Goal: Task Accomplishment & Management: Use online tool/utility

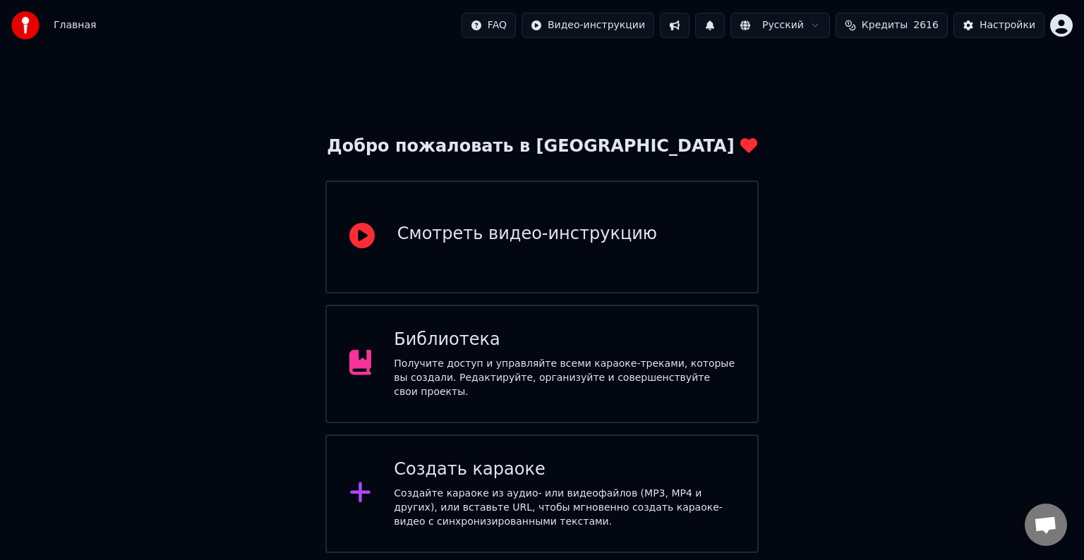
click at [536, 508] on div "Создайте караоке из аудио- или видеофайлов (MP3, MP4 и других), или вставьте UR…" at bounding box center [564, 508] width 341 height 42
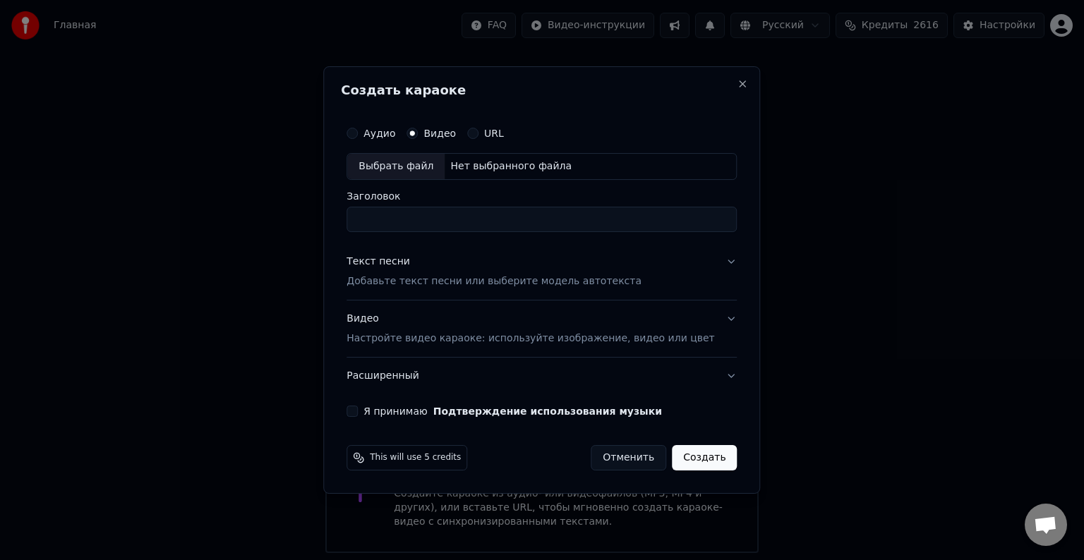
click at [442, 169] on div "Выбрать файл" at bounding box center [395, 166] width 97 height 25
type input "**********"
click at [518, 282] on p "Добавьте текст песни или выберите модель автотекста" at bounding box center [494, 282] width 295 height 14
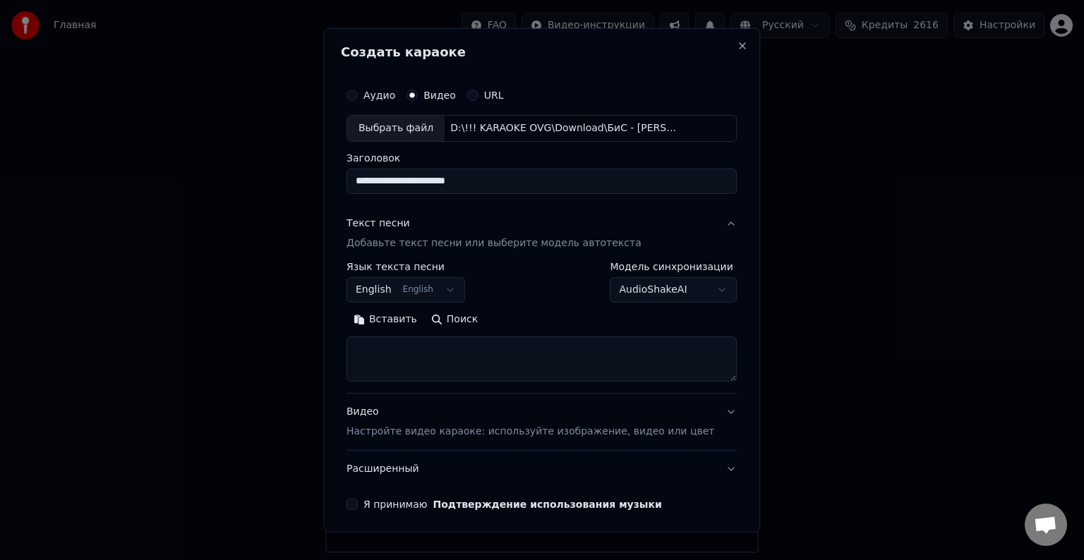
click at [678, 286] on body "Главная FAQ Видео-инструкции Русский Кредиты 2616 Настройки Добро пожаловать в …" at bounding box center [542, 276] width 1084 height 553
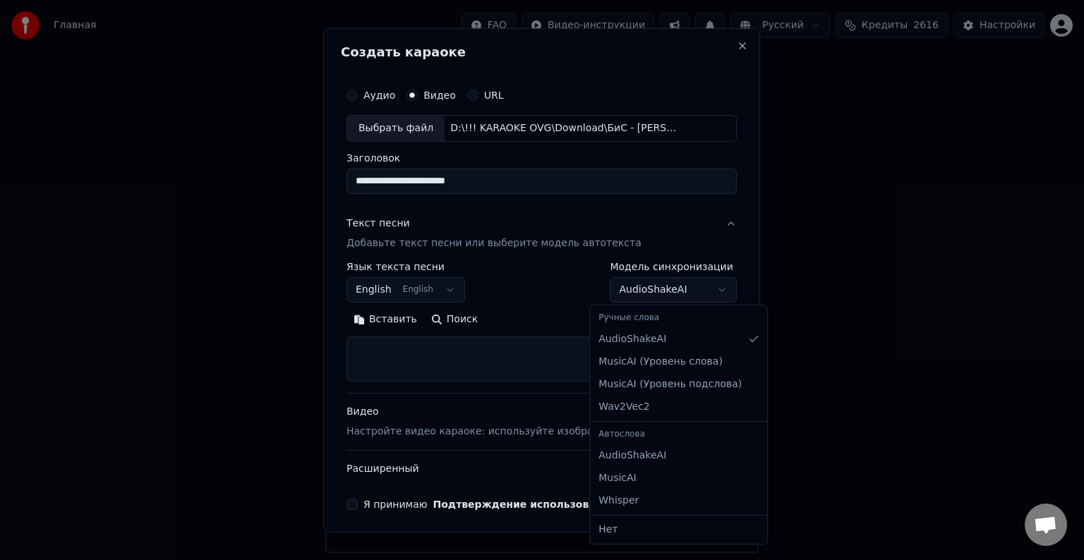
select select "**********"
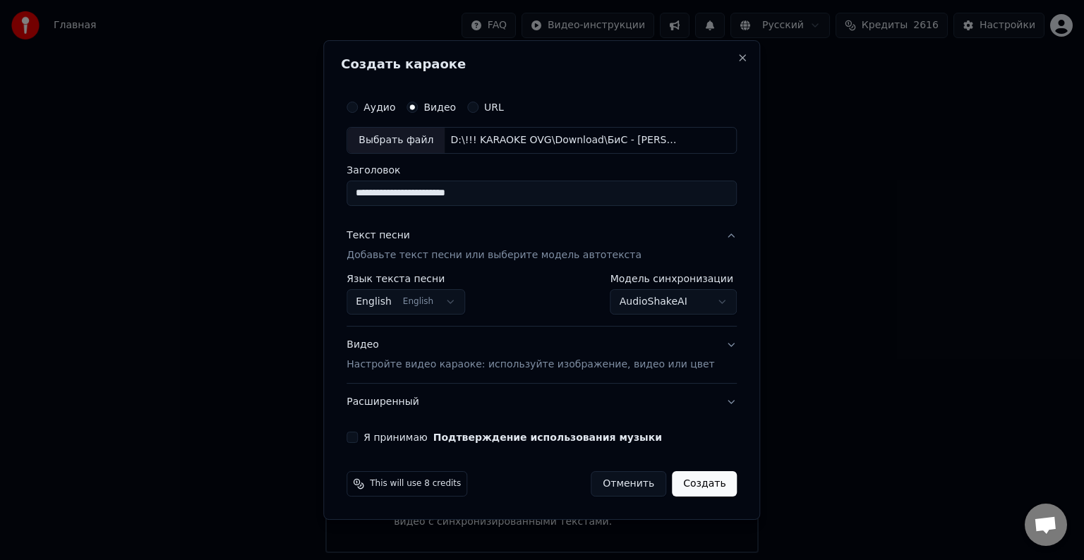
click at [441, 303] on button "English English" at bounding box center [406, 301] width 119 height 25
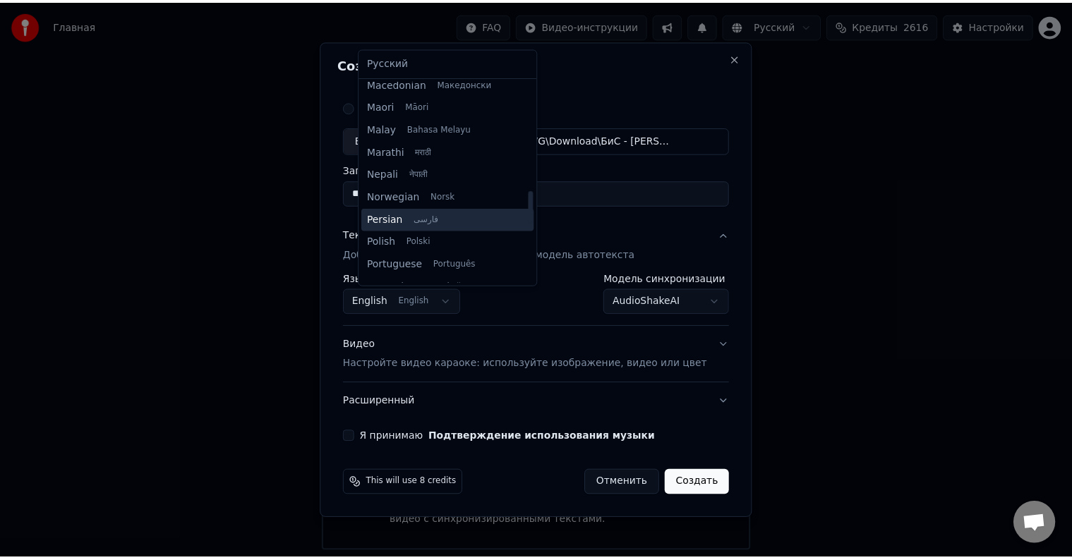
scroll to position [660, 0]
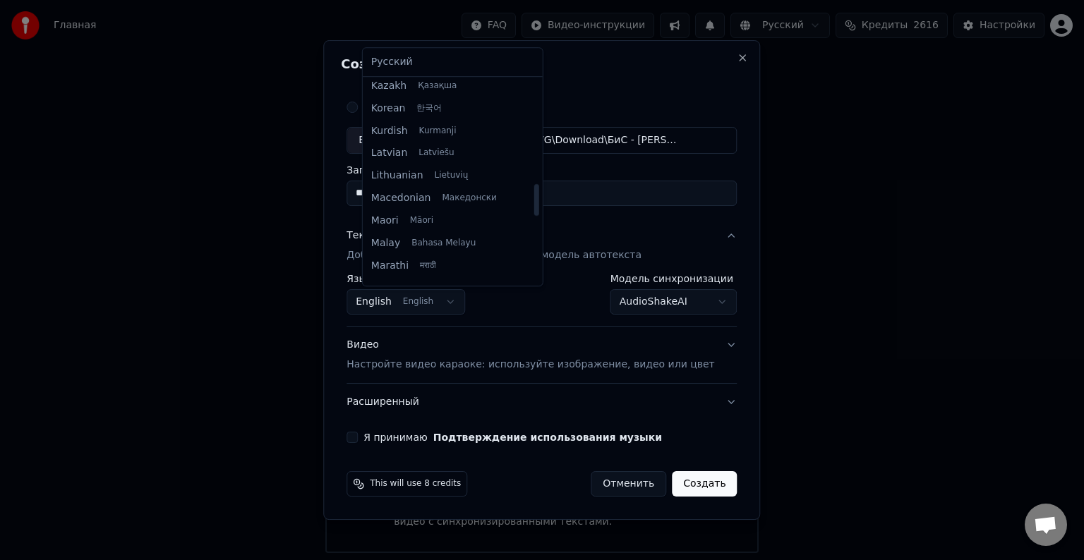
select select "**"
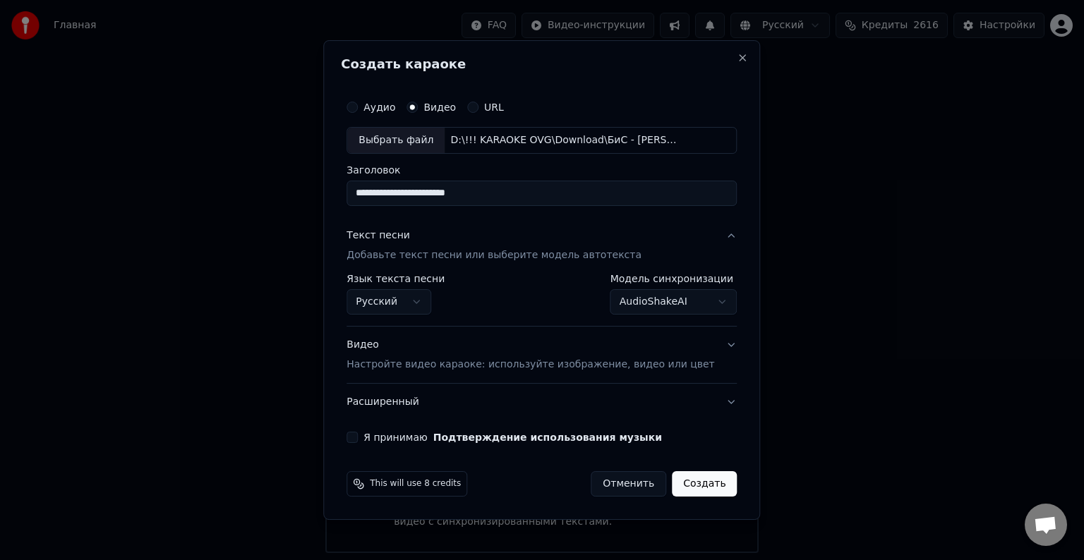
click at [487, 344] on div "Видео Настройте видео караоке: используйте изображение, видео или цвет" at bounding box center [531, 355] width 368 height 34
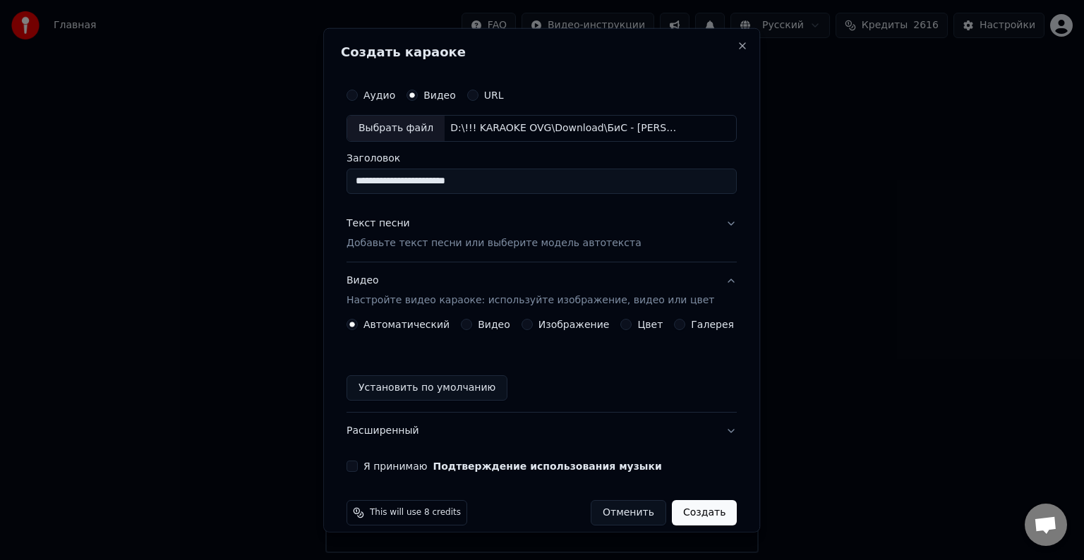
click at [423, 378] on button "Установить по умолчанию" at bounding box center [427, 387] width 161 height 25
click at [356, 461] on button "Я принимаю Подтверждение использования музыки" at bounding box center [352, 466] width 11 height 11
click at [700, 503] on button "Создать" at bounding box center [704, 512] width 65 height 25
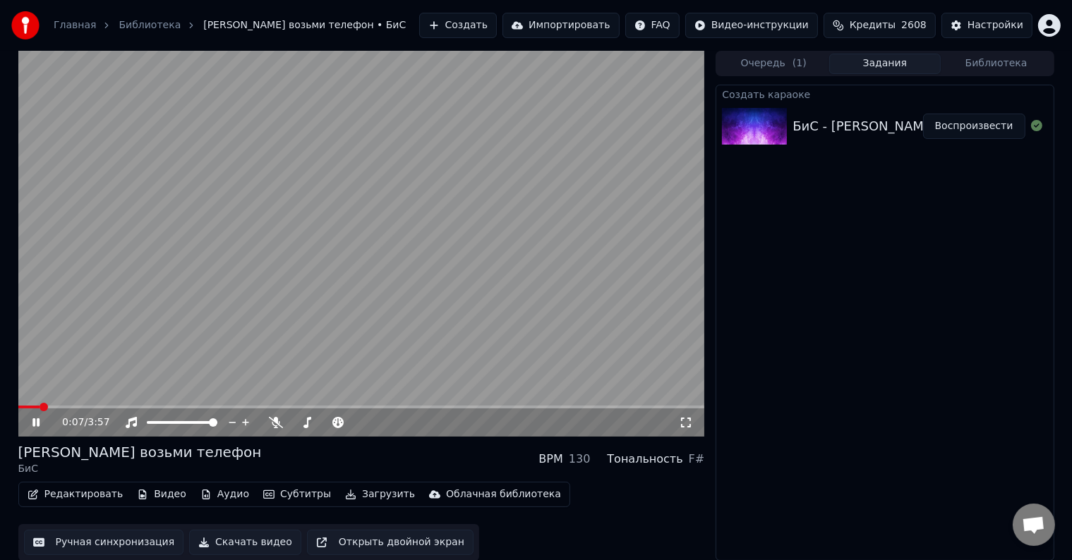
click at [362, 267] on video at bounding box center [361, 244] width 687 height 386
click at [396, 226] on video at bounding box center [361, 244] width 687 height 386
click at [328, 423] on span at bounding box center [326, 422] width 71 height 3
click at [424, 301] on video at bounding box center [361, 244] width 687 height 386
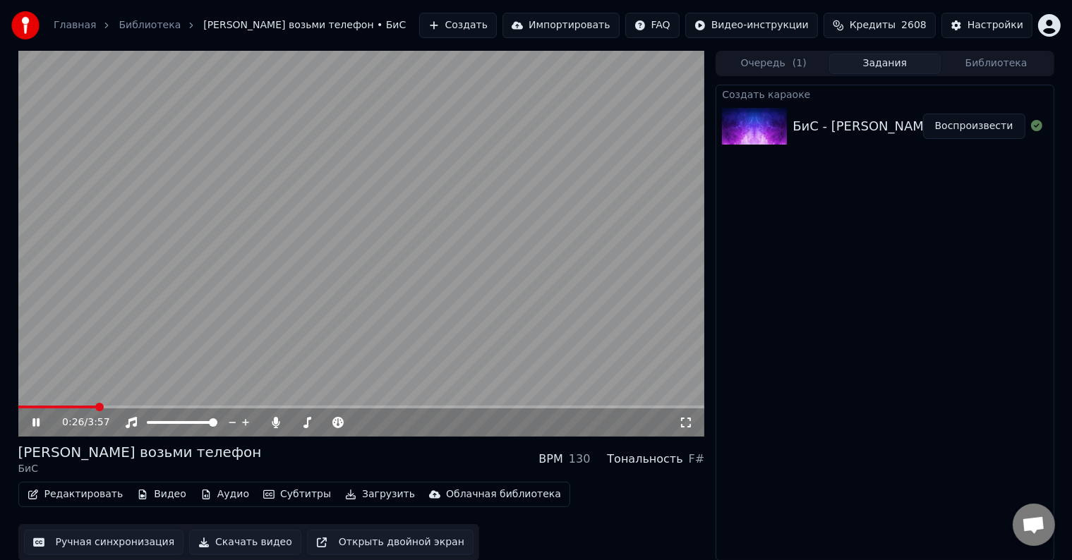
click at [424, 301] on video at bounding box center [361, 244] width 687 height 386
click at [106, 492] on button "Редактировать" at bounding box center [75, 495] width 107 height 20
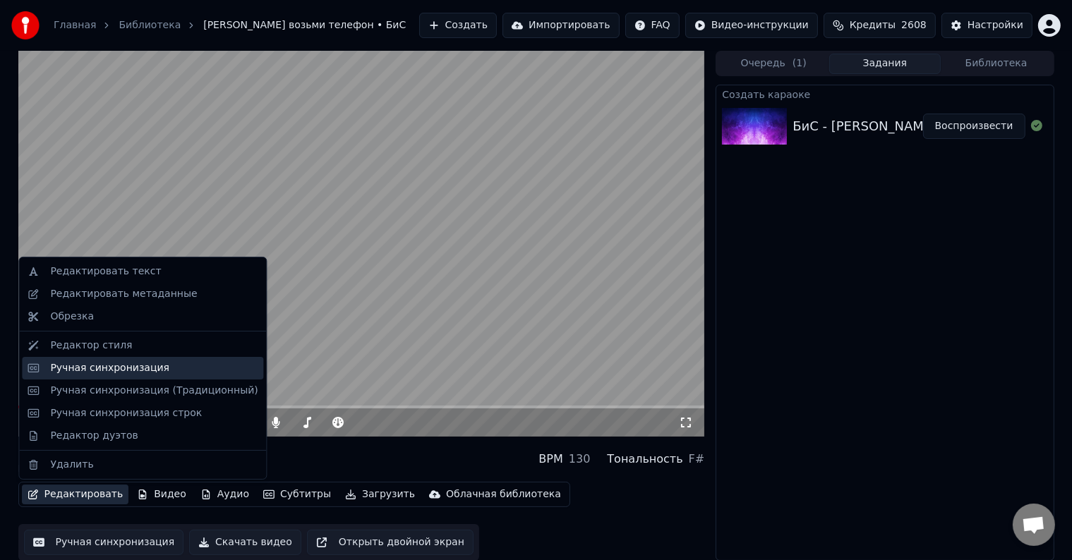
click at [124, 366] on div "Ручная синхронизация" at bounding box center [109, 368] width 119 height 14
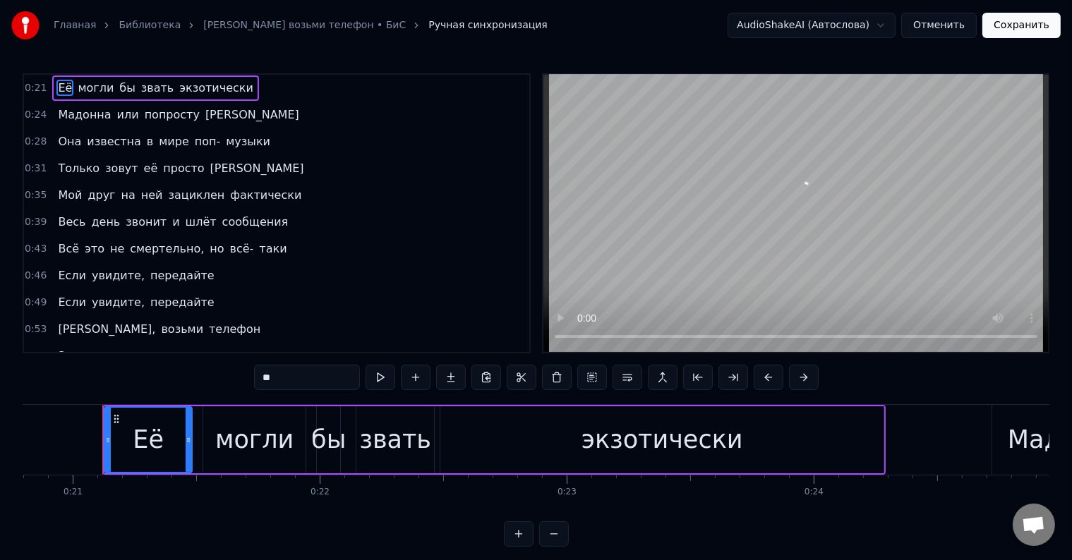
scroll to position [0, 5146]
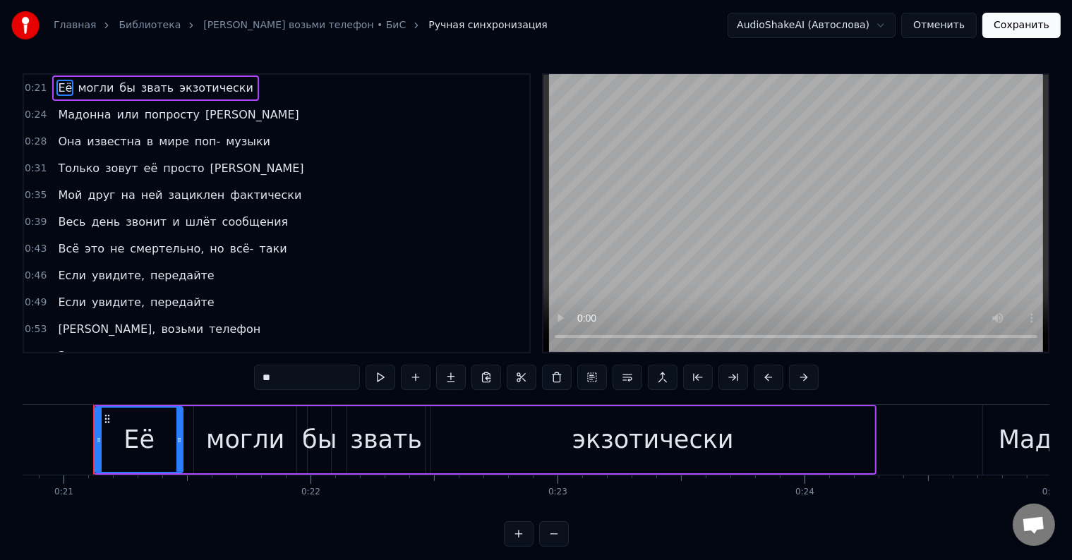
click at [547, 545] on button at bounding box center [554, 534] width 30 height 25
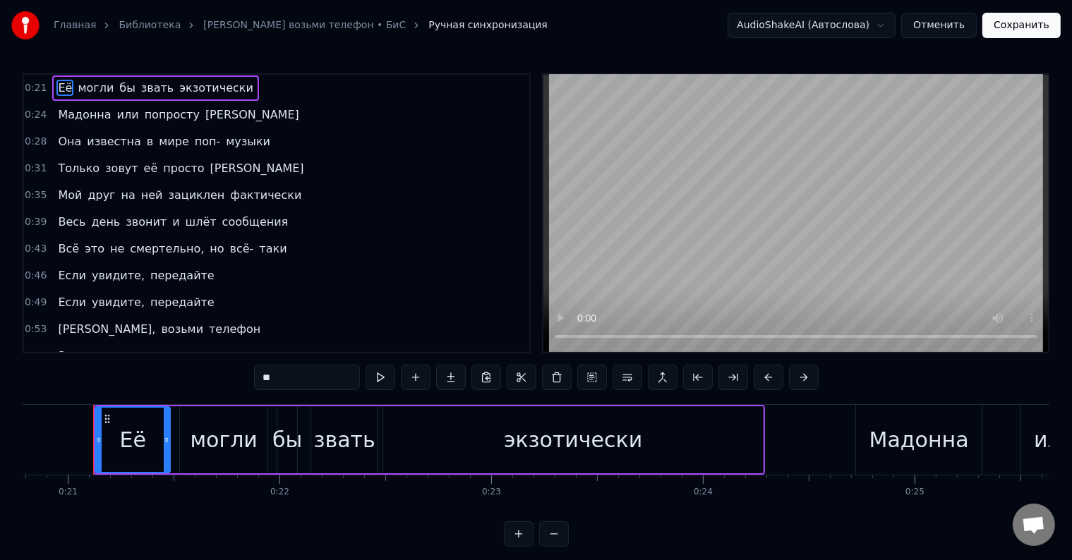
click at [547, 545] on button at bounding box center [554, 534] width 30 height 25
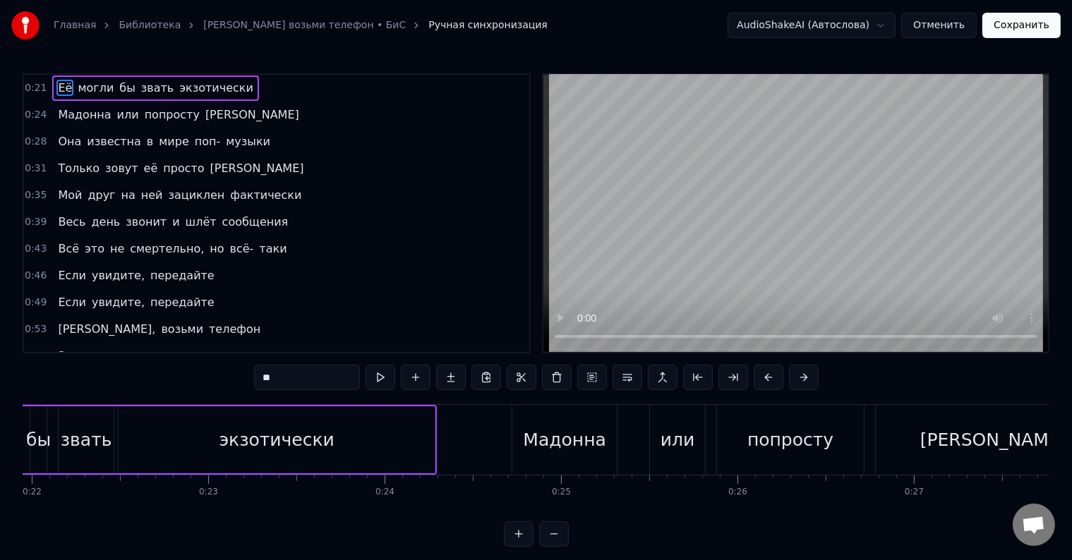
click at [559, 544] on button at bounding box center [554, 534] width 30 height 25
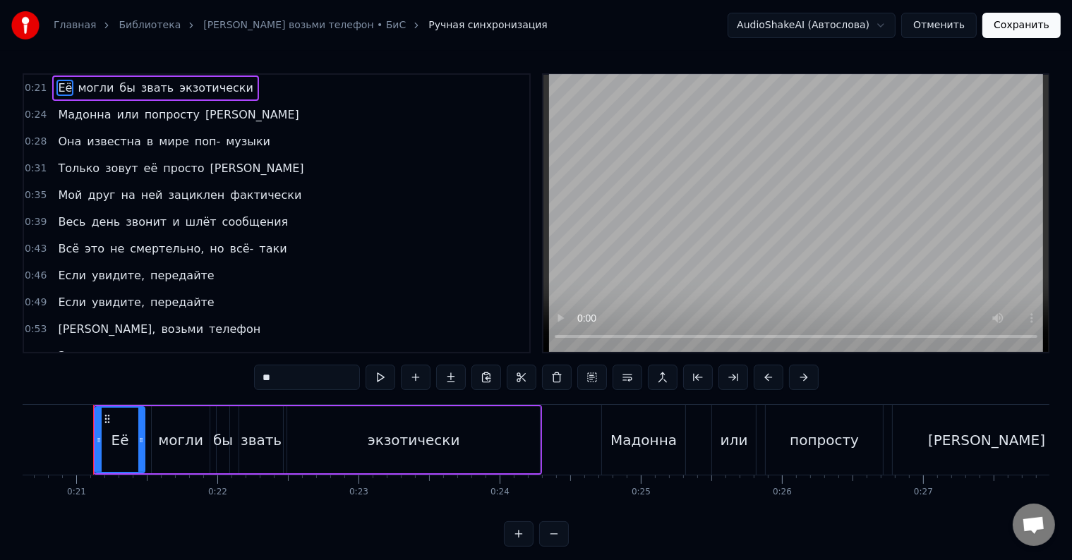
click at [559, 544] on button at bounding box center [554, 534] width 30 height 25
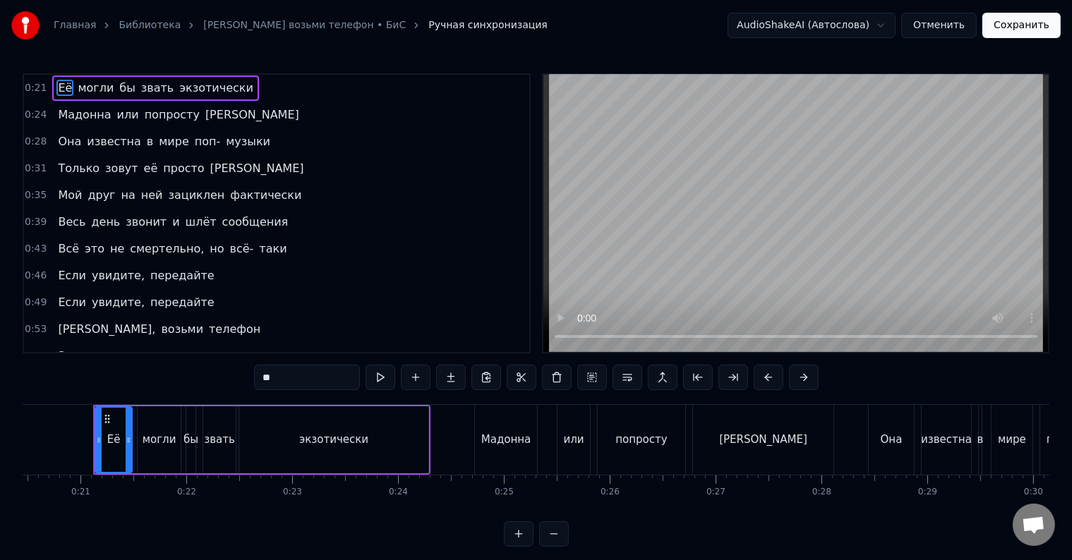
click at [559, 544] on button at bounding box center [554, 534] width 30 height 25
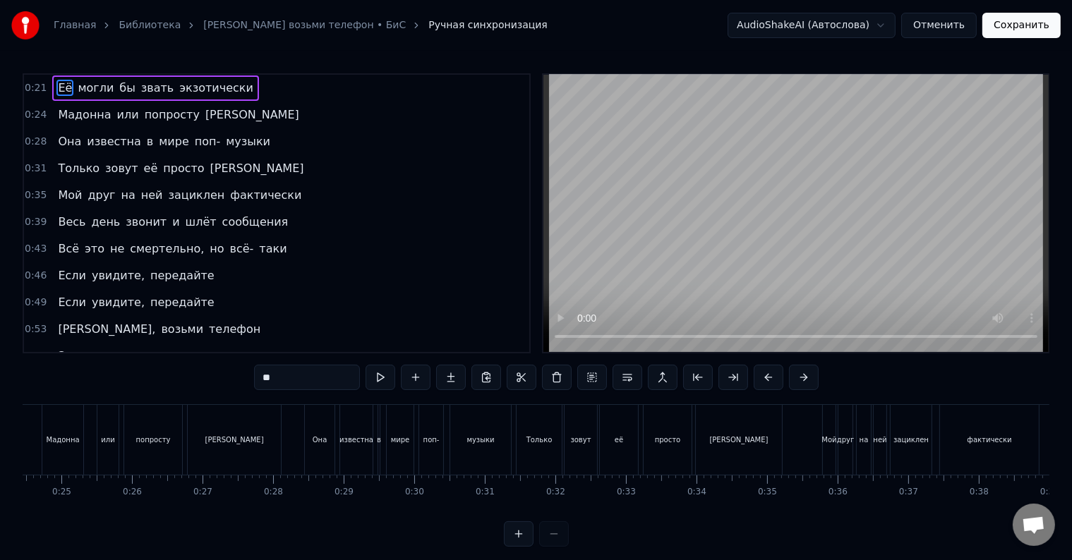
click at [559, 544] on div at bounding box center [536, 534] width 65 height 25
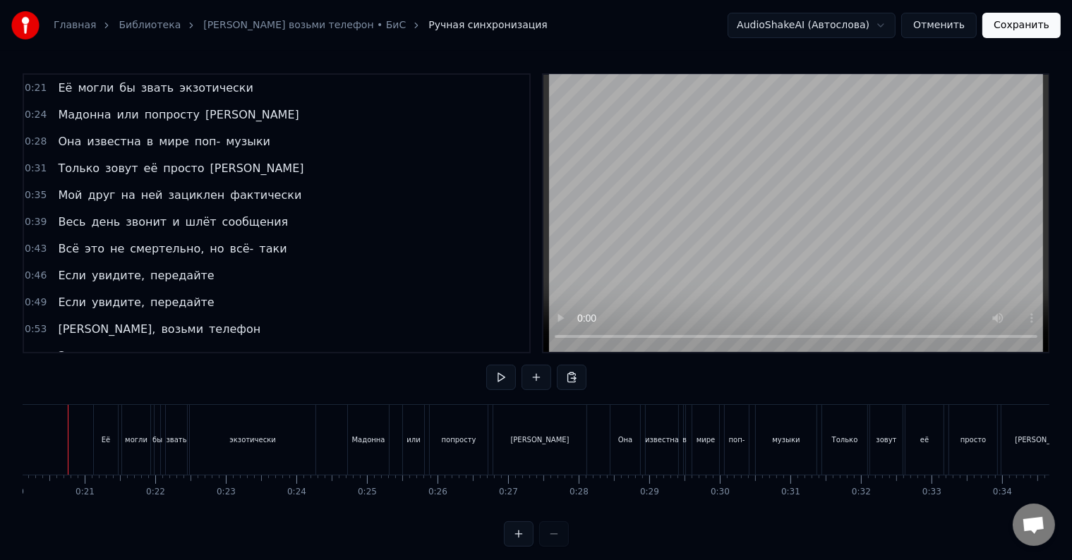
scroll to position [0, 1395]
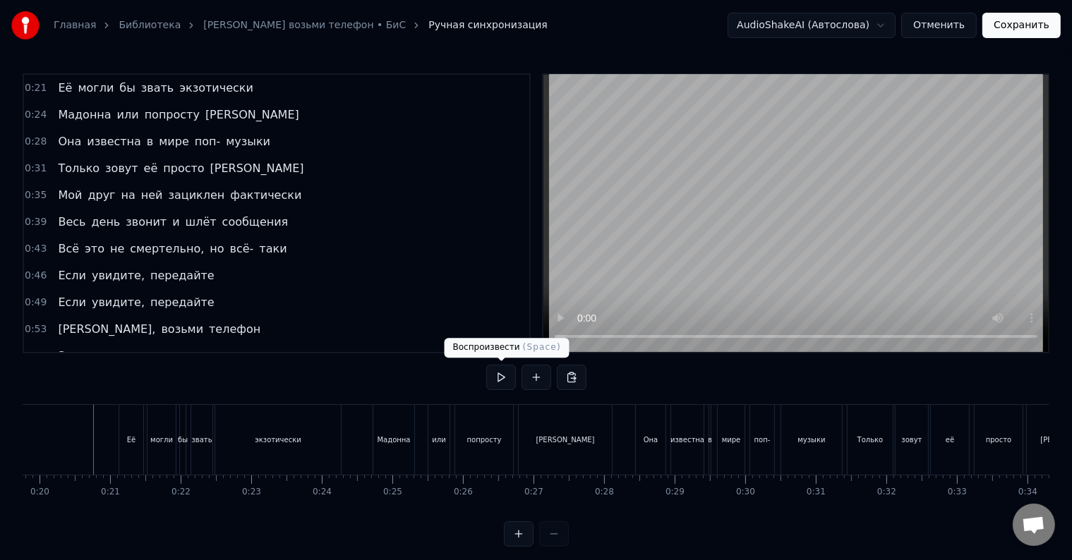
click at [497, 375] on button at bounding box center [501, 377] width 30 height 25
click at [924, 34] on button "Отменить" at bounding box center [939, 25] width 76 height 25
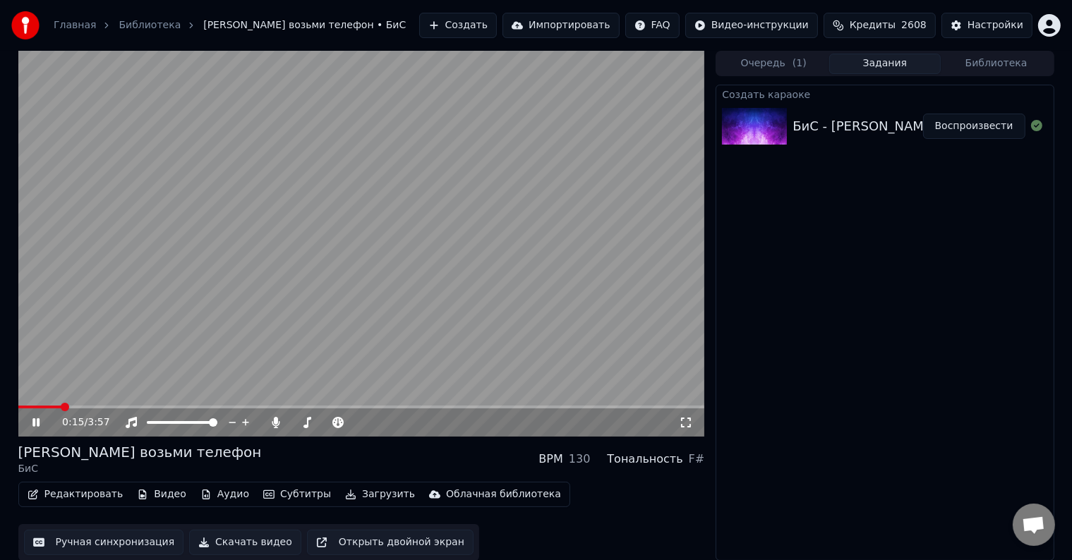
click at [61, 407] on span at bounding box center [361, 407] width 687 height 3
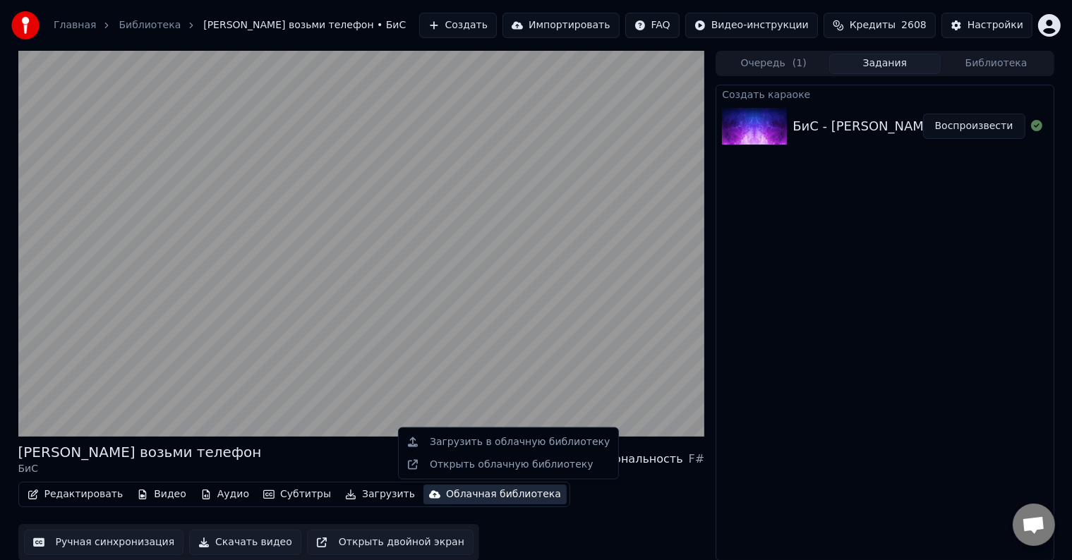
click at [463, 494] on div "Облачная библиотека" at bounding box center [503, 495] width 115 height 14
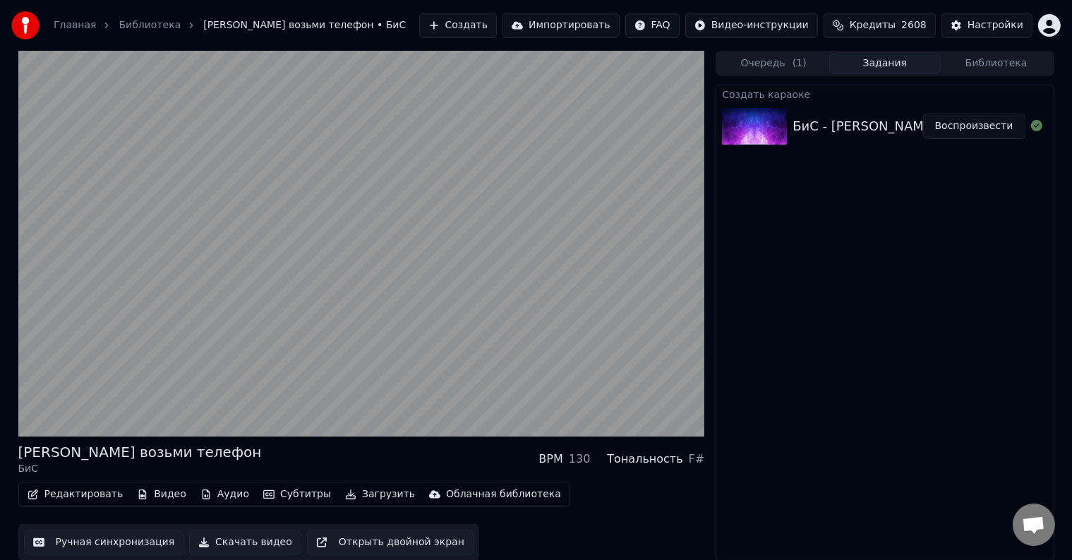
click at [590, 512] on div "Редактировать Видео Аудио Субтитры Загрузить Облачная библиотека Ручная синхрон…" at bounding box center [361, 521] width 687 height 79
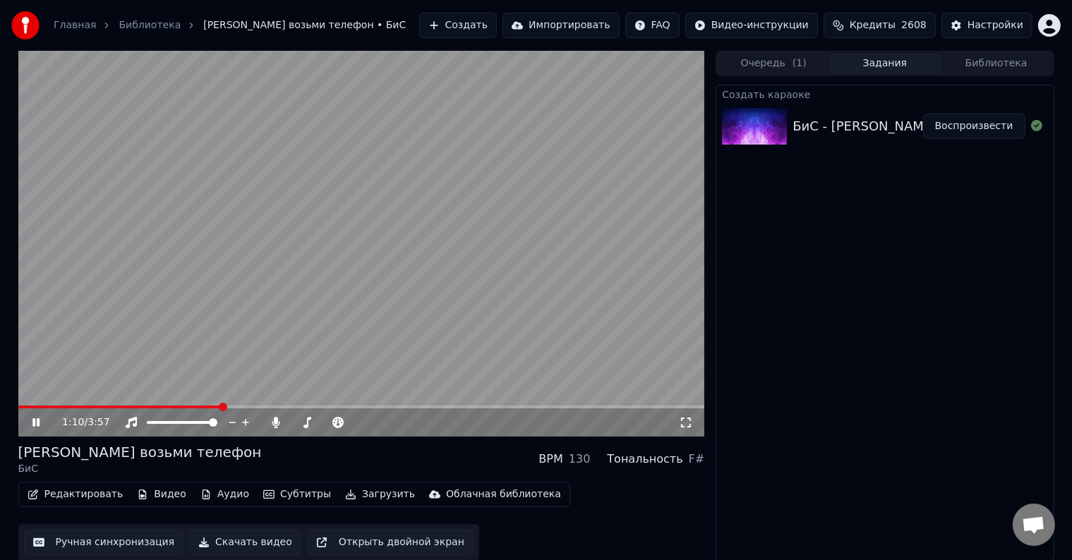
click at [502, 323] on video at bounding box center [361, 244] width 687 height 386
click at [83, 498] on button "Редактировать" at bounding box center [75, 495] width 107 height 20
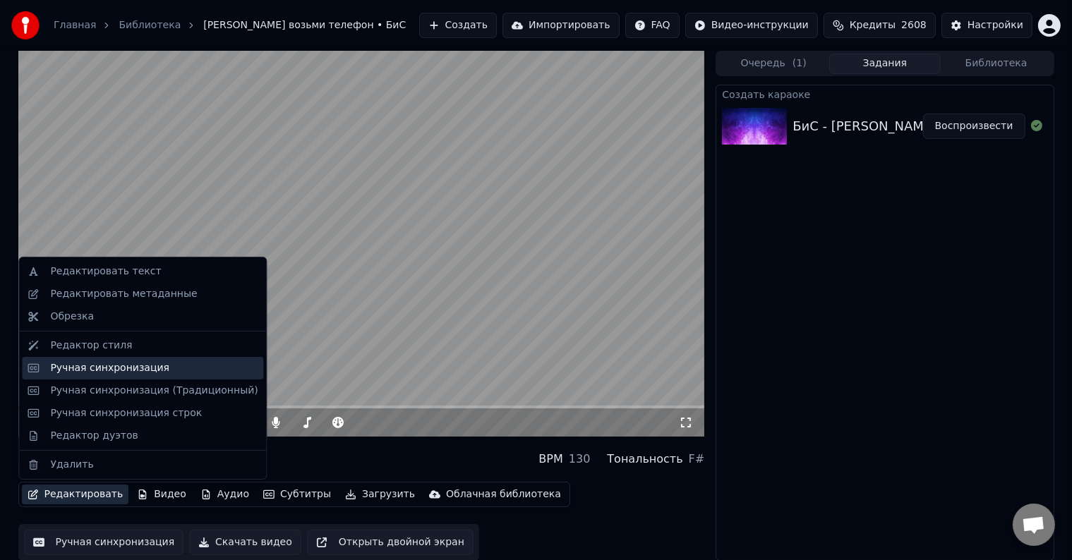
click at [143, 364] on div "Ручная синхронизация" at bounding box center [109, 368] width 119 height 14
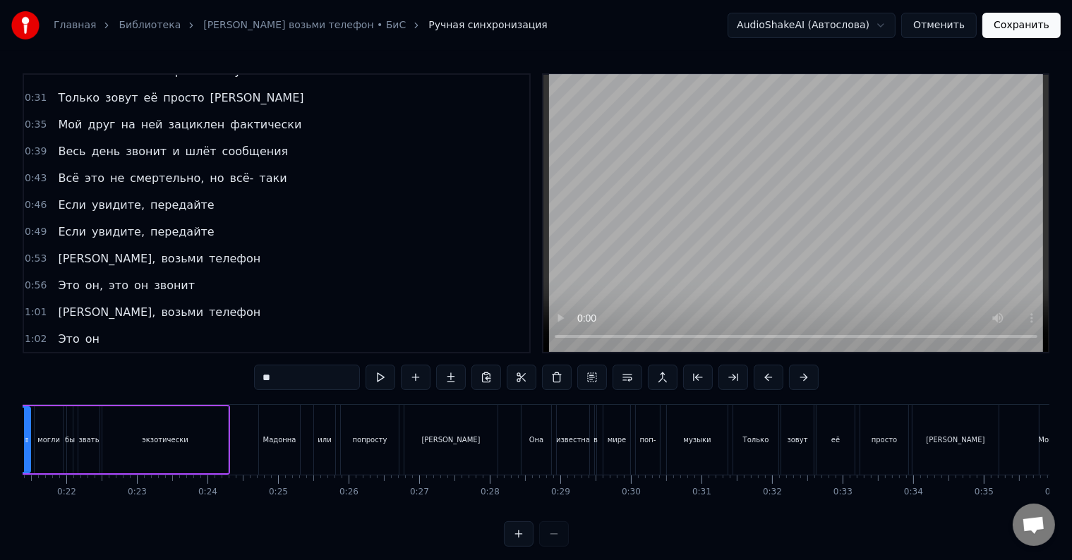
scroll to position [141, 0]
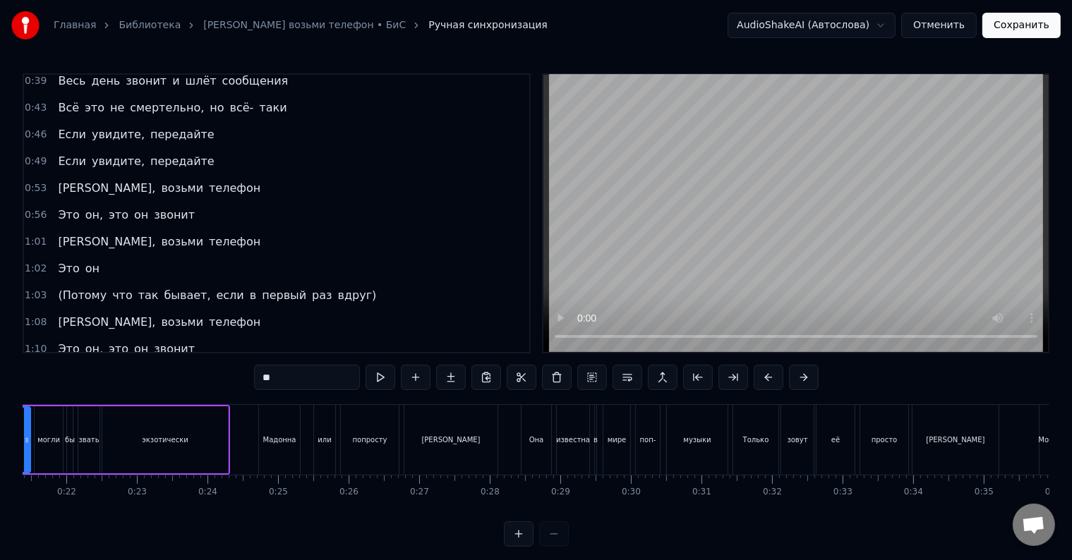
click at [337, 287] on span "вдруг)" at bounding box center [358, 295] width 42 height 16
type input "******"
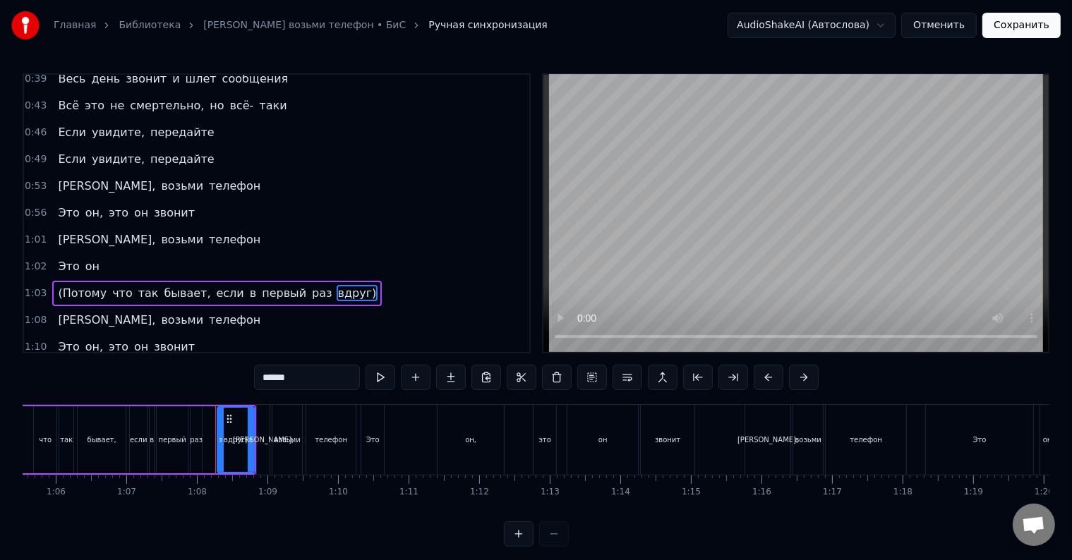
scroll to position [0, 4746]
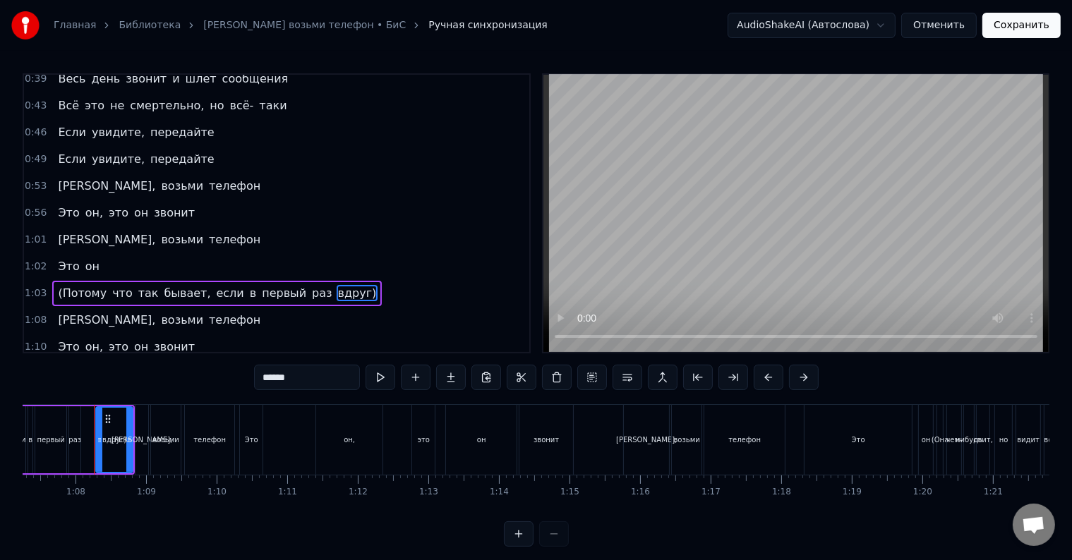
click at [519, 541] on button at bounding box center [519, 534] width 30 height 25
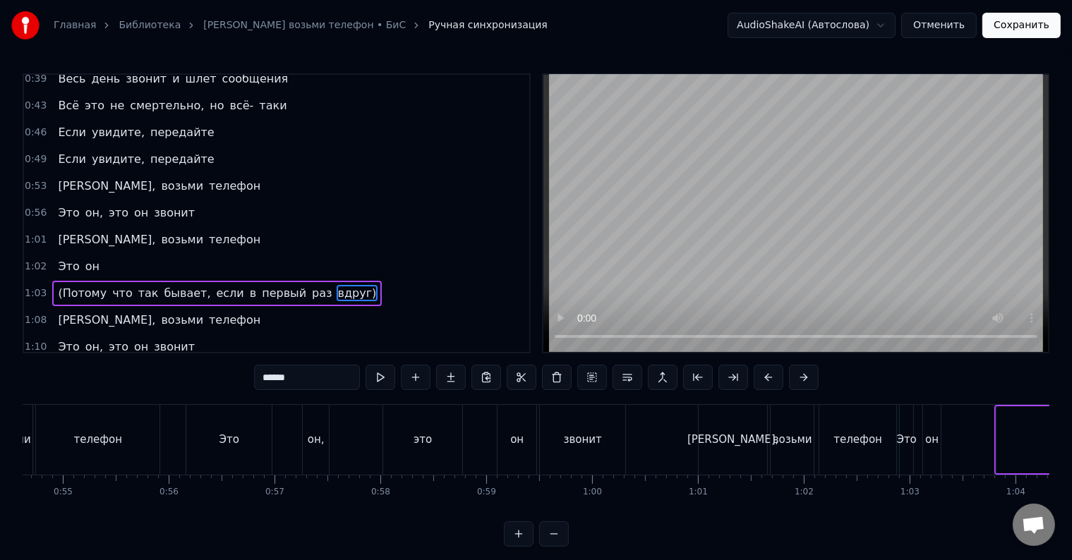
click at [519, 541] on button at bounding box center [519, 534] width 30 height 25
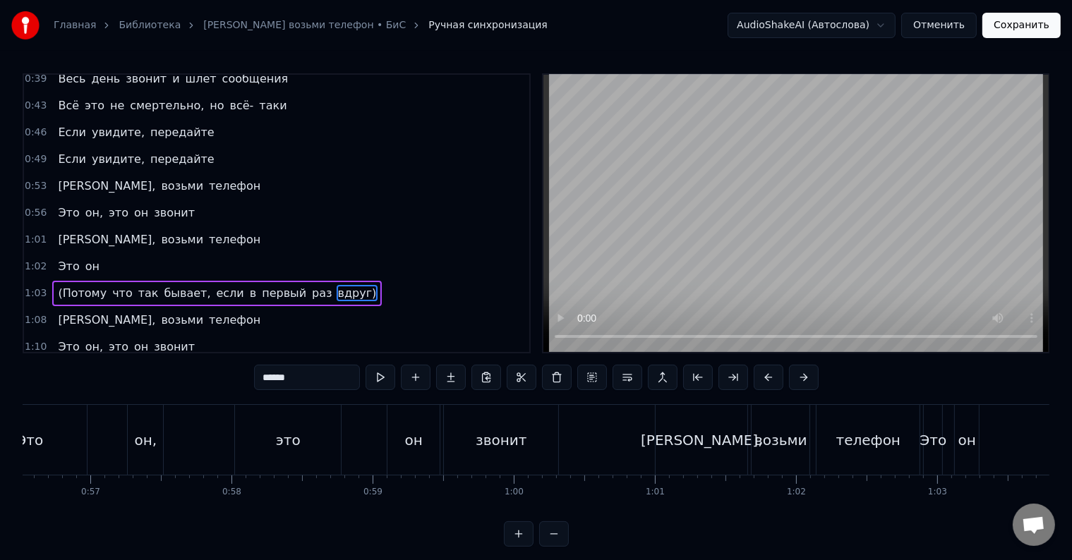
click at [519, 541] on button at bounding box center [519, 534] width 30 height 25
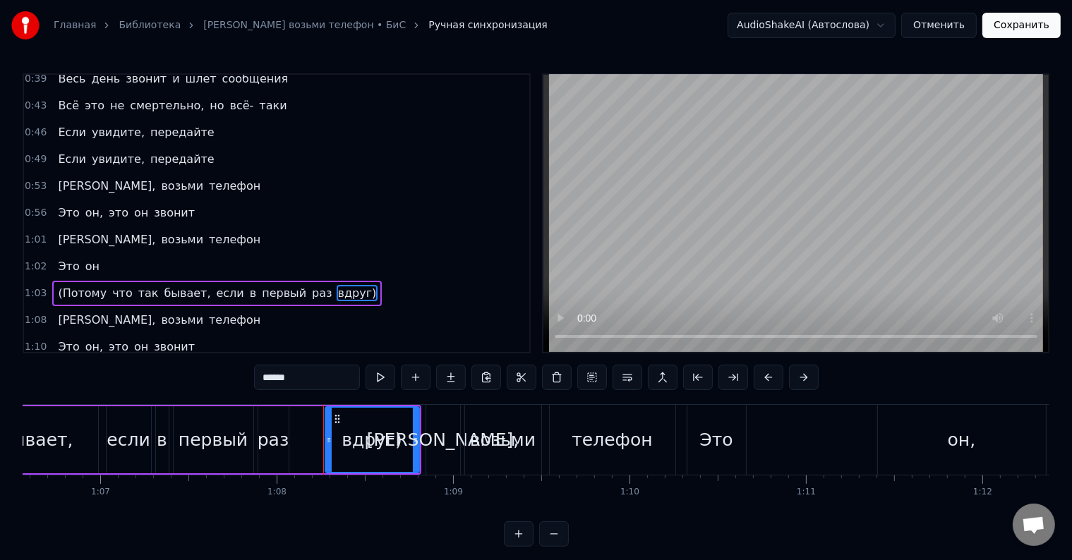
scroll to position [0, 11437]
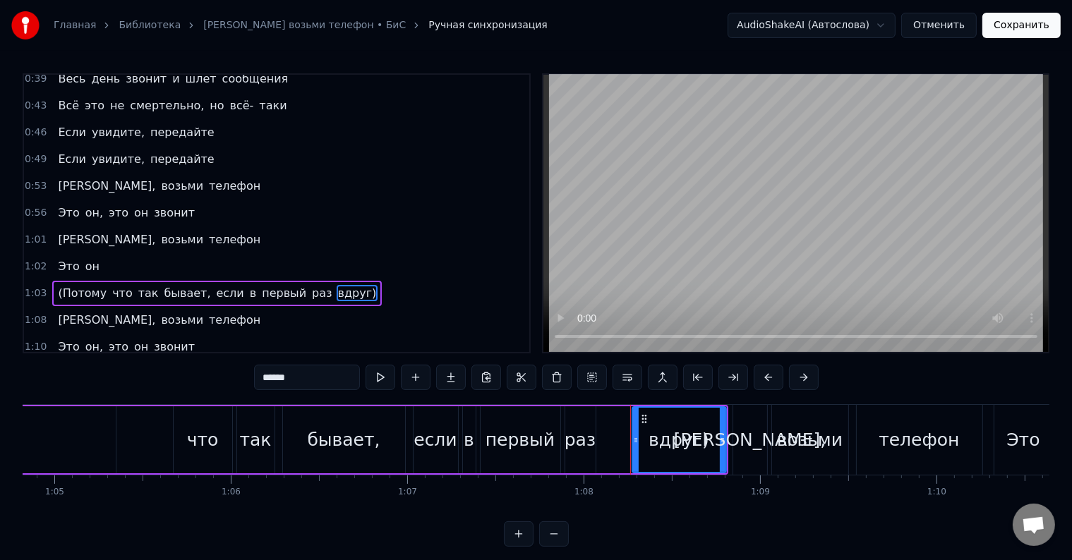
click at [405, 453] on div "(Потому что так бывает, если в первый раз вдруг)" at bounding box center [285, 440] width 885 height 70
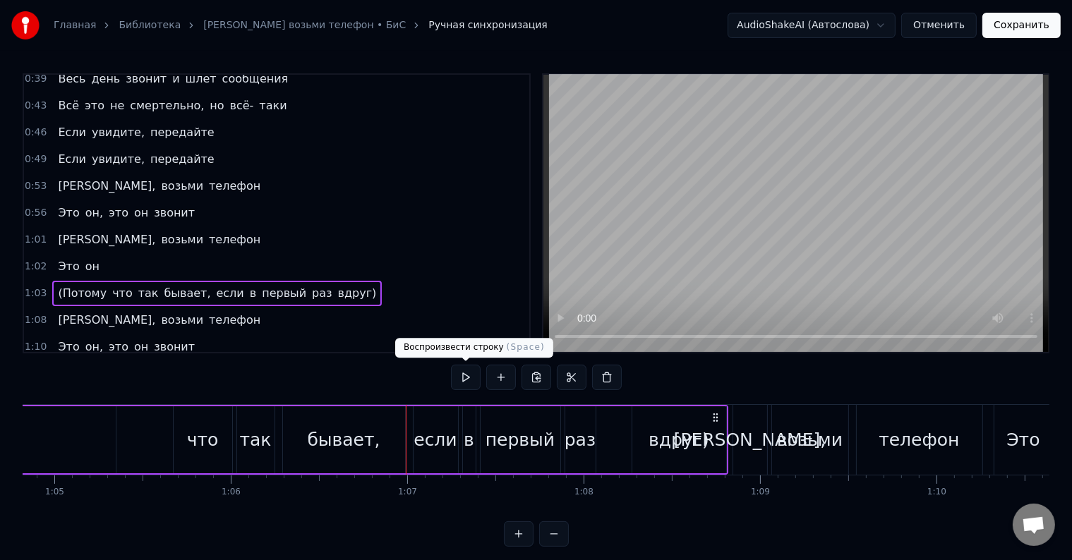
click at [474, 368] on button at bounding box center [466, 377] width 30 height 25
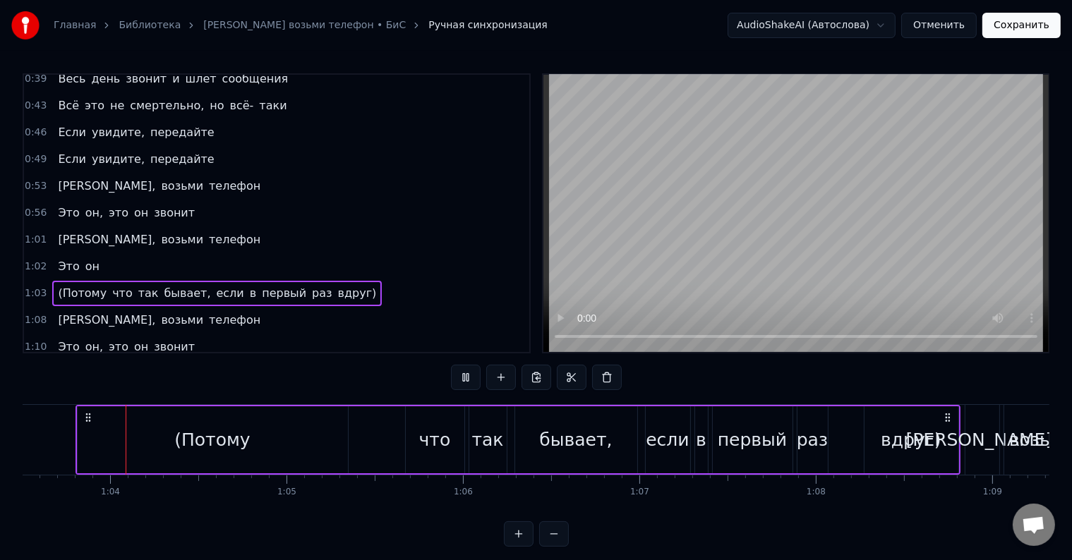
scroll to position [0, 11186]
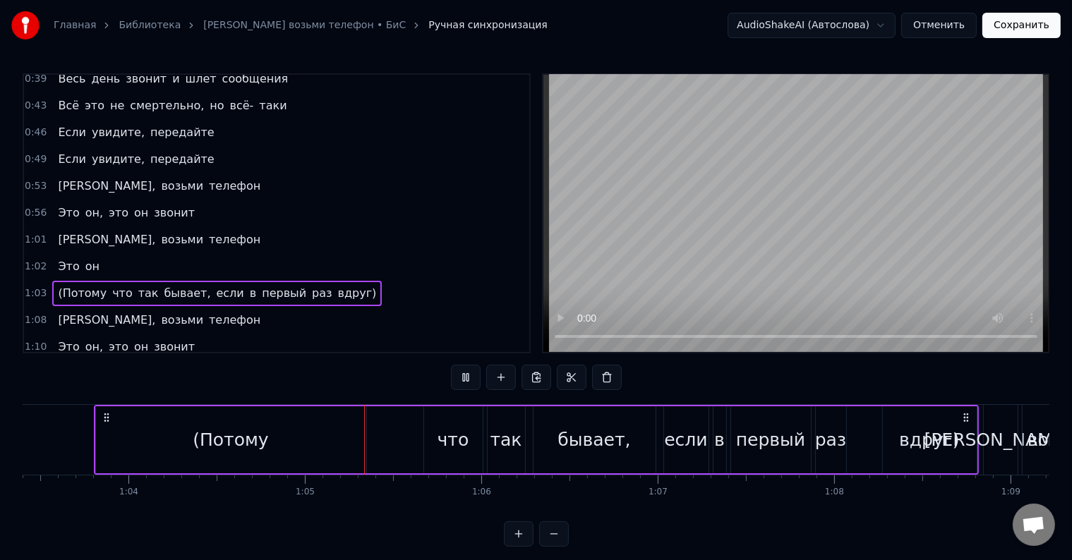
click at [464, 375] on button at bounding box center [466, 377] width 30 height 25
click at [168, 453] on div "(Потому" at bounding box center [231, 440] width 270 height 67
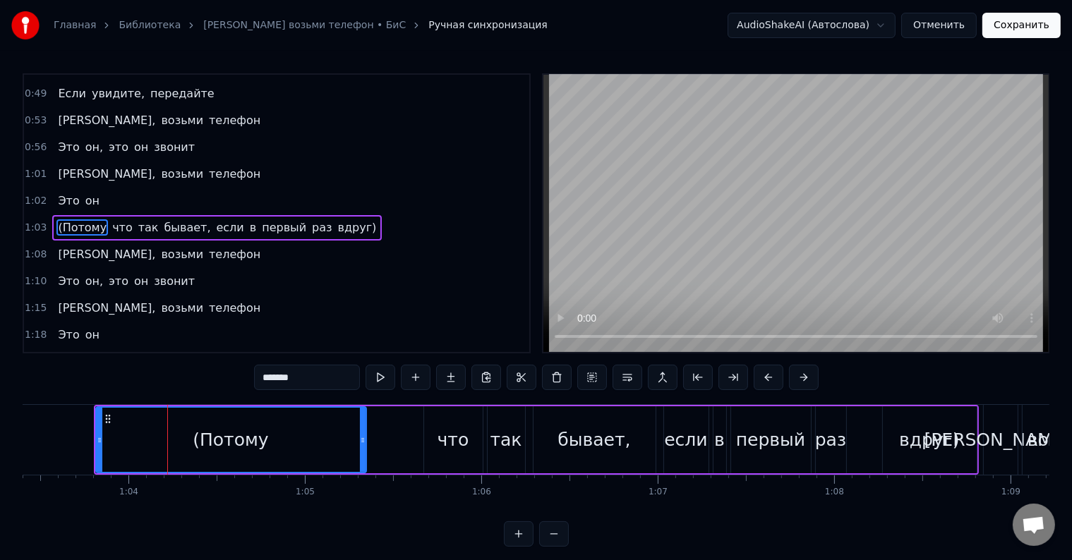
scroll to position [212, 0]
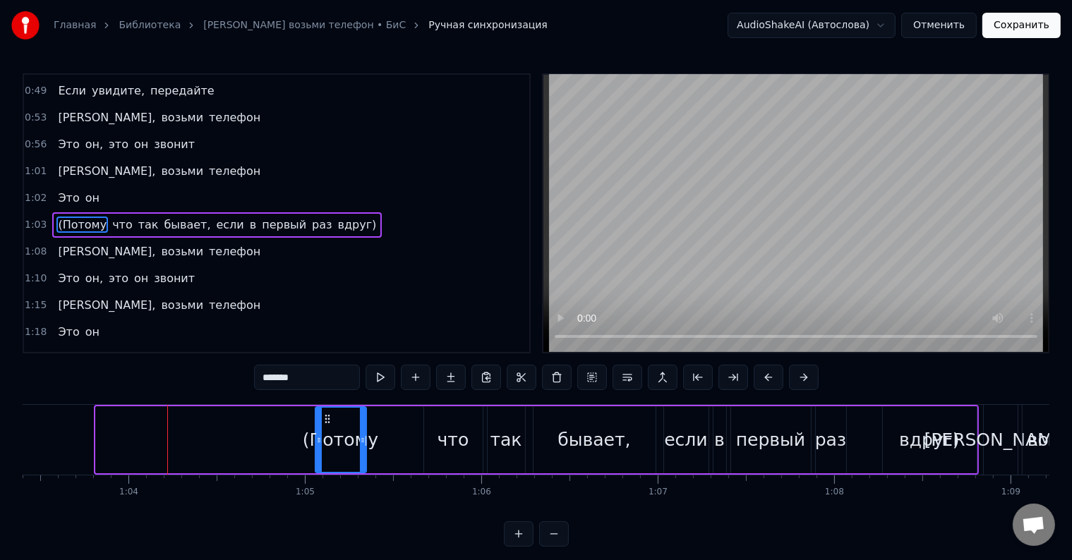
drag, startPoint x: 96, startPoint y: 439, endPoint x: 315, endPoint y: 438, distance: 219.5
click at [316, 438] on icon at bounding box center [319, 440] width 6 height 11
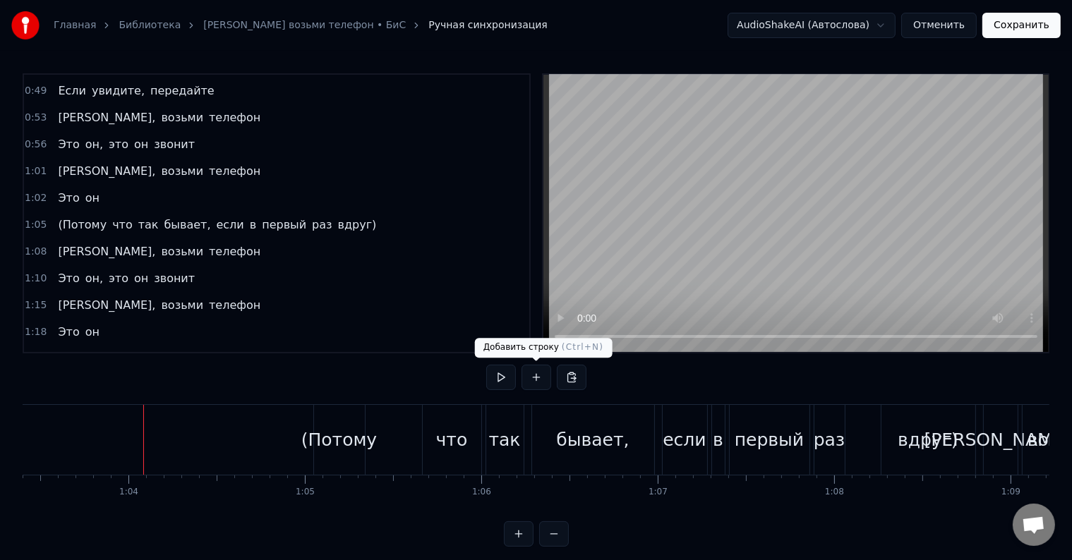
click at [495, 386] on button at bounding box center [501, 377] width 30 height 25
click at [502, 377] on button at bounding box center [501, 377] width 30 height 25
click at [350, 438] on div "(Потому" at bounding box center [339, 440] width 76 height 27
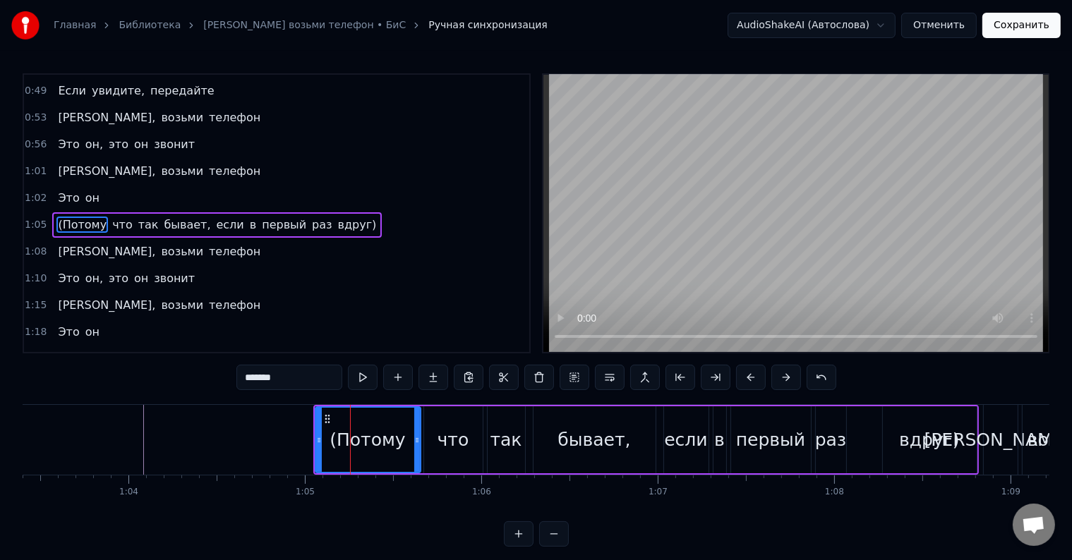
drag, startPoint x: 361, startPoint y: 440, endPoint x: 415, endPoint y: 442, distance: 54.4
click at [415, 442] on icon at bounding box center [417, 440] width 6 height 11
drag, startPoint x: 316, startPoint y: 438, endPoint x: 330, endPoint y: 440, distance: 13.6
click at [330, 440] on icon at bounding box center [333, 440] width 6 height 11
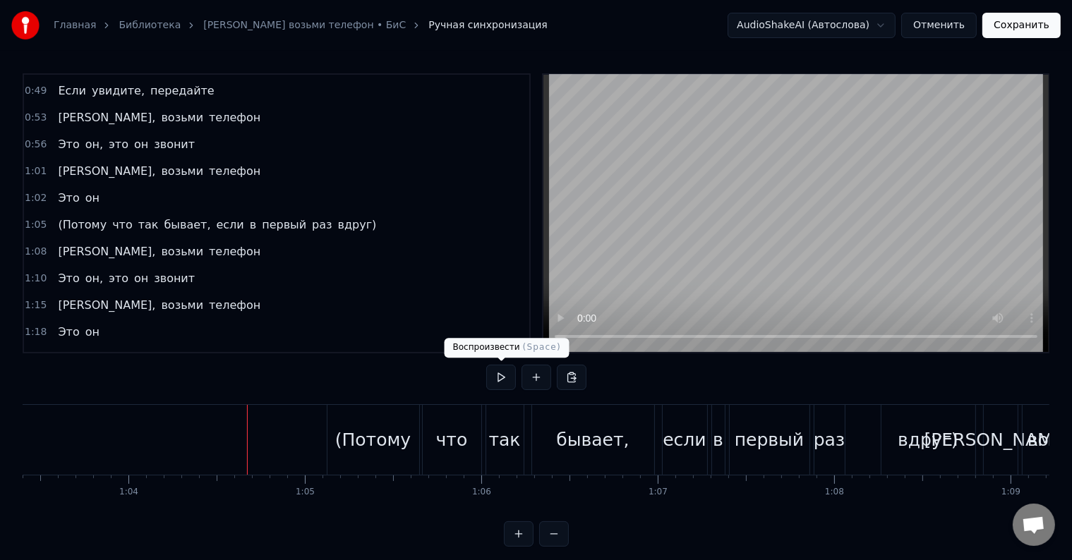
click at [503, 375] on button at bounding box center [501, 377] width 30 height 25
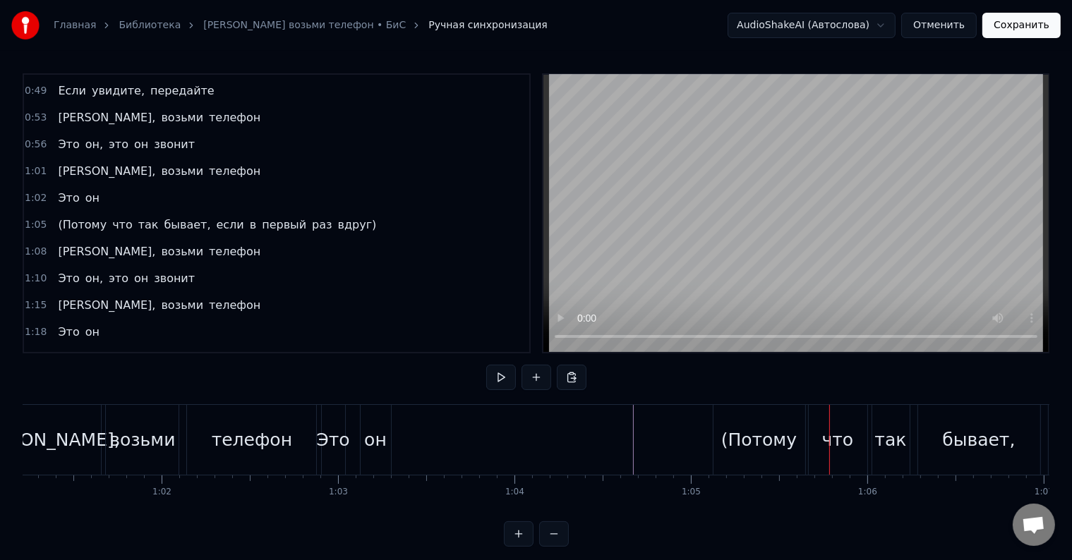
scroll to position [0, 10753]
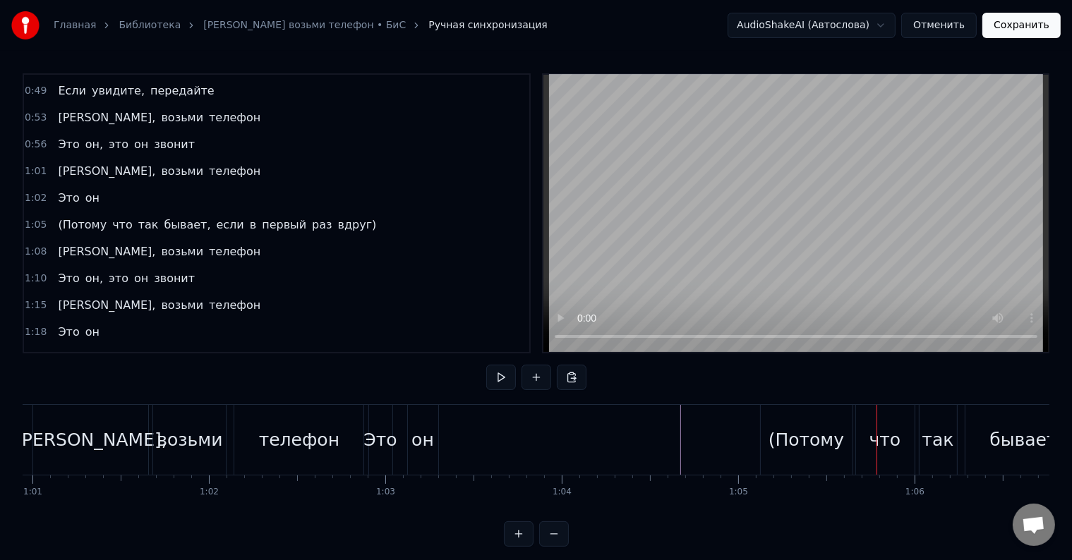
click at [336, 434] on div "телефон" at bounding box center [298, 440] width 129 height 70
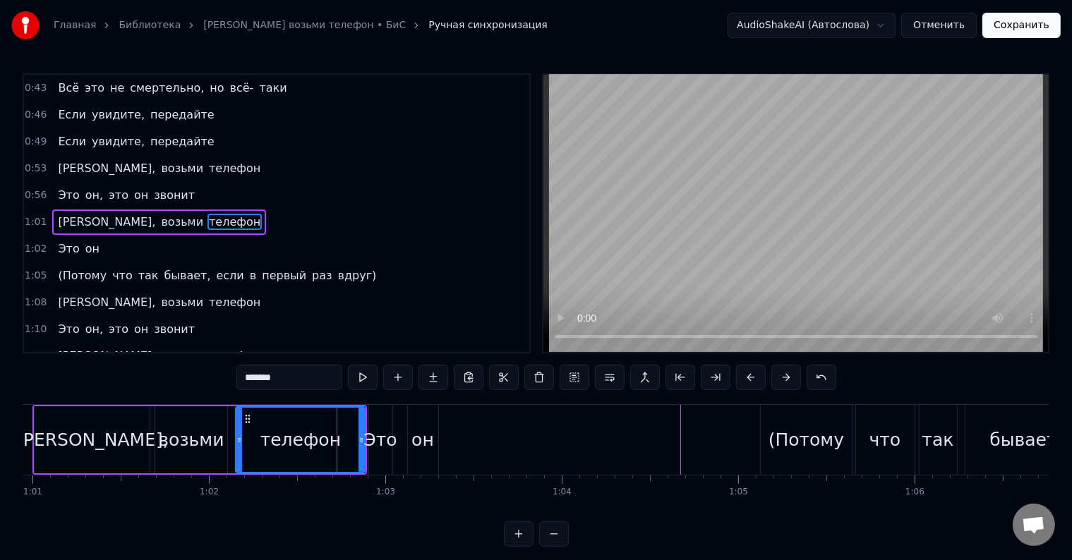
scroll to position [159, 0]
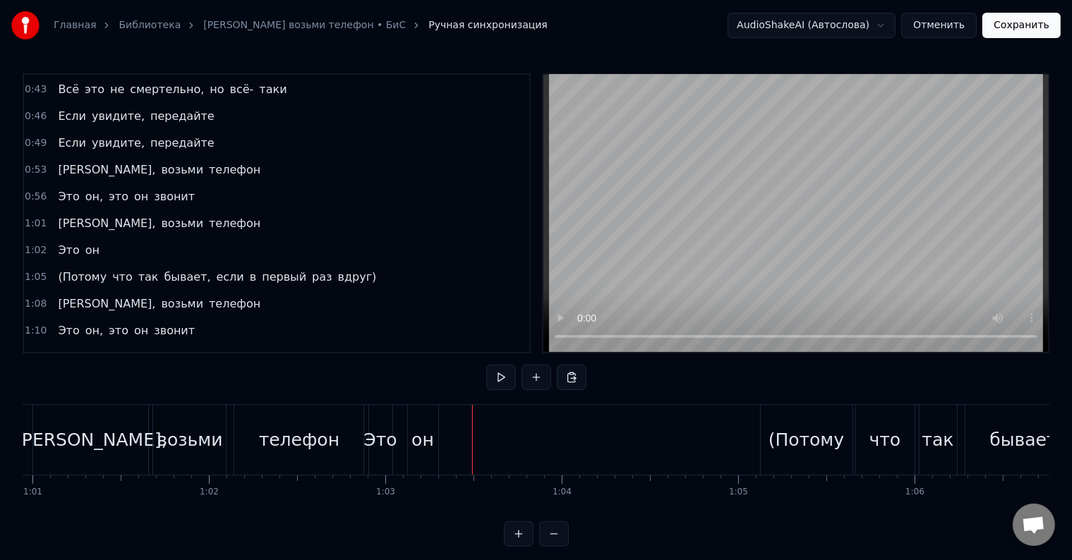
click at [395, 421] on div "Это он" at bounding box center [404, 440] width 73 height 70
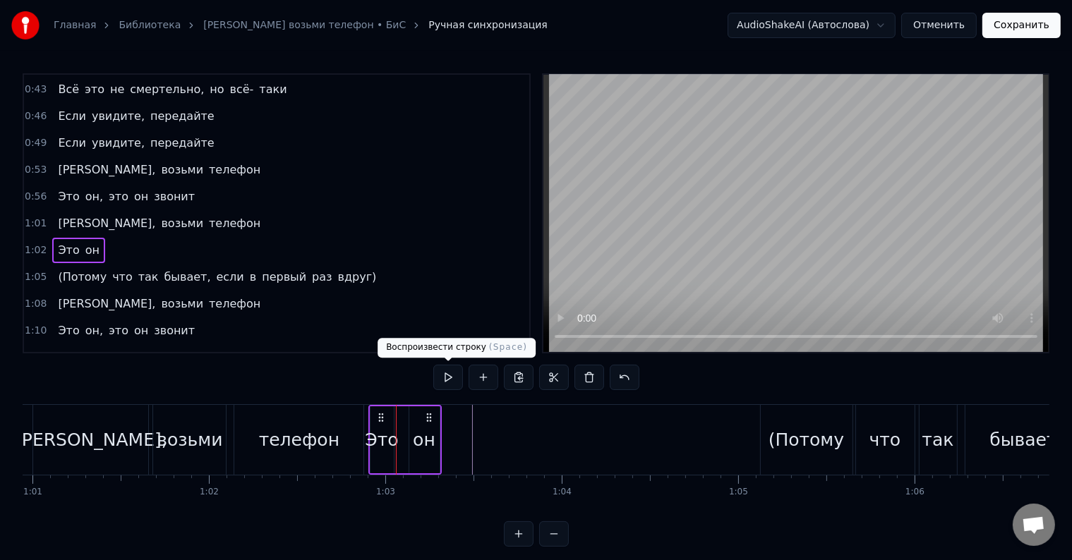
click at [452, 378] on button at bounding box center [448, 377] width 30 height 25
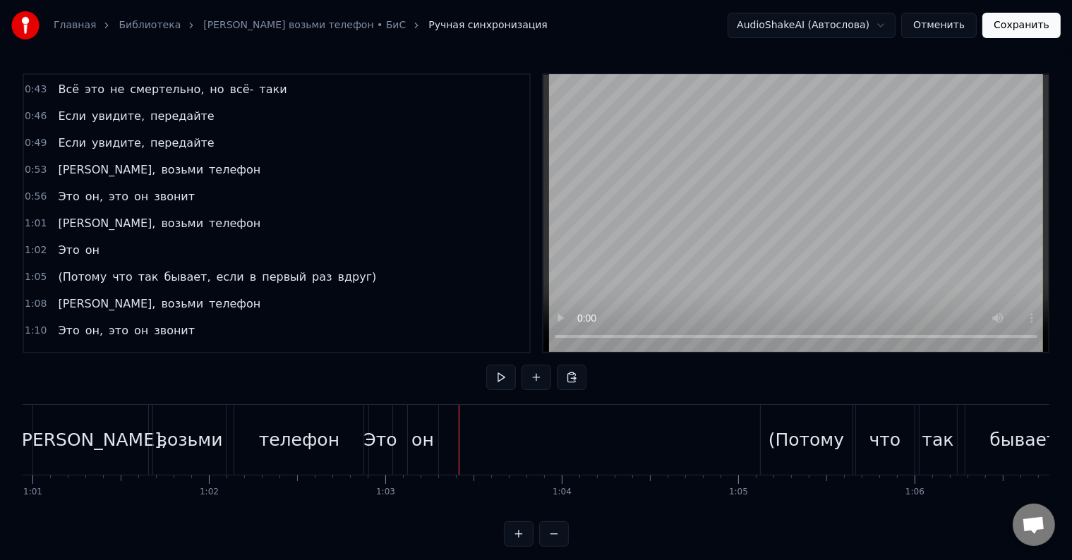
click at [349, 436] on div "телефон" at bounding box center [298, 440] width 129 height 70
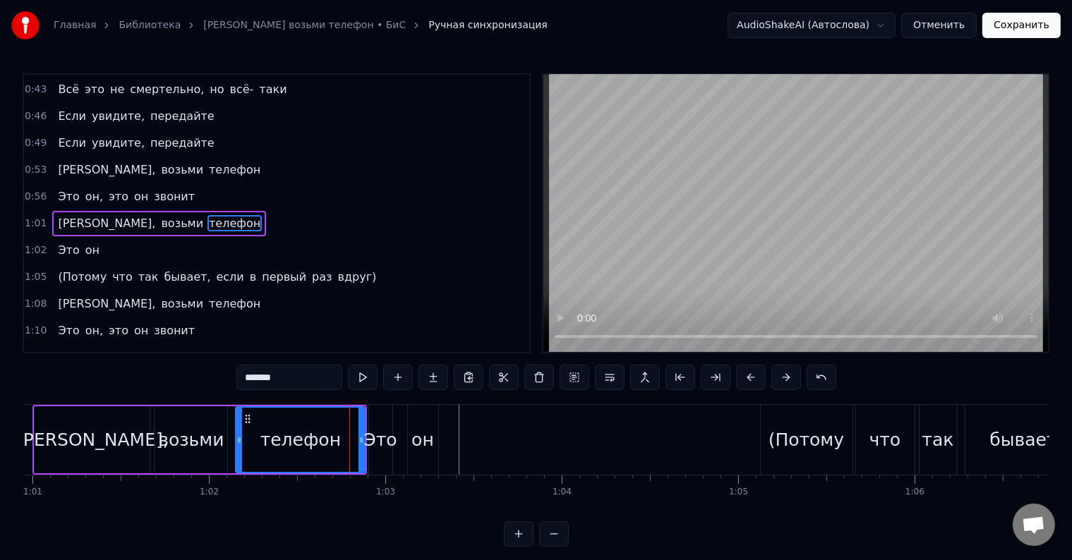
click at [399, 423] on div "Это он" at bounding box center [404, 440] width 73 height 70
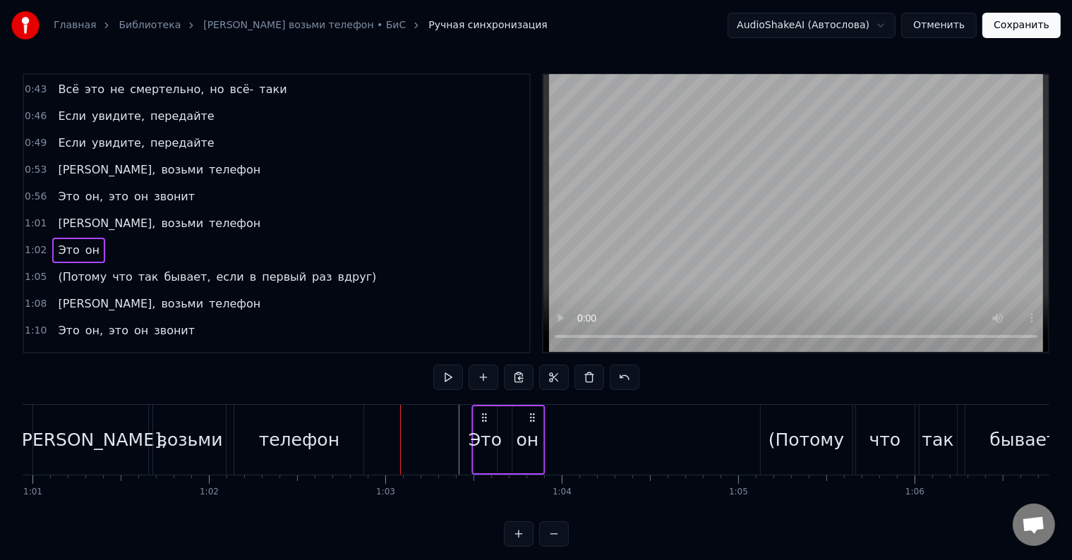
drag, startPoint x: 378, startPoint y: 419, endPoint x: 526, endPoint y: 415, distance: 148.3
click at [490, 415] on icon at bounding box center [483, 417] width 11 height 11
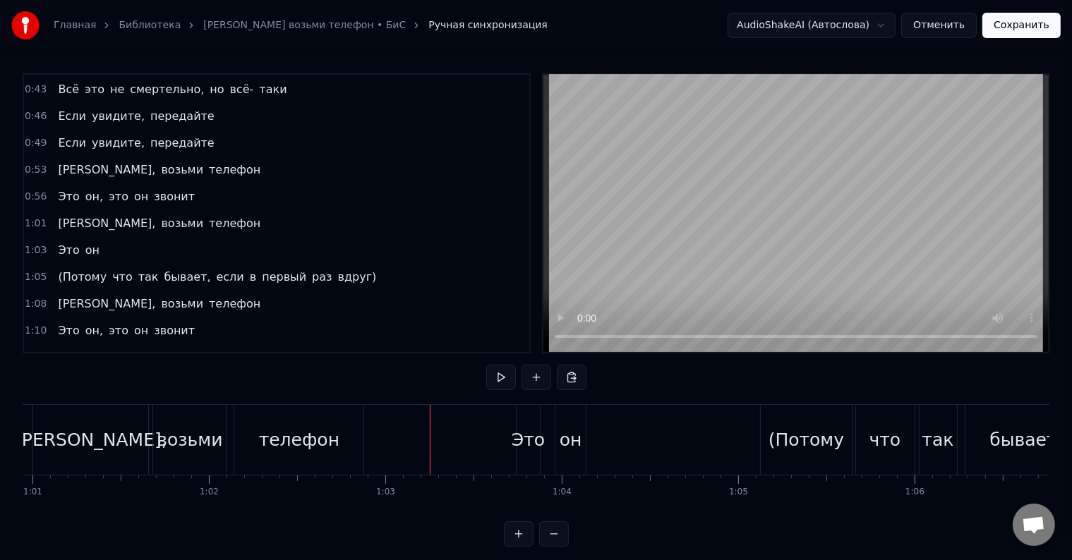
click at [309, 428] on div "телефон" at bounding box center [299, 440] width 80 height 27
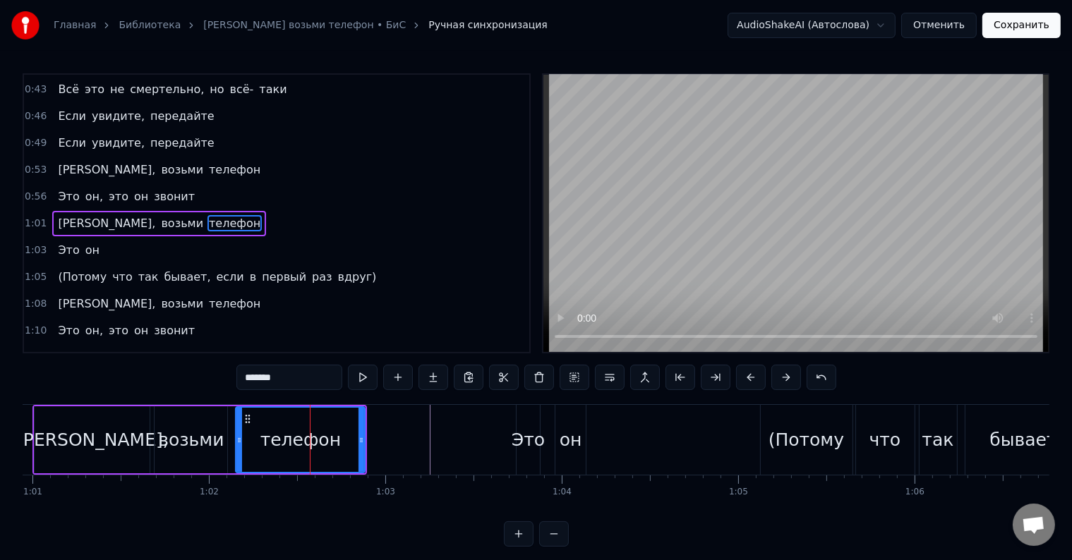
click at [228, 422] on div "[PERSON_NAME], возьми телефон" at bounding box center [199, 440] width 335 height 70
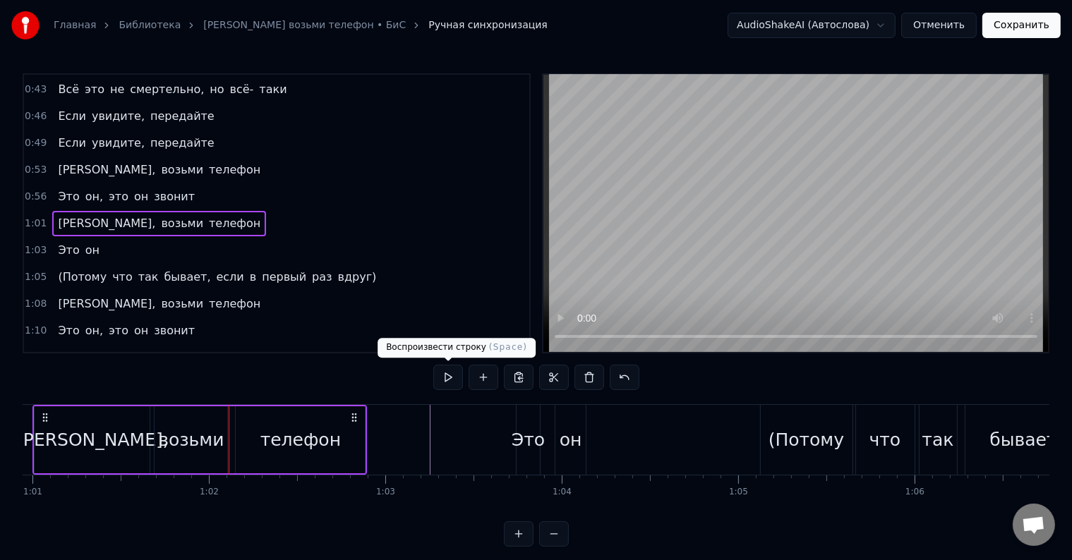
click at [451, 377] on button at bounding box center [448, 377] width 30 height 25
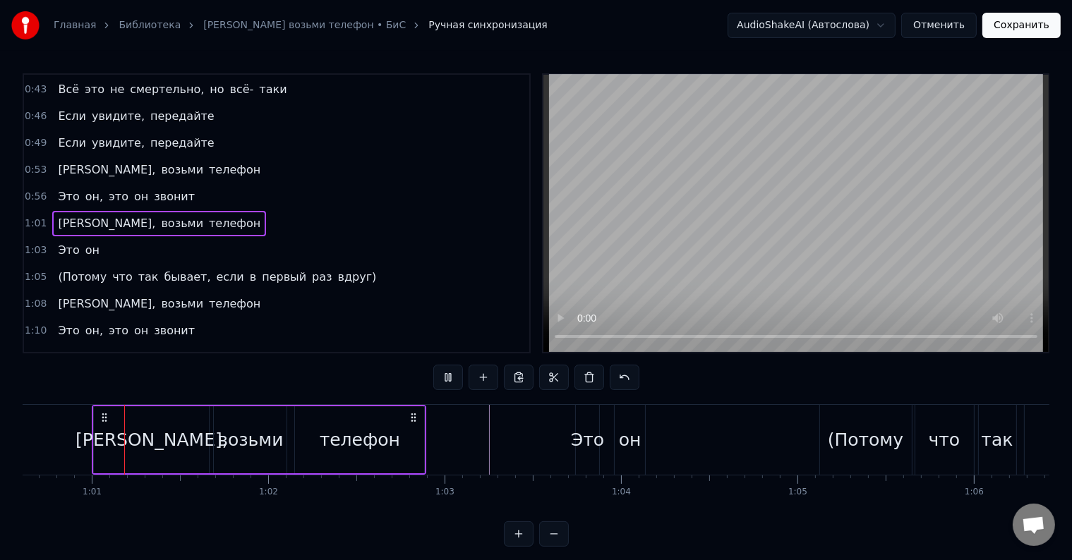
scroll to position [0, 10692]
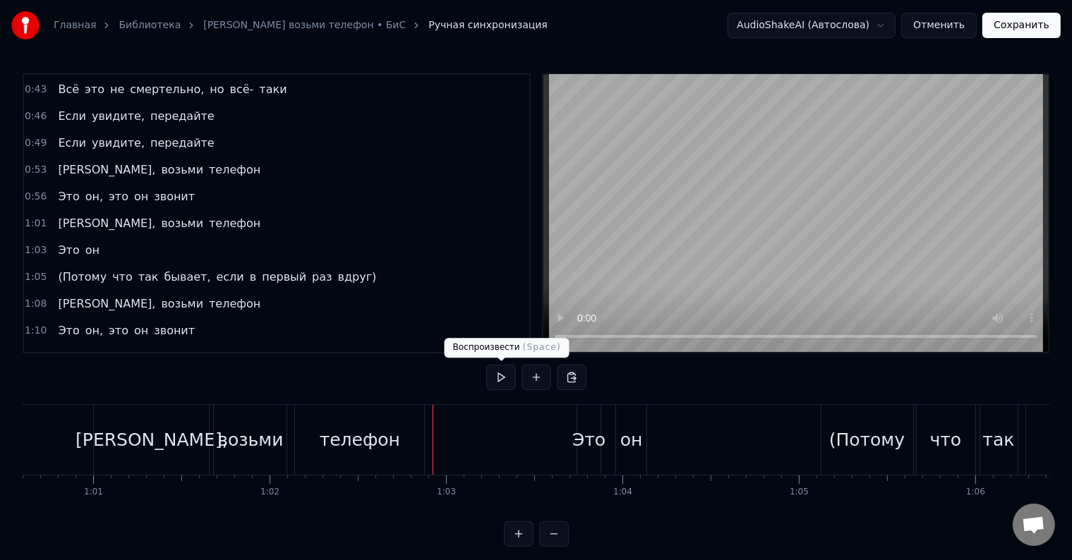
click at [497, 370] on button at bounding box center [501, 377] width 30 height 25
click at [500, 373] on button at bounding box center [501, 377] width 30 height 25
click at [587, 435] on div "Это" at bounding box center [588, 440] width 33 height 27
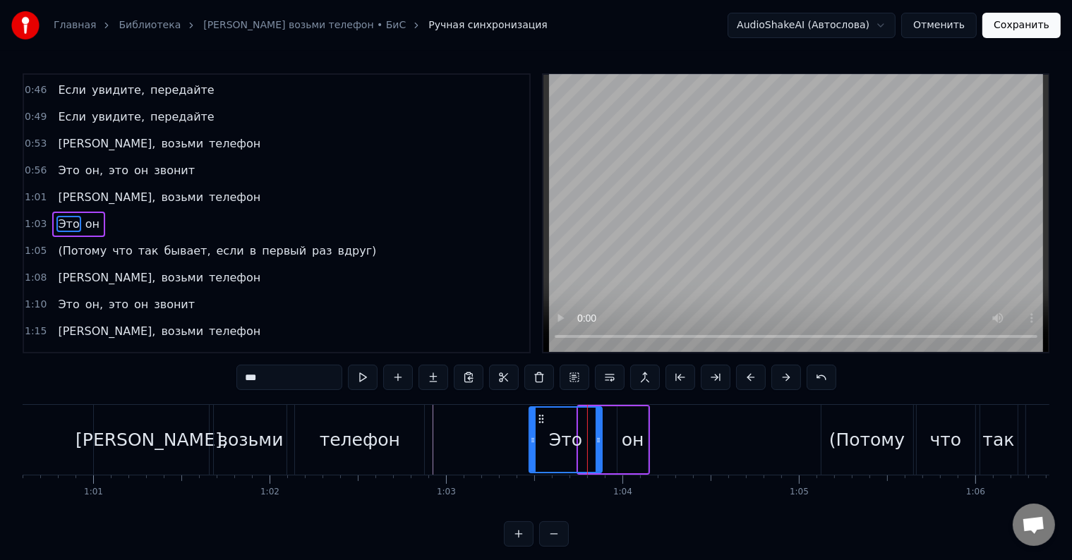
drag, startPoint x: 580, startPoint y: 440, endPoint x: 559, endPoint y: 445, distance: 21.7
click at [531, 440] on icon at bounding box center [533, 440] width 6 height 11
click at [644, 438] on div "он" at bounding box center [633, 440] width 30 height 67
type input "**"
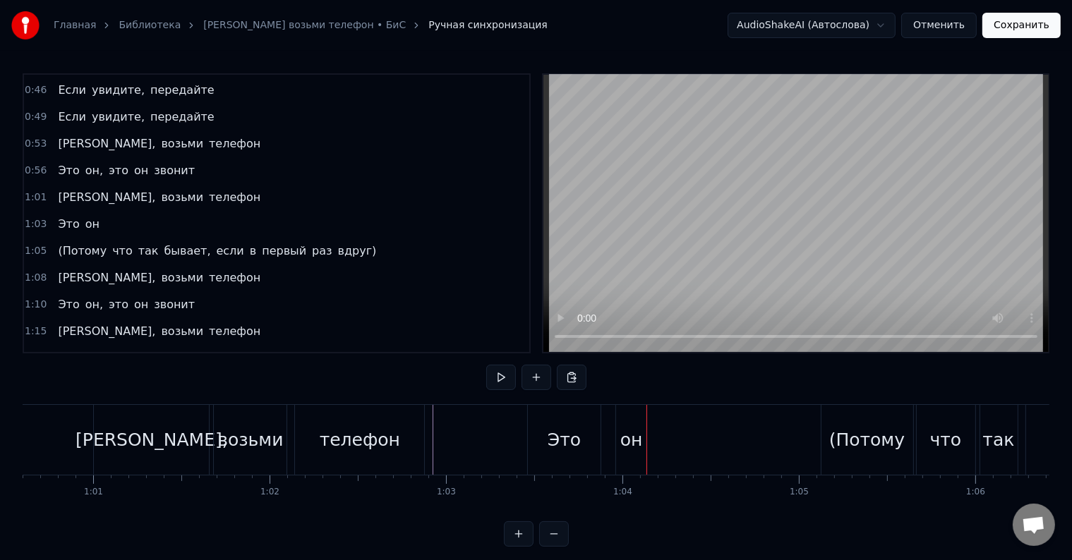
click at [615, 436] on div "он" at bounding box center [631, 440] width 32 height 70
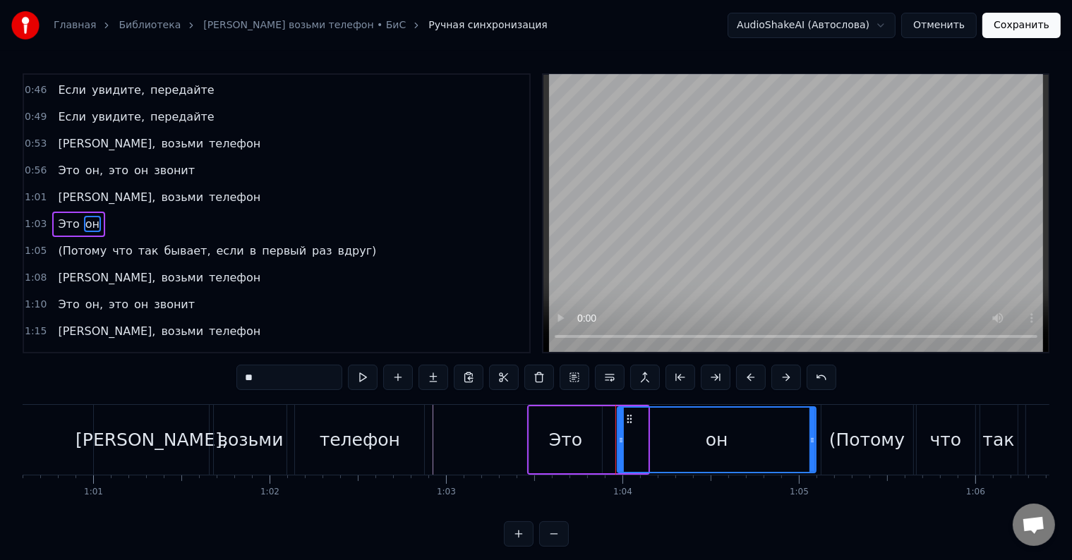
drag, startPoint x: 642, startPoint y: 438, endPoint x: 810, endPoint y: 435, distance: 168.0
click at [810, 435] on icon at bounding box center [812, 440] width 6 height 11
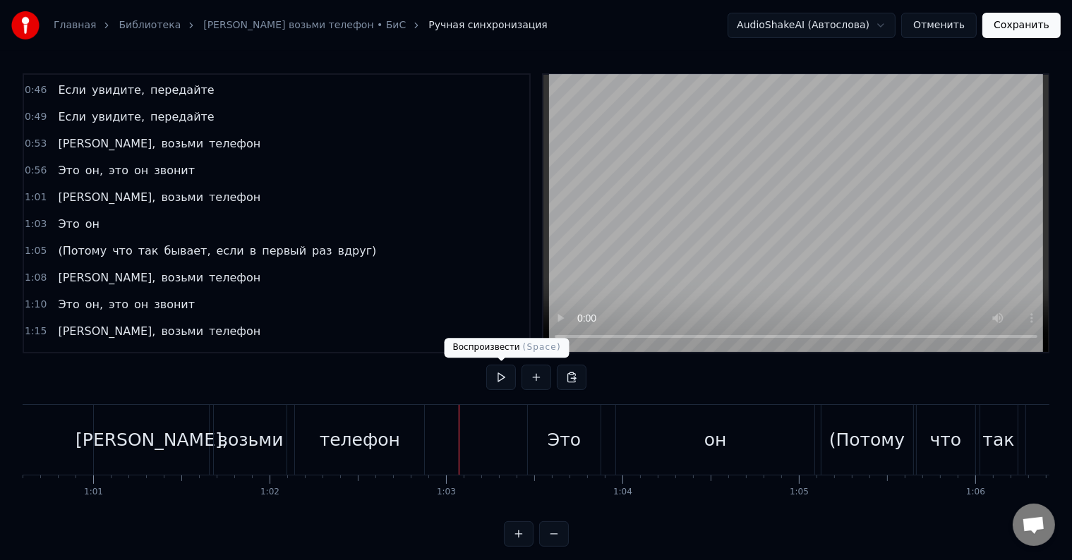
click at [511, 373] on button at bounding box center [501, 377] width 30 height 25
drag, startPoint x: 511, startPoint y: 373, endPoint x: 486, endPoint y: 402, distance: 38.5
click at [511, 373] on button at bounding box center [501, 377] width 30 height 25
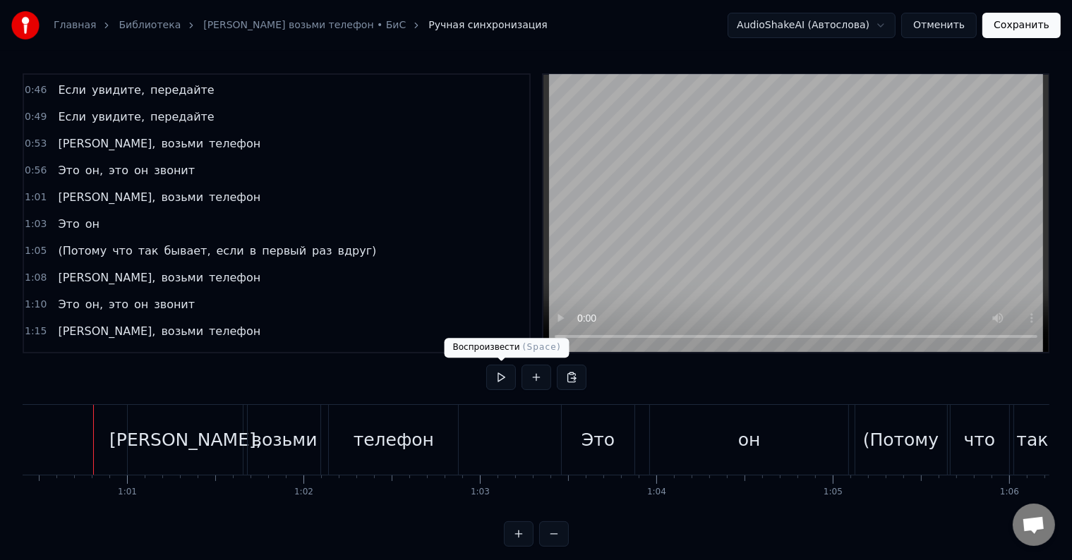
click at [498, 379] on button at bounding box center [501, 377] width 30 height 25
click at [499, 379] on button at bounding box center [501, 377] width 30 height 25
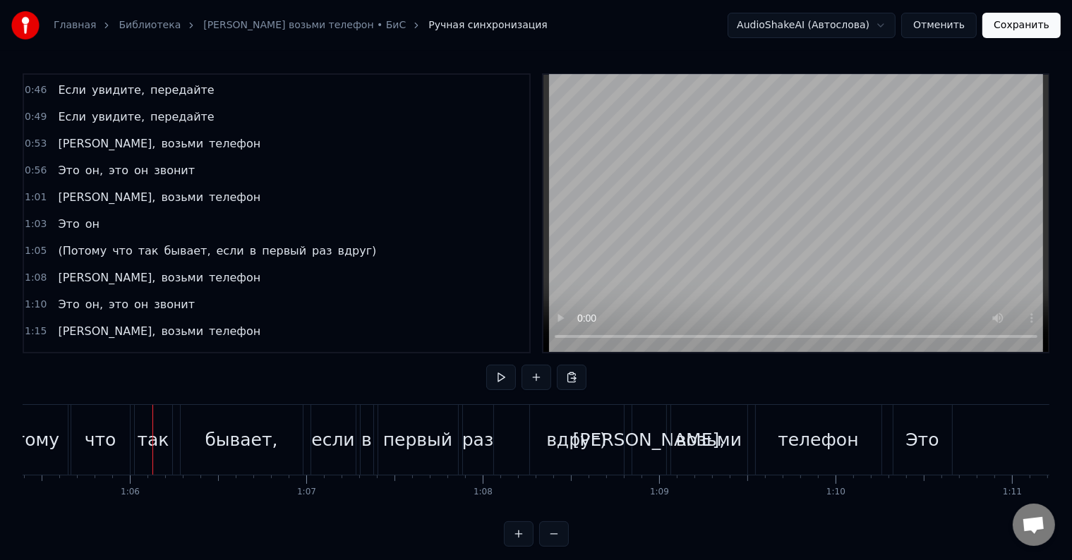
scroll to position [0, 11596]
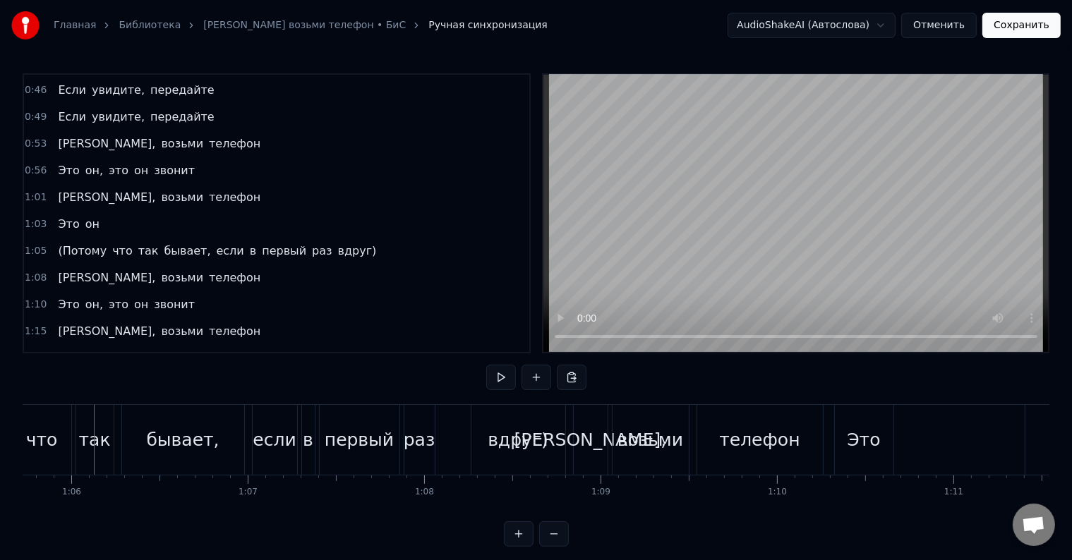
click at [499, 379] on button at bounding box center [501, 377] width 30 height 25
click at [536, 423] on div "вдруг)" at bounding box center [518, 440] width 94 height 70
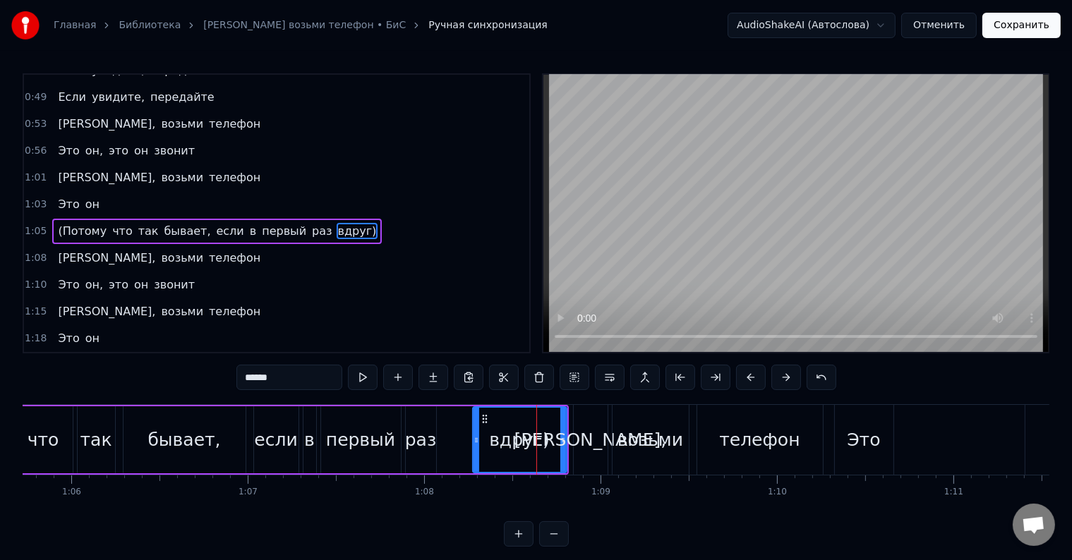
scroll to position [212, 0]
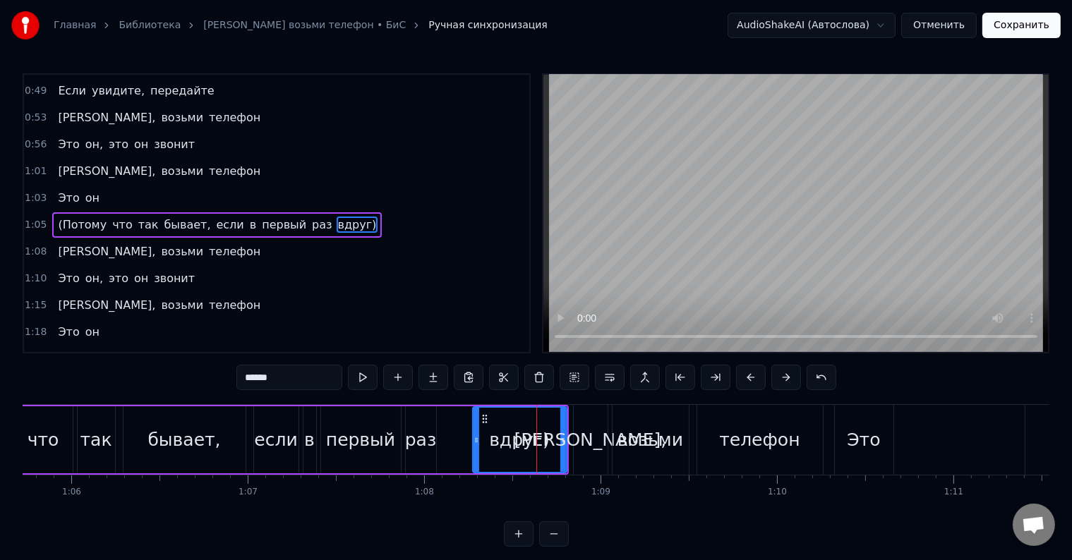
drag, startPoint x: 274, startPoint y: 378, endPoint x: 210, endPoint y: 378, distance: 64.2
click at [210, 378] on div "0:21 Её могли бы звать экзотически 0:24 Мадонна или попросту [PERSON_NAME] 0:28…" at bounding box center [536, 310] width 1027 height 474
type input "*"
type input "*******"
click at [584, 500] on div "Её могли бы звать экзотически [PERSON_NAME] или попросту [PERSON_NAME] Она изве…" at bounding box center [536, 457] width 1027 height 106
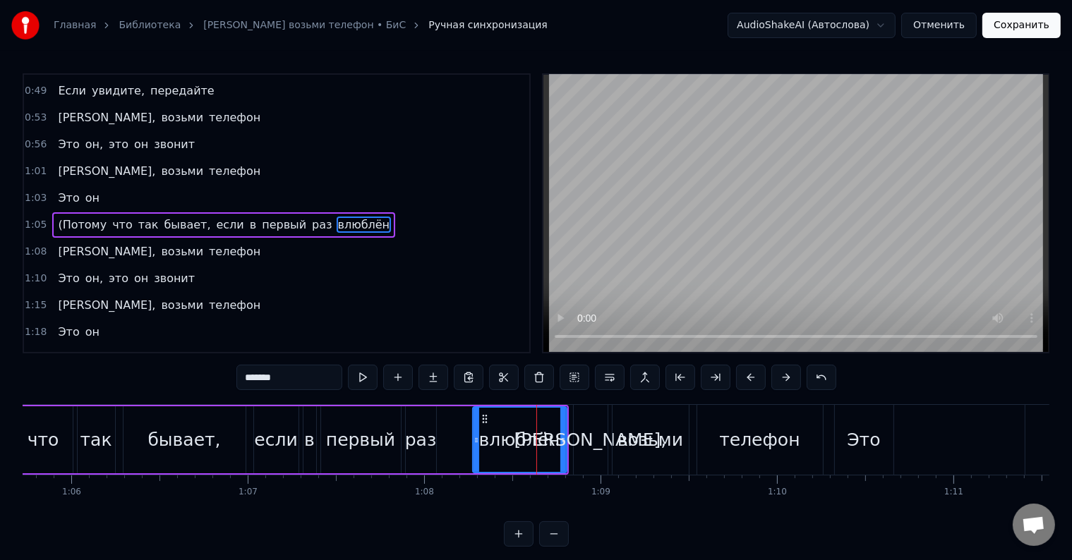
click at [565, 449] on div "влюблён" at bounding box center [519, 440] width 95 height 67
click at [567, 449] on div "(Потому что так бывает, если в первый раз влюблён" at bounding box center [243, 440] width 652 height 70
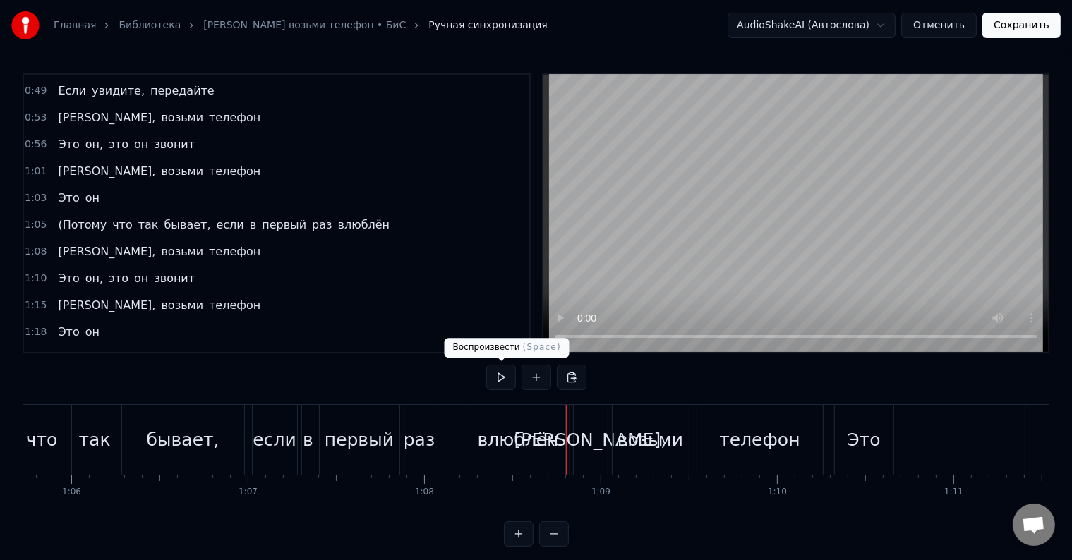
click at [505, 375] on button at bounding box center [501, 377] width 30 height 25
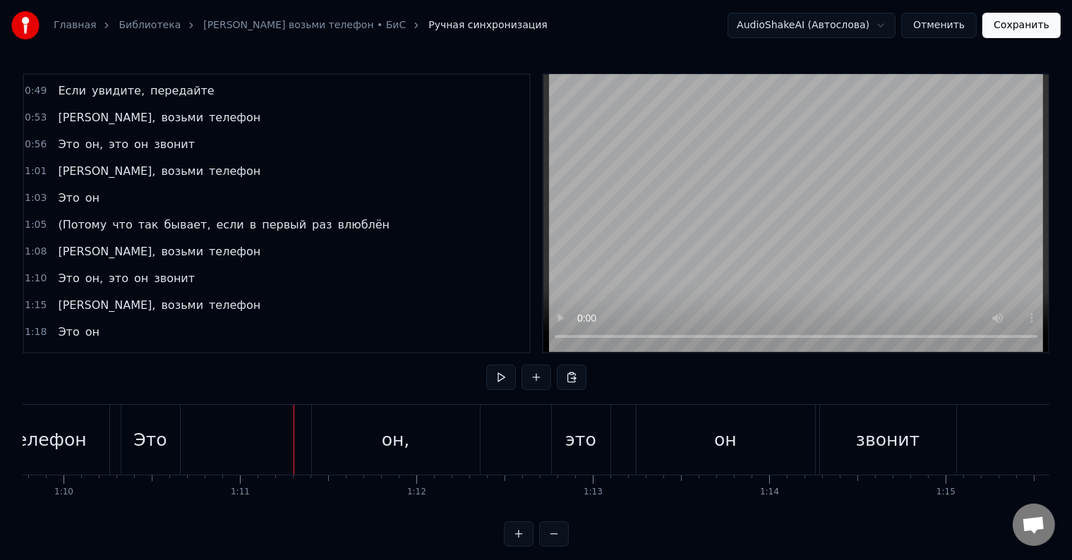
scroll to position [0, 12192]
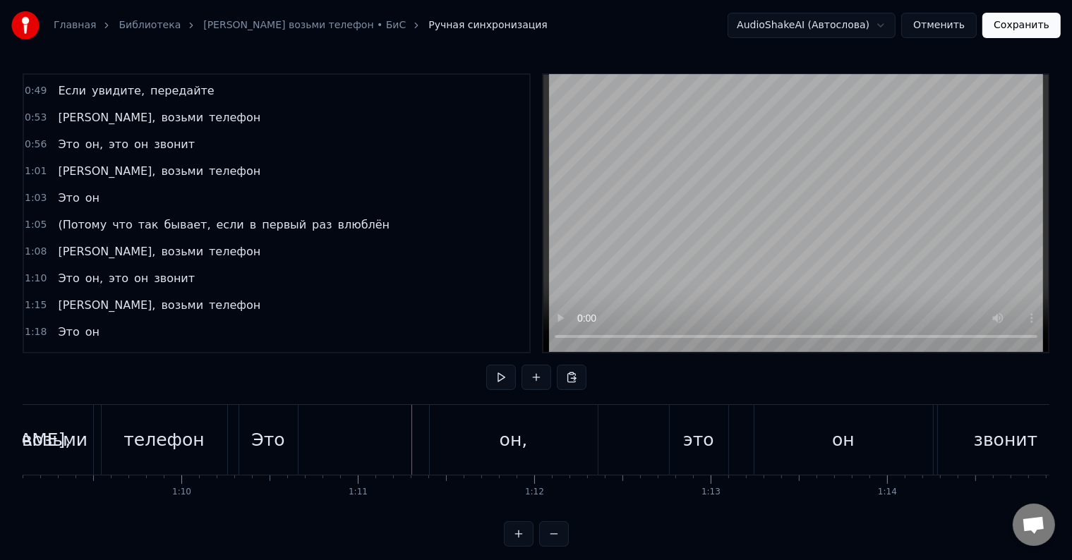
click at [277, 439] on div "Это" at bounding box center [267, 440] width 33 height 27
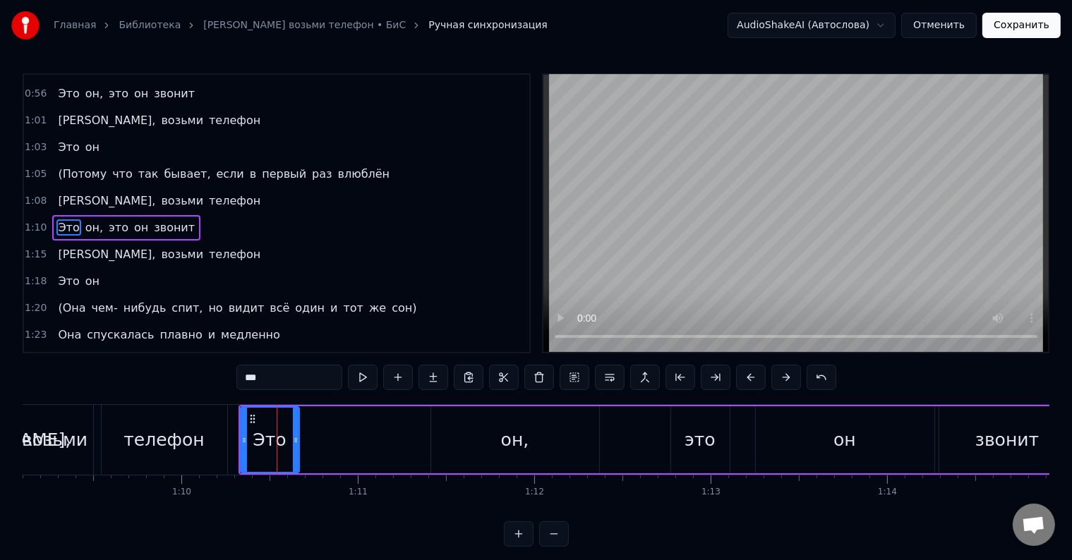
scroll to position [263, 0]
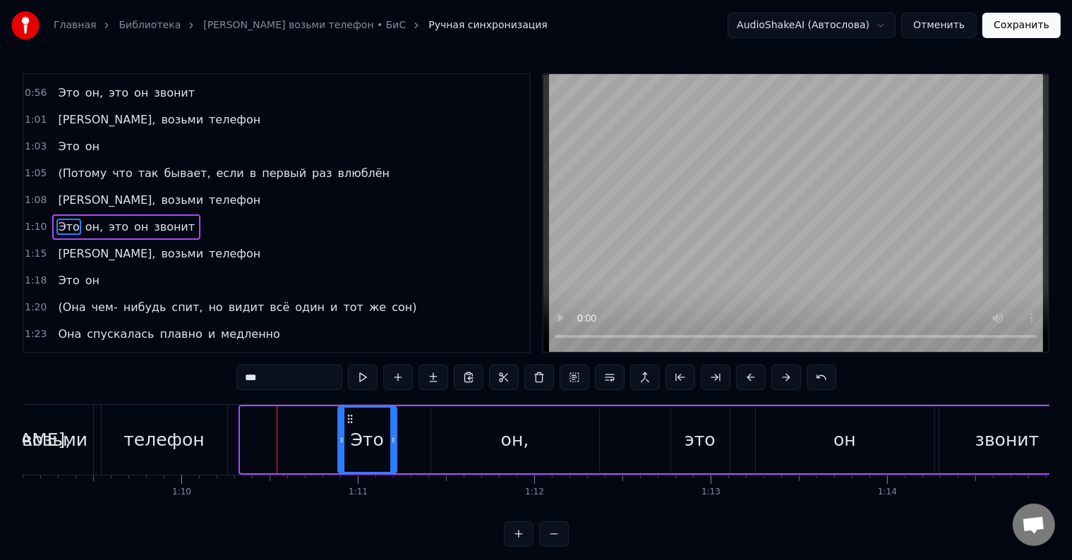
drag, startPoint x: 257, startPoint y: 419, endPoint x: 344, endPoint y: 415, distance: 87.6
click at [344, 415] on icon at bounding box center [349, 419] width 11 height 11
drag, startPoint x: 387, startPoint y: 439, endPoint x: 412, endPoint y: 439, distance: 25.4
click at [412, 439] on icon at bounding box center [414, 440] width 6 height 11
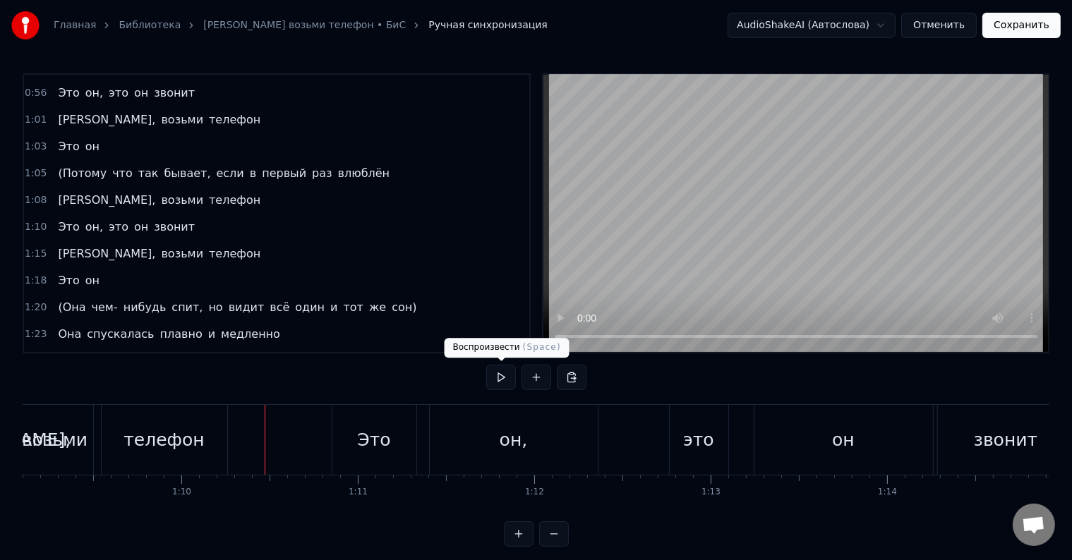
click at [492, 375] on button at bounding box center [501, 377] width 30 height 25
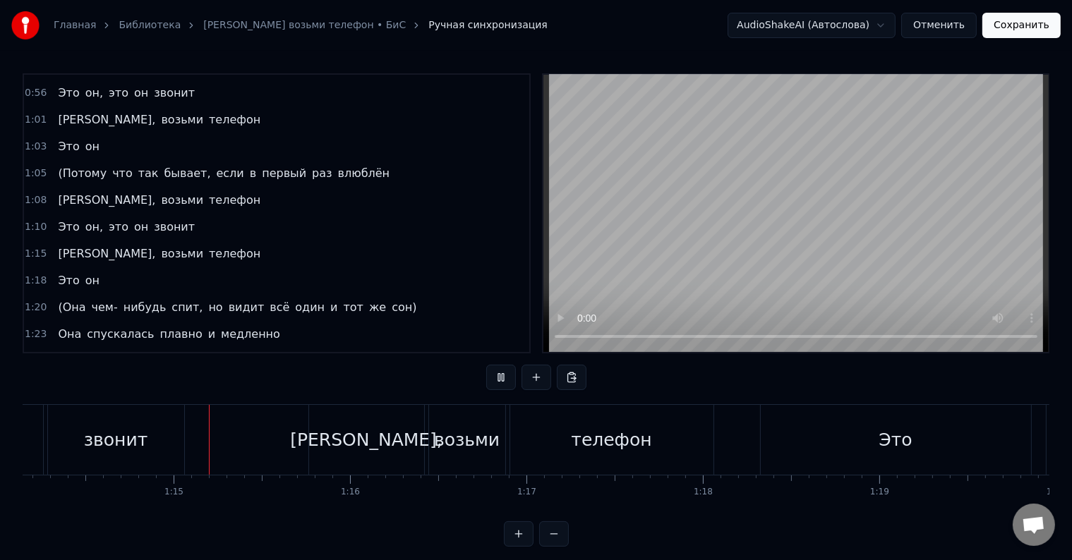
scroll to position [0, 13104]
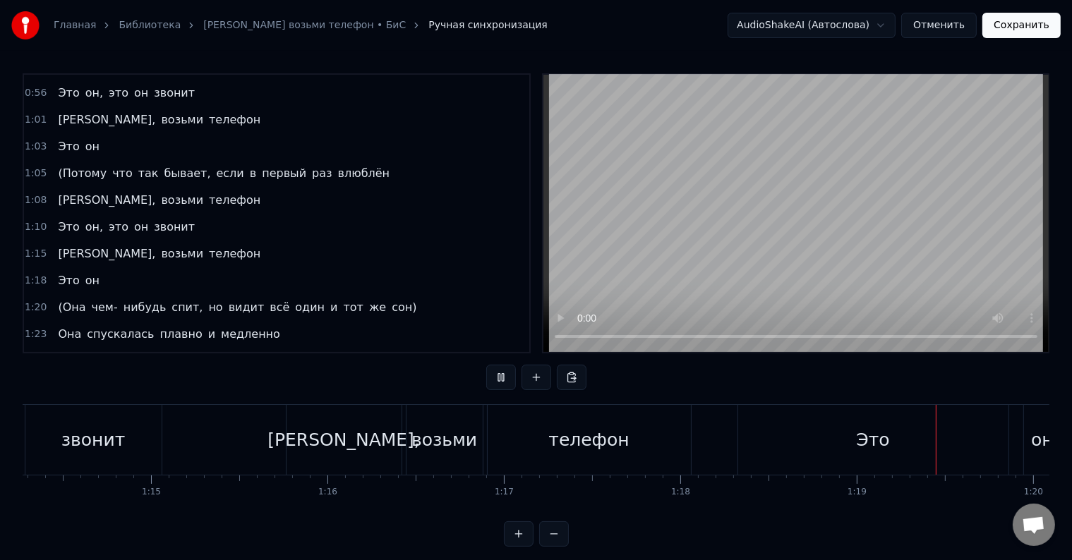
click at [508, 377] on button at bounding box center [501, 377] width 30 height 25
click at [846, 454] on div "Это" at bounding box center [873, 440] width 270 height 70
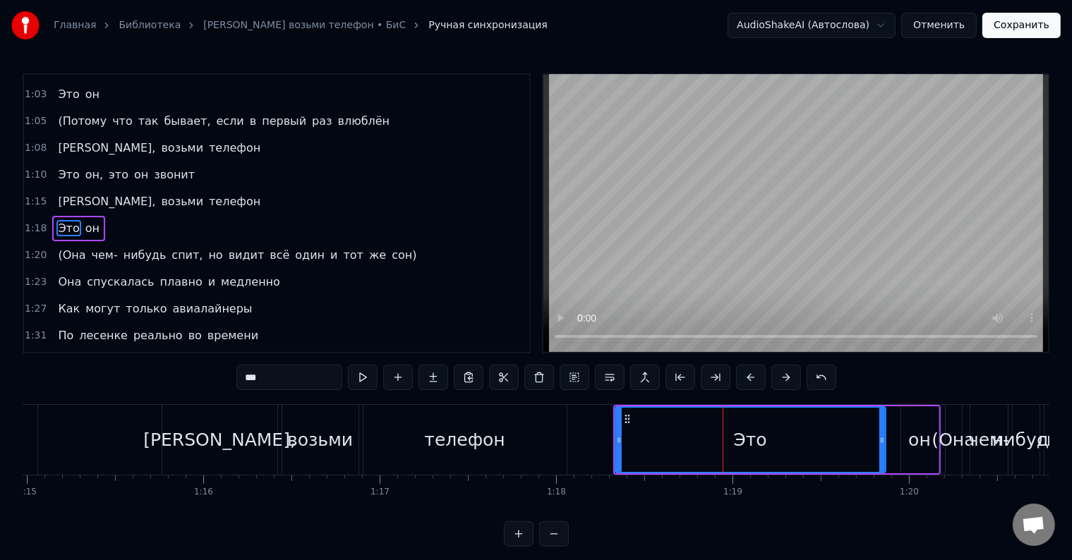
scroll to position [0, 13394]
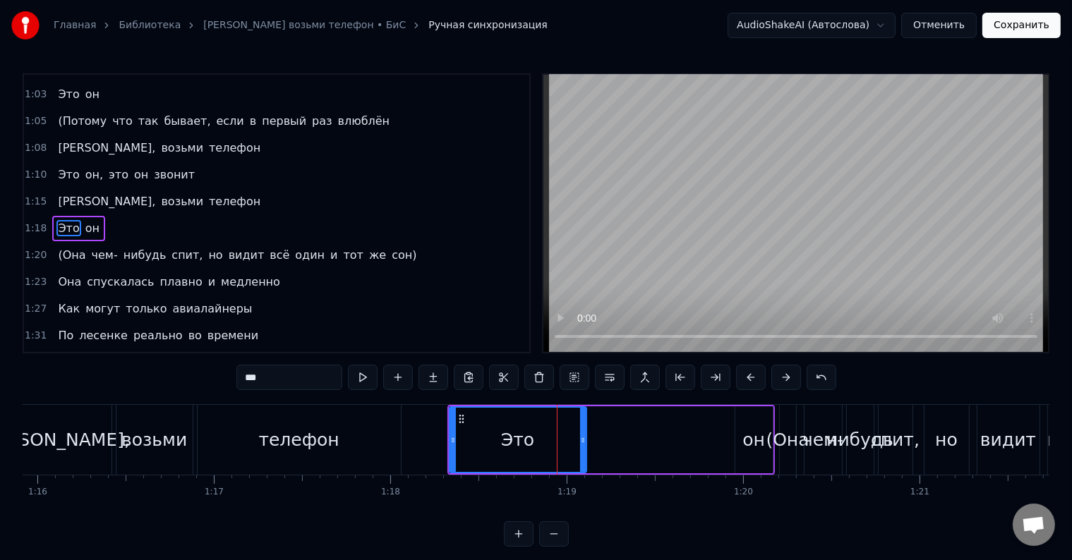
drag, startPoint x: 716, startPoint y: 445, endPoint x: 582, endPoint y: 454, distance: 133.8
click at [582, 454] on div at bounding box center [583, 440] width 6 height 64
drag, startPoint x: 449, startPoint y: 443, endPoint x: 429, endPoint y: 440, distance: 20.0
click at [431, 440] on icon at bounding box center [434, 440] width 6 height 11
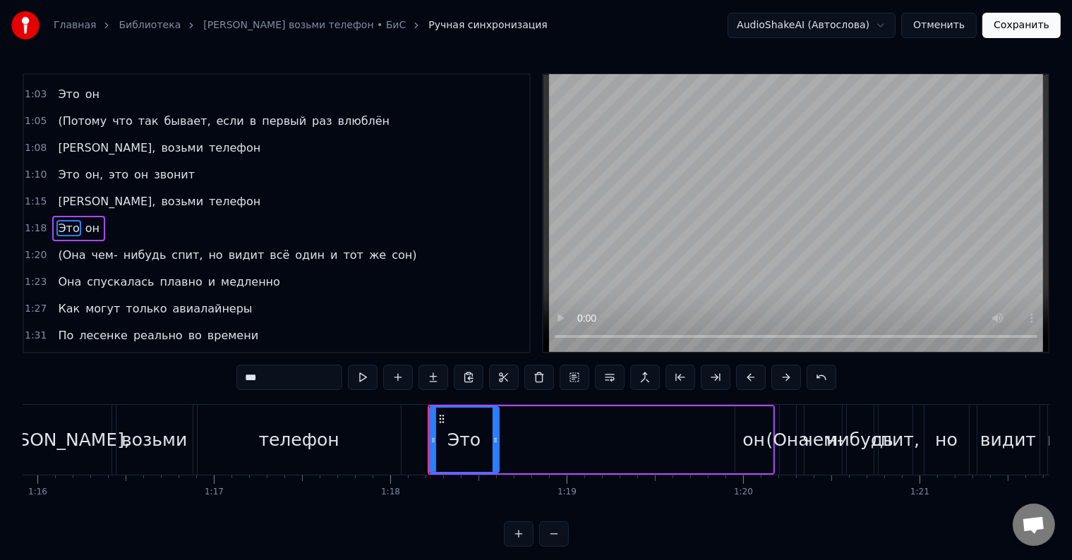
drag, startPoint x: 582, startPoint y: 438, endPoint x: 491, endPoint y: 443, distance: 90.5
click at [493, 443] on icon at bounding box center [496, 440] width 6 height 11
click at [764, 437] on div "он" at bounding box center [753, 440] width 37 height 67
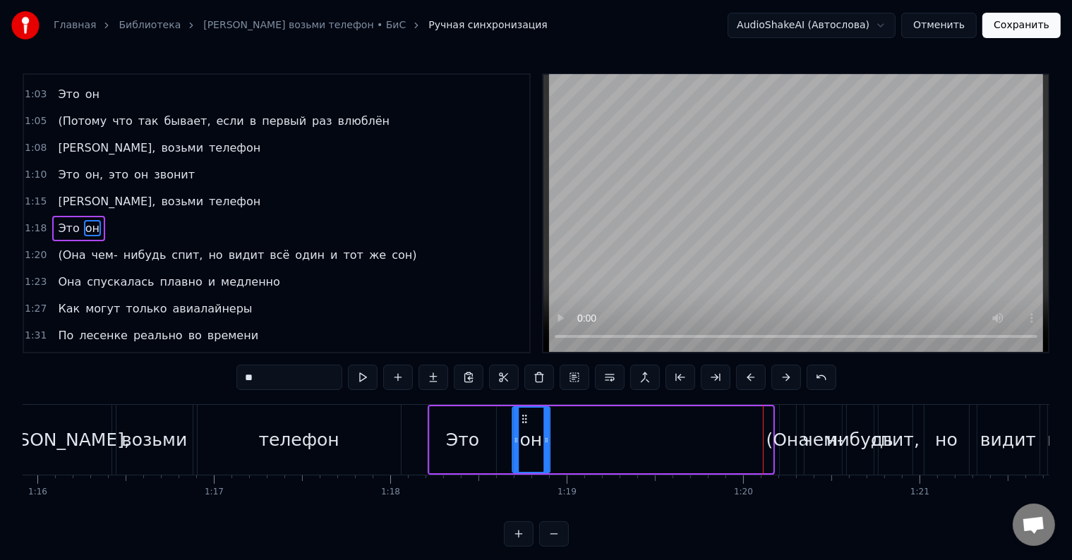
drag, startPoint x: 745, startPoint y: 420, endPoint x: 539, endPoint y: 435, distance: 206.6
click at [523, 433] on div "он" at bounding box center [531, 440] width 36 height 64
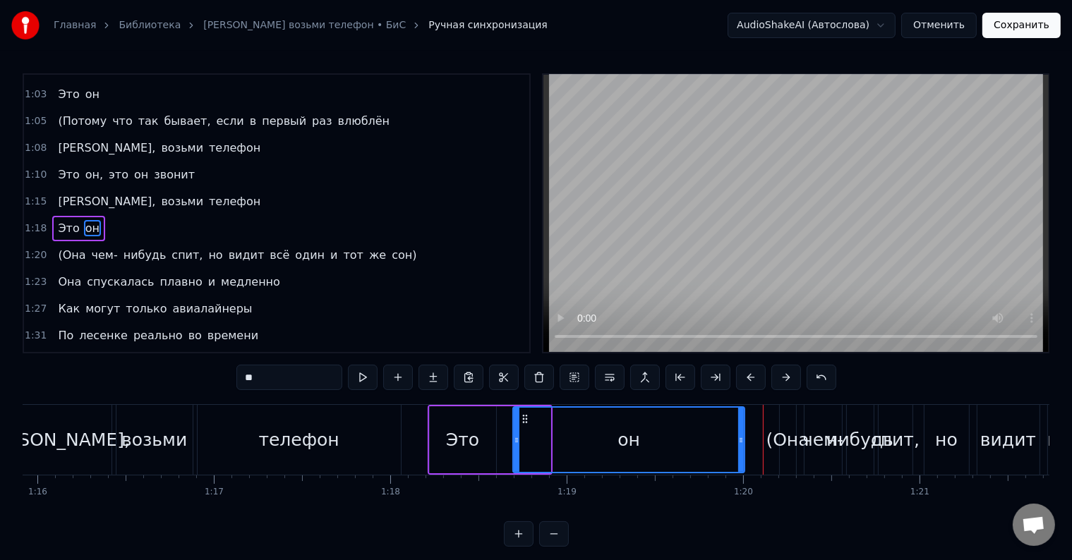
drag, startPoint x: 548, startPoint y: 442, endPoint x: 706, endPoint y: 435, distance: 158.2
click at [744, 435] on icon at bounding box center [741, 440] width 6 height 11
click at [394, 430] on div "телефон" at bounding box center [299, 440] width 203 height 70
type input "*******"
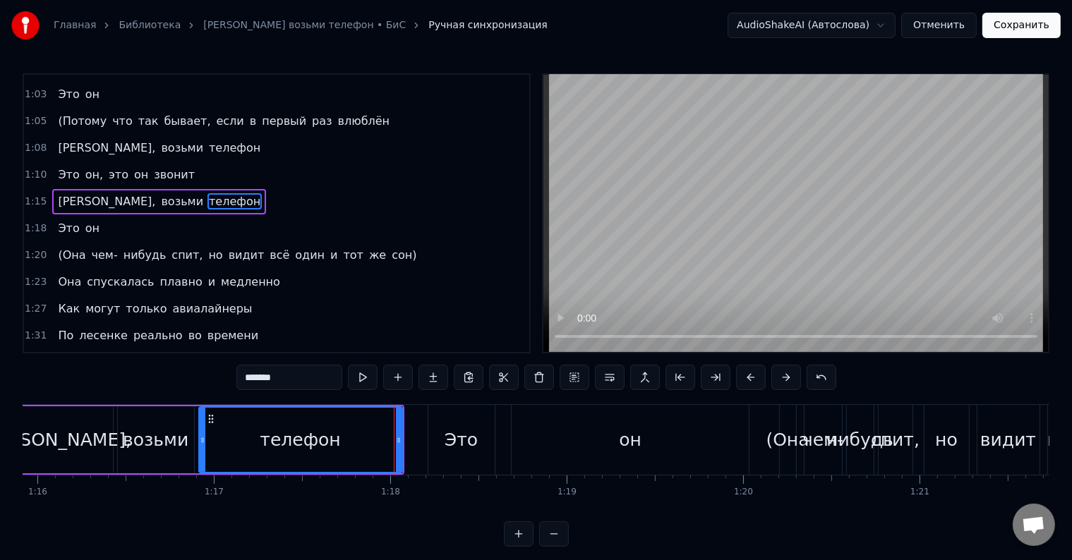
scroll to position [289, 0]
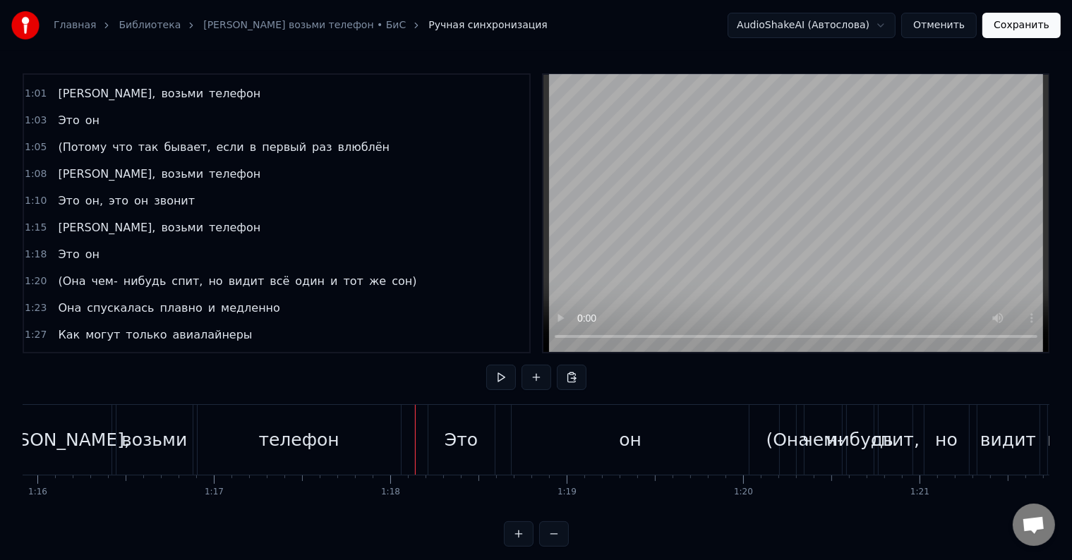
click at [508, 378] on button at bounding box center [501, 377] width 30 height 25
click at [503, 382] on button at bounding box center [501, 377] width 30 height 25
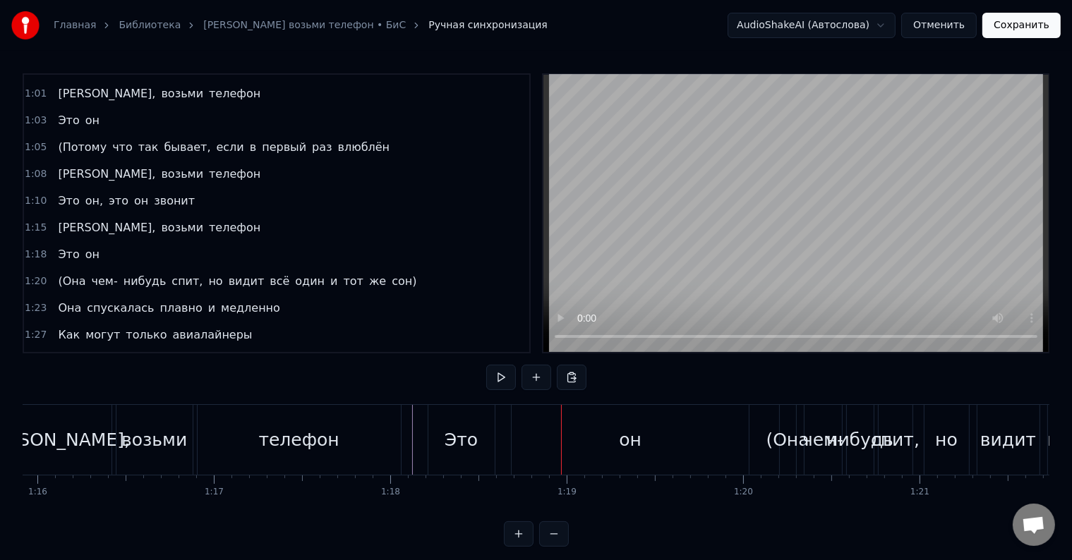
click at [452, 453] on div "Это" at bounding box center [461, 440] width 66 height 70
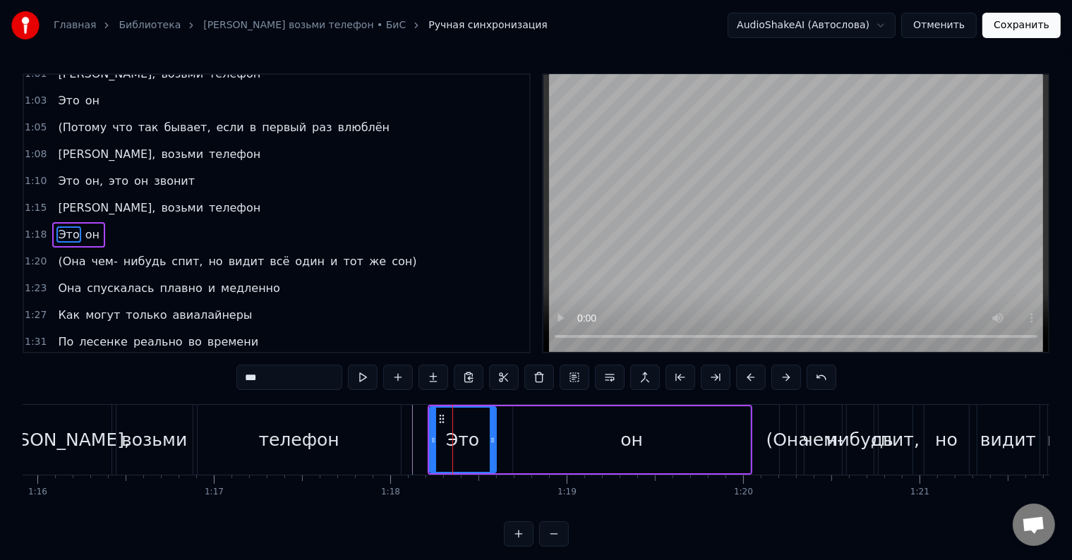
scroll to position [315, 0]
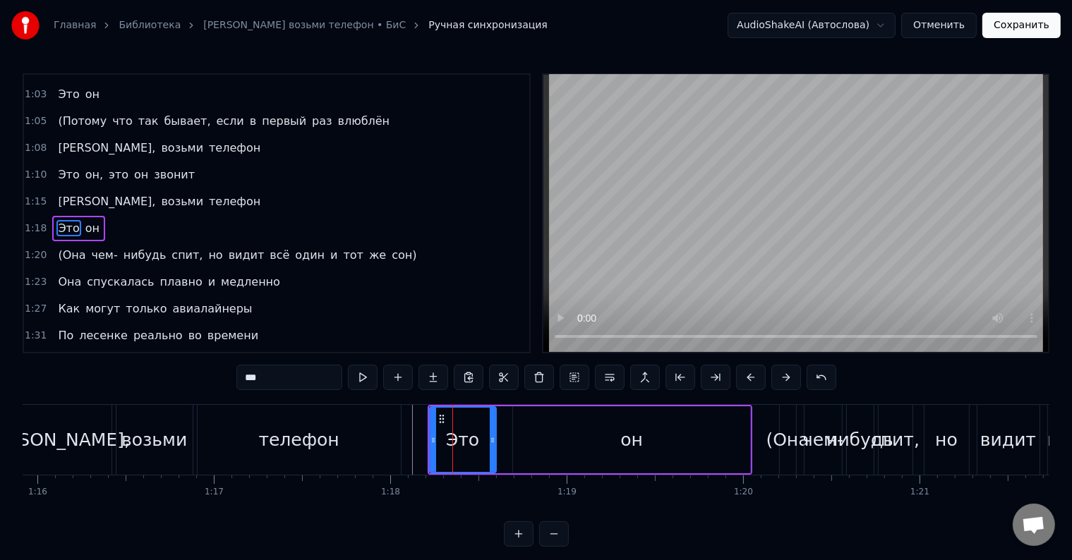
drag, startPoint x: 536, startPoint y: 439, endPoint x: 521, endPoint y: 441, distance: 15.7
click at [536, 439] on div "он" at bounding box center [631, 440] width 237 height 67
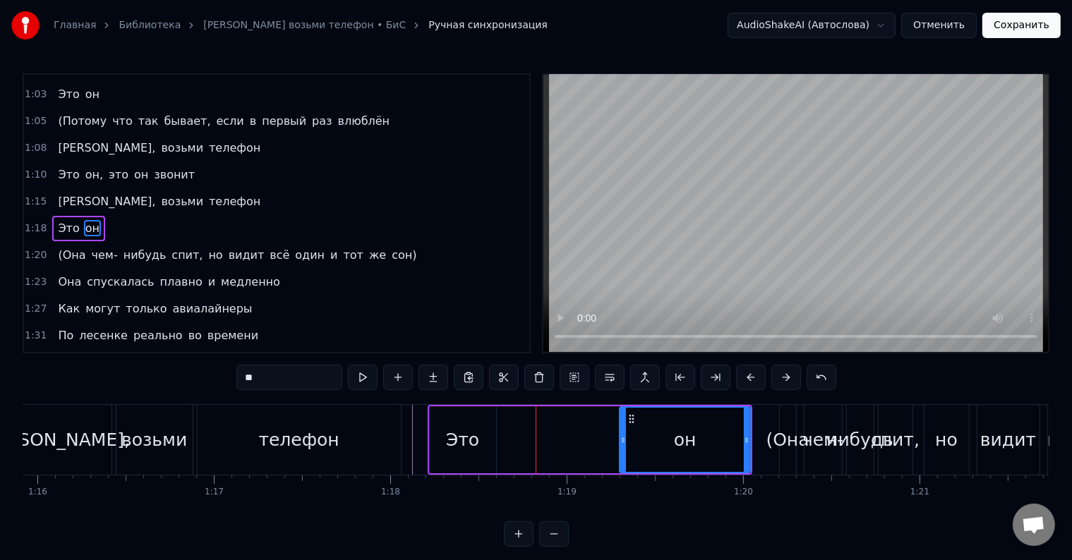
drag, startPoint x: 514, startPoint y: 441, endPoint x: 621, endPoint y: 440, distance: 106.6
click at [621, 440] on icon at bounding box center [623, 440] width 6 height 11
click at [469, 441] on div "Это" at bounding box center [462, 440] width 33 height 27
type input "***"
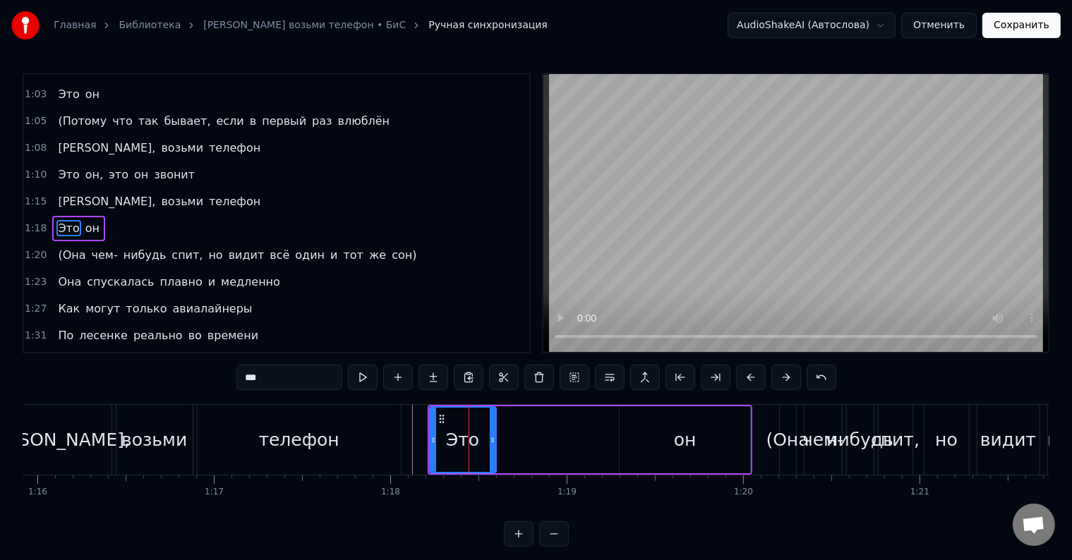
drag, startPoint x: 463, startPoint y: 446, endPoint x: 577, endPoint y: 443, distance: 114.4
click at [577, 443] on div "Это он" at bounding box center [590, 440] width 325 height 70
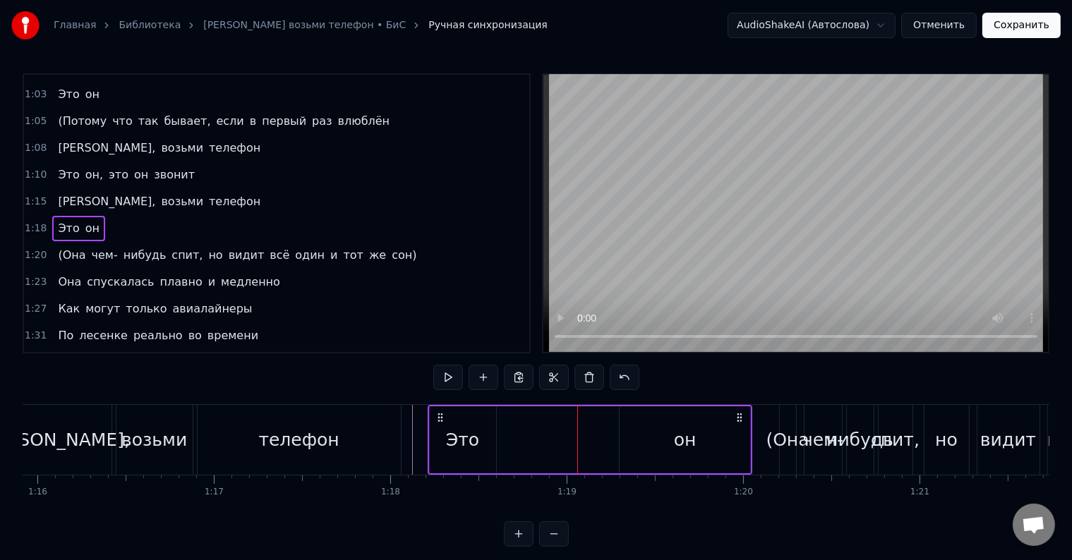
click at [475, 433] on div "Это" at bounding box center [462, 440] width 33 height 27
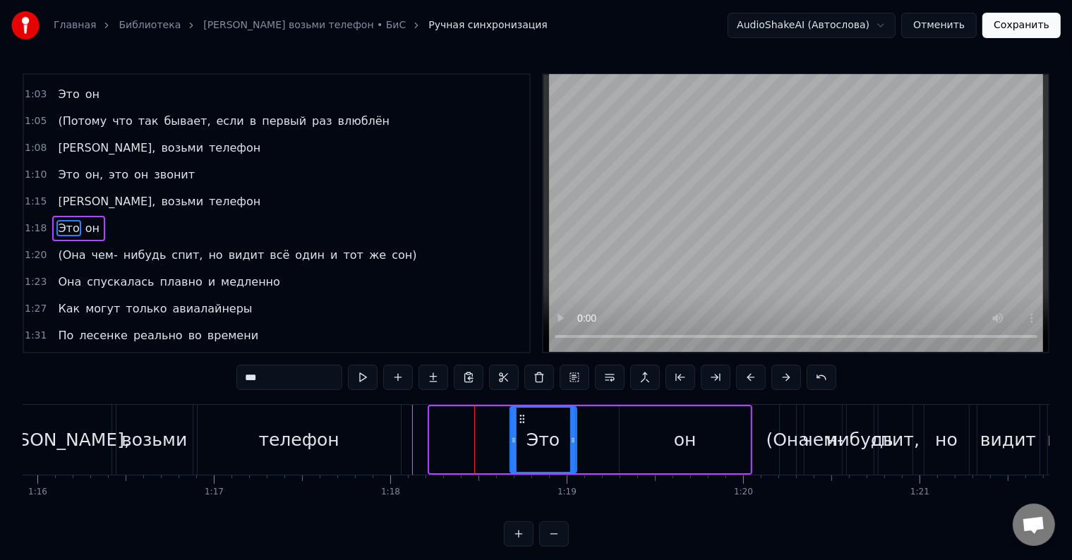
drag, startPoint x: 440, startPoint y: 415, endPoint x: 529, endPoint y: 426, distance: 90.3
click at [528, 426] on div "Это" at bounding box center [543, 440] width 65 height 64
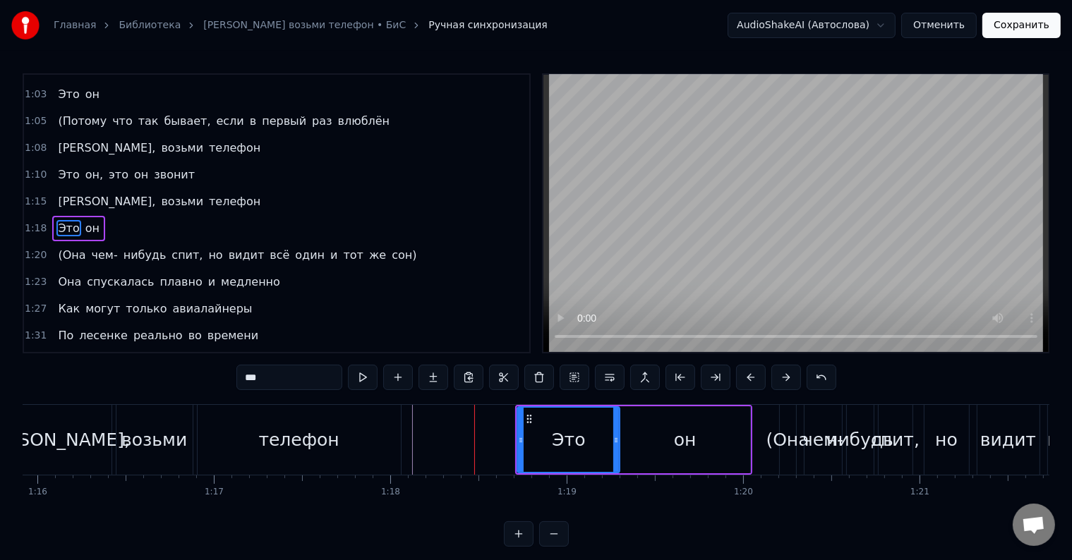
drag, startPoint x: 582, startPoint y: 442, endPoint x: 618, endPoint y: 440, distance: 36.0
click at [618, 440] on icon at bounding box center [616, 440] width 6 height 11
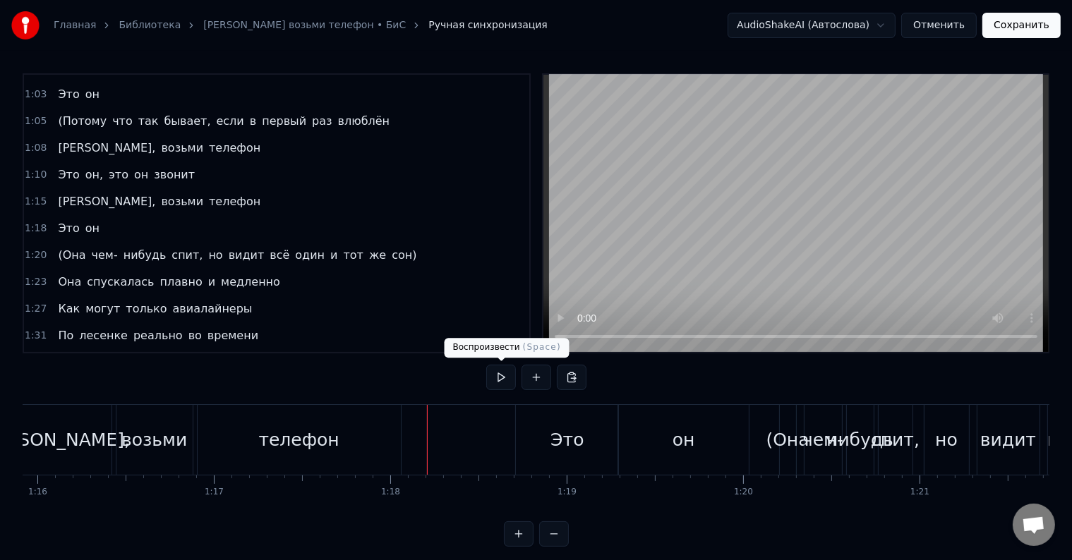
click at [502, 386] on button at bounding box center [501, 377] width 30 height 25
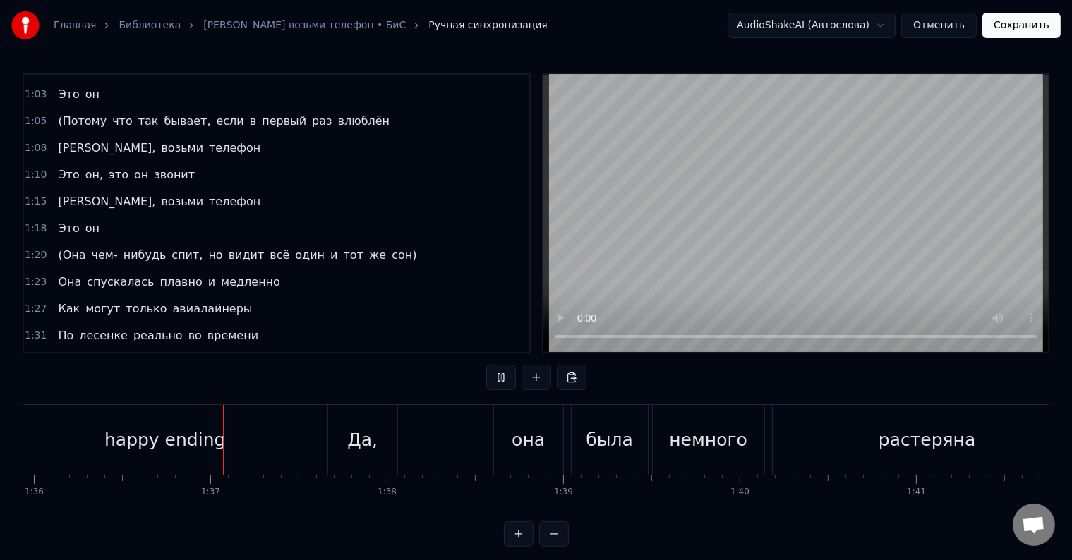
scroll to position [0, 16952]
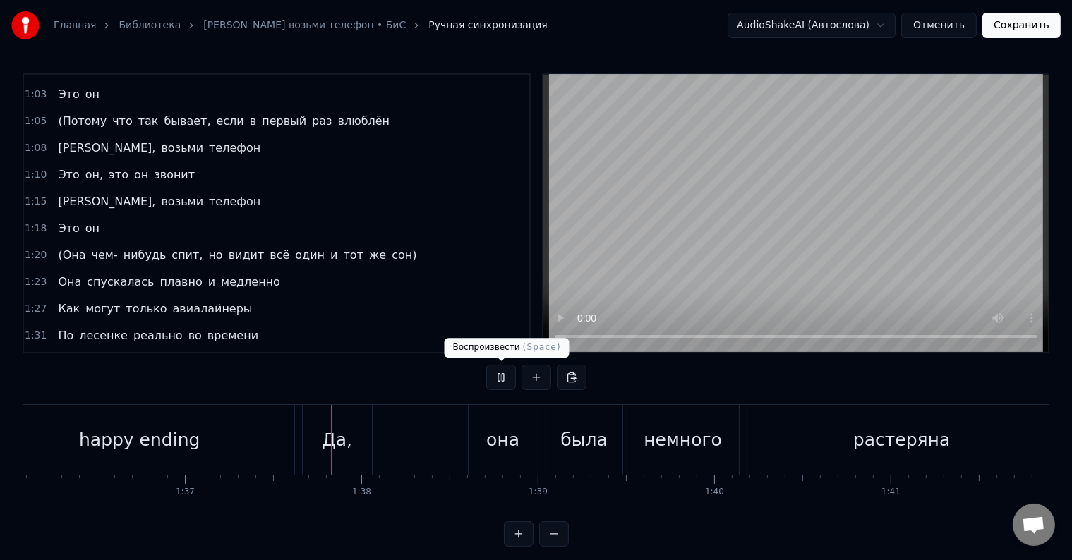
click at [502, 378] on button at bounding box center [501, 377] width 30 height 25
click at [188, 433] on div "happy ending" at bounding box center [139, 440] width 121 height 27
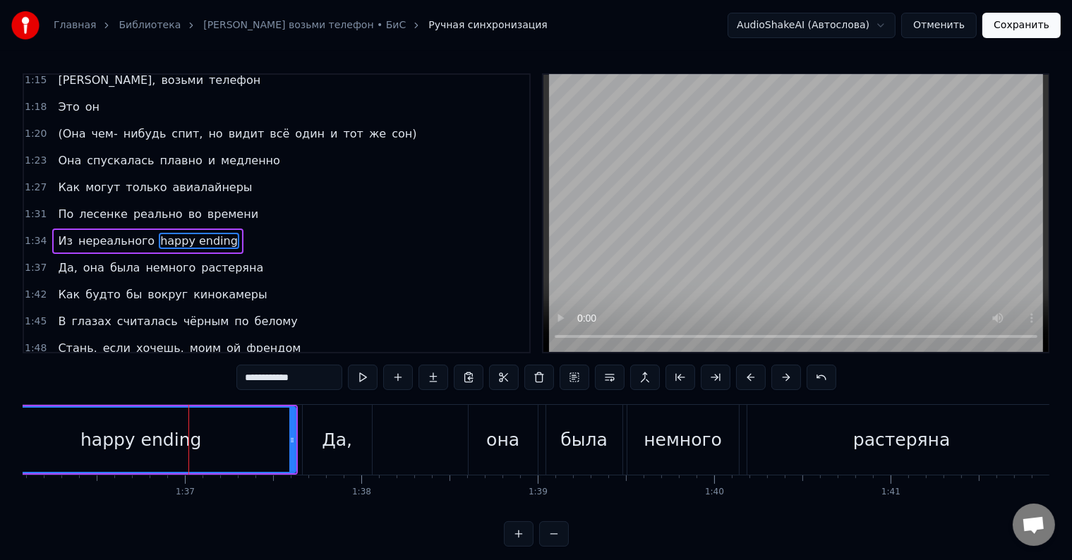
scroll to position [445, 0]
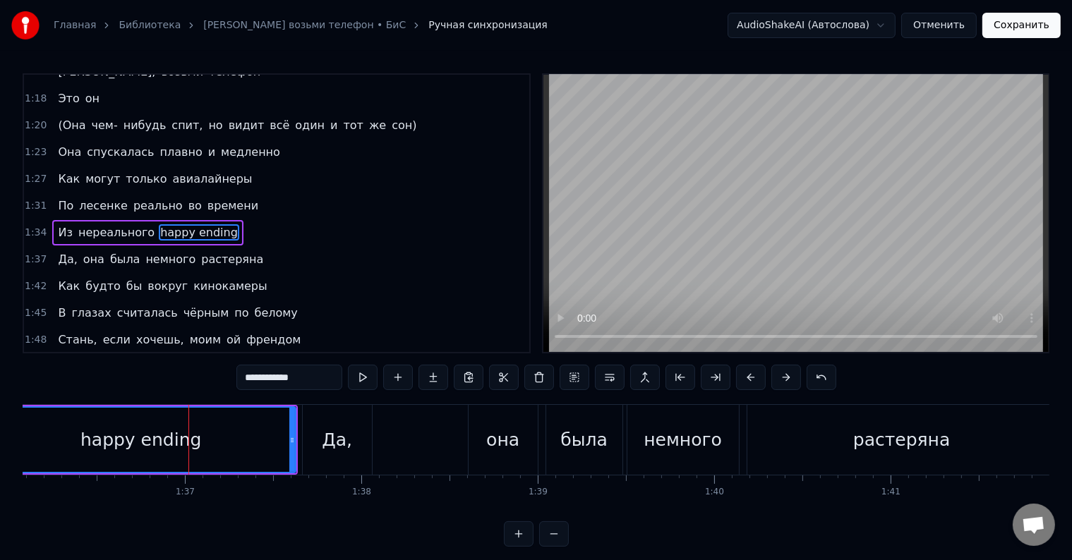
drag, startPoint x: 313, startPoint y: 380, endPoint x: 292, endPoint y: 382, distance: 21.2
click at [292, 382] on input "**********" at bounding box center [289, 377] width 106 height 25
click at [341, 452] on div "Да," at bounding box center [337, 440] width 30 height 27
type input "***"
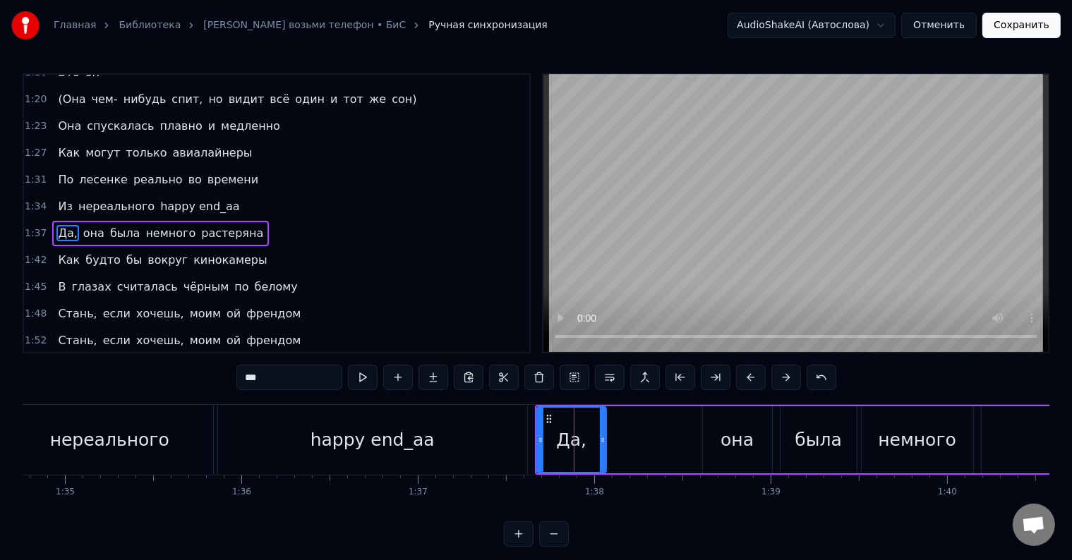
scroll to position [0, 16459]
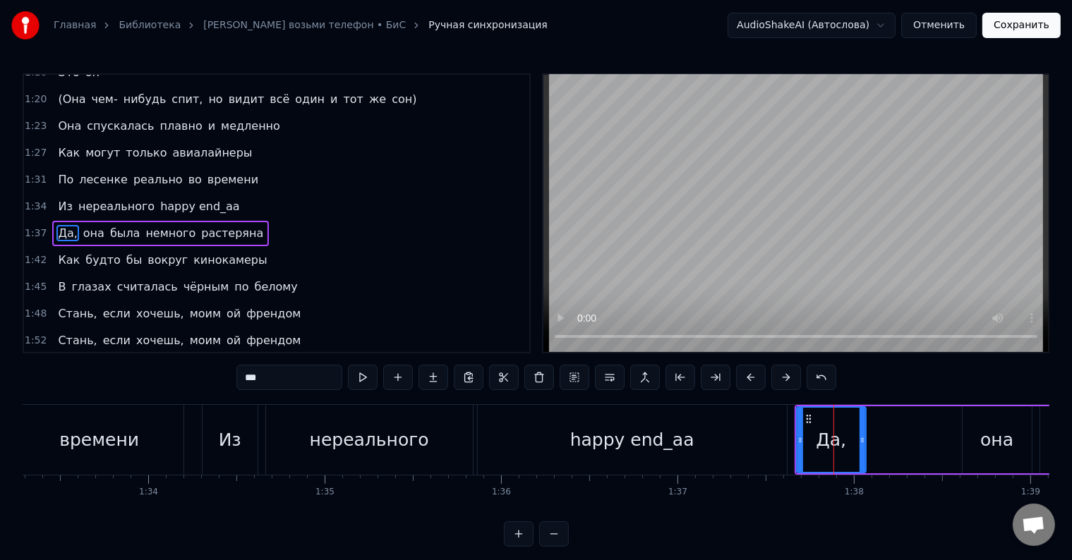
click at [260, 448] on div "Из нереального happy end_аа" at bounding box center [496, 440] width 589 height 70
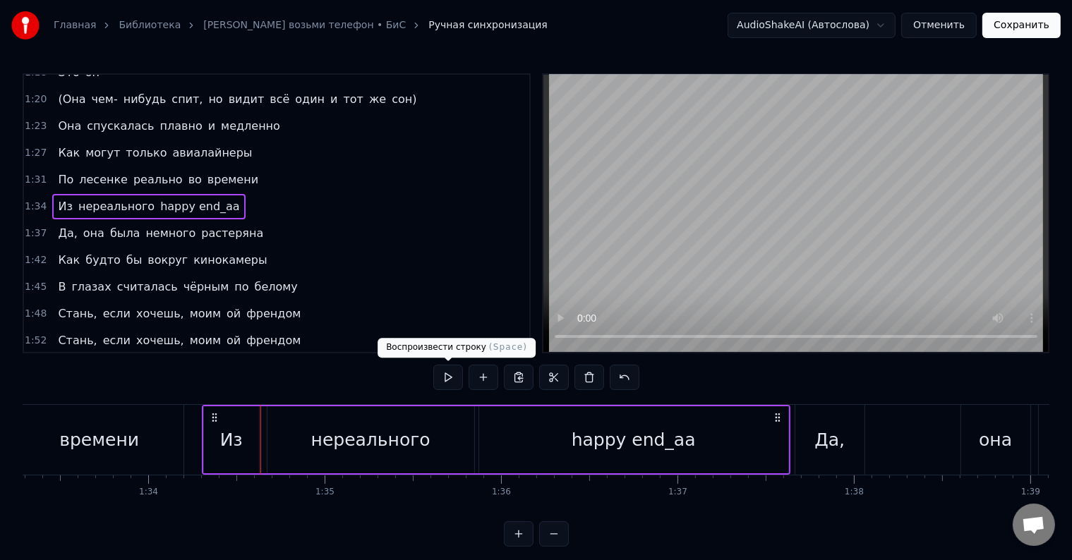
click at [443, 373] on button at bounding box center [448, 377] width 30 height 25
click at [451, 373] on button at bounding box center [448, 377] width 30 height 25
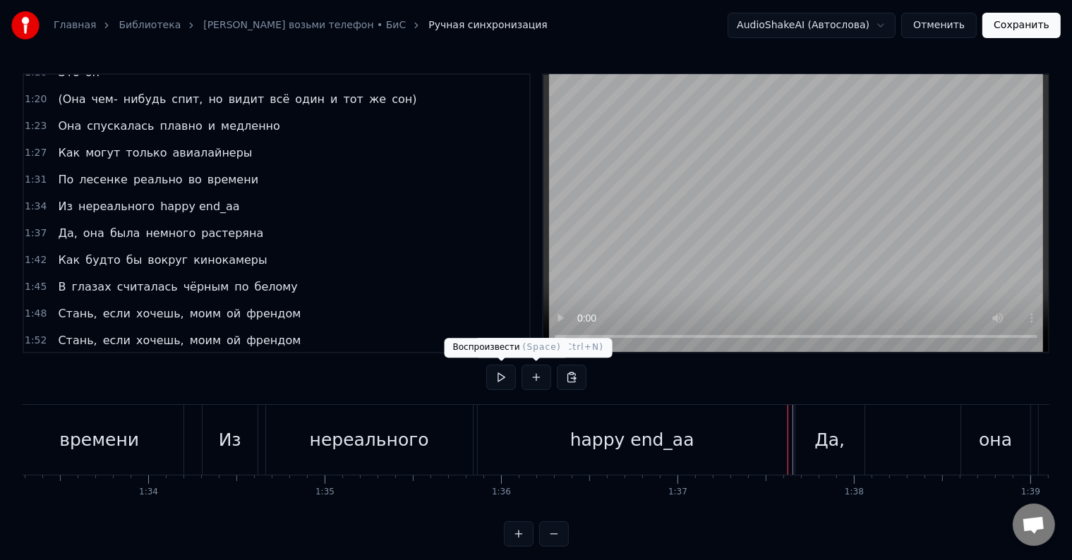
click at [500, 375] on button at bounding box center [501, 377] width 30 height 25
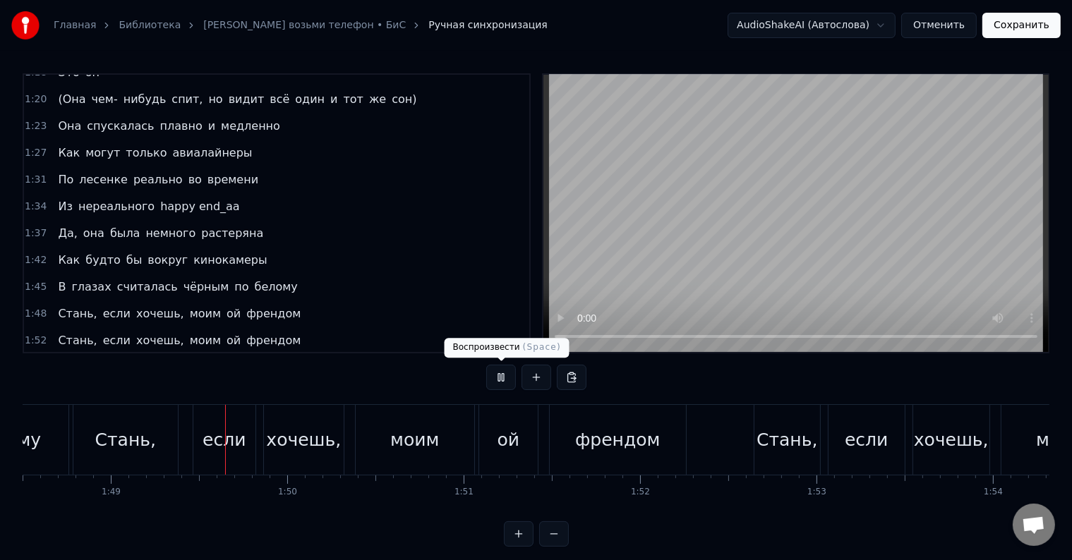
scroll to position [0, 19162]
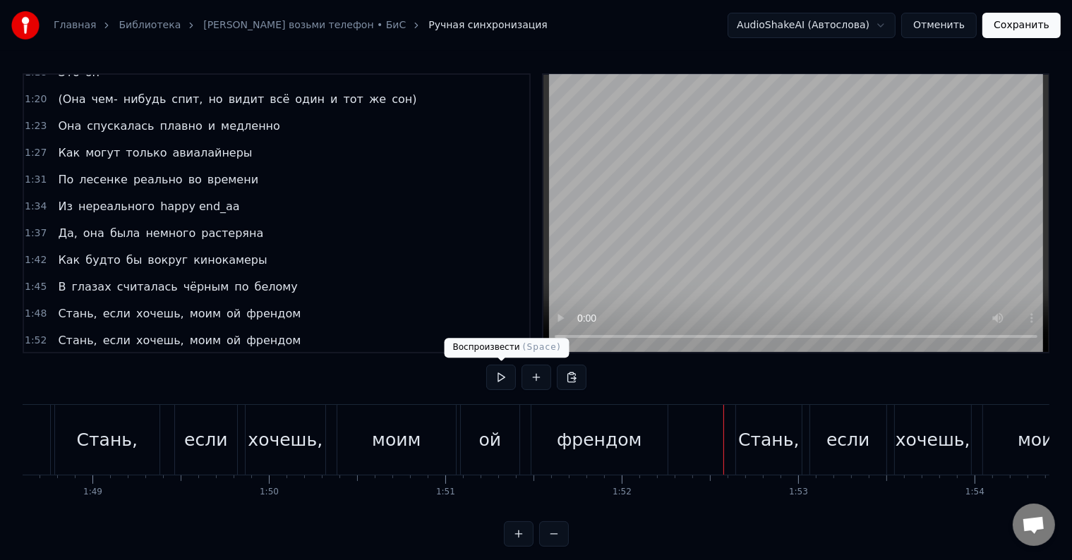
click at [486, 365] on button at bounding box center [501, 377] width 30 height 25
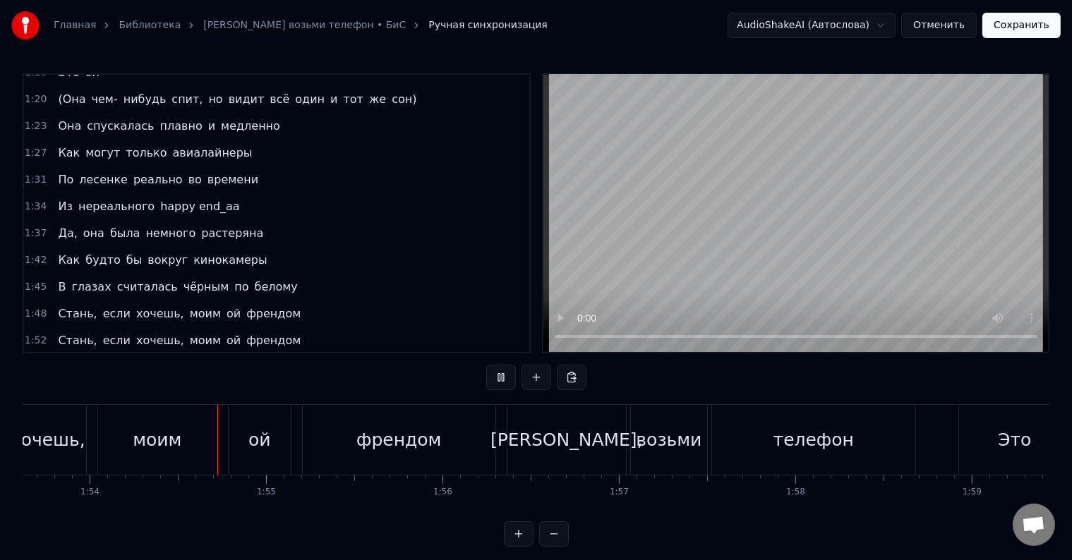
scroll to position [0, 20057]
click at [510, 375] on button at bounding box center [501, 377] width 30 height 25
click at [246, 418] on div "ой" at bounding box center [249, 440] width 62 height 70
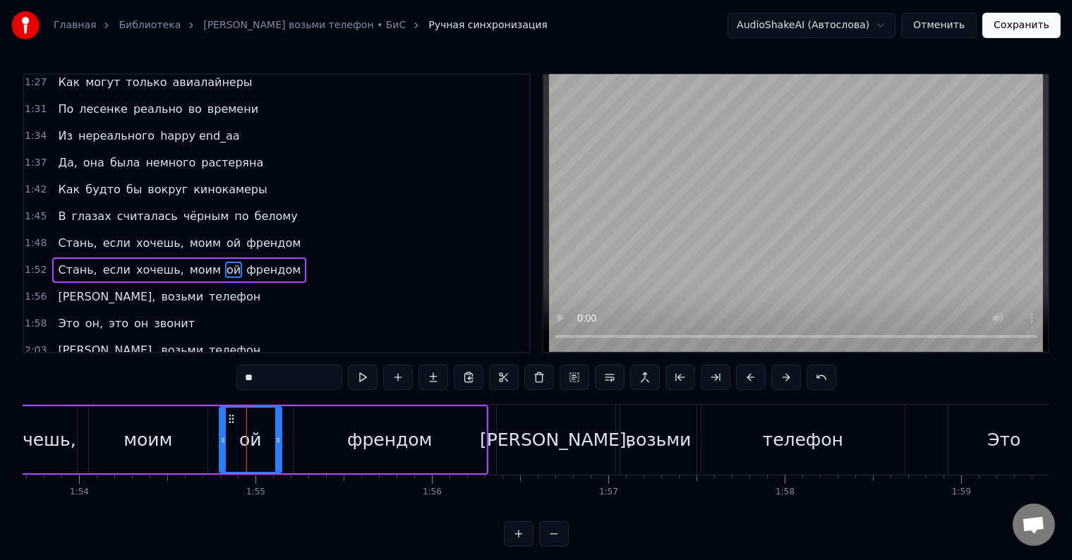
scroll to position [575, 0]
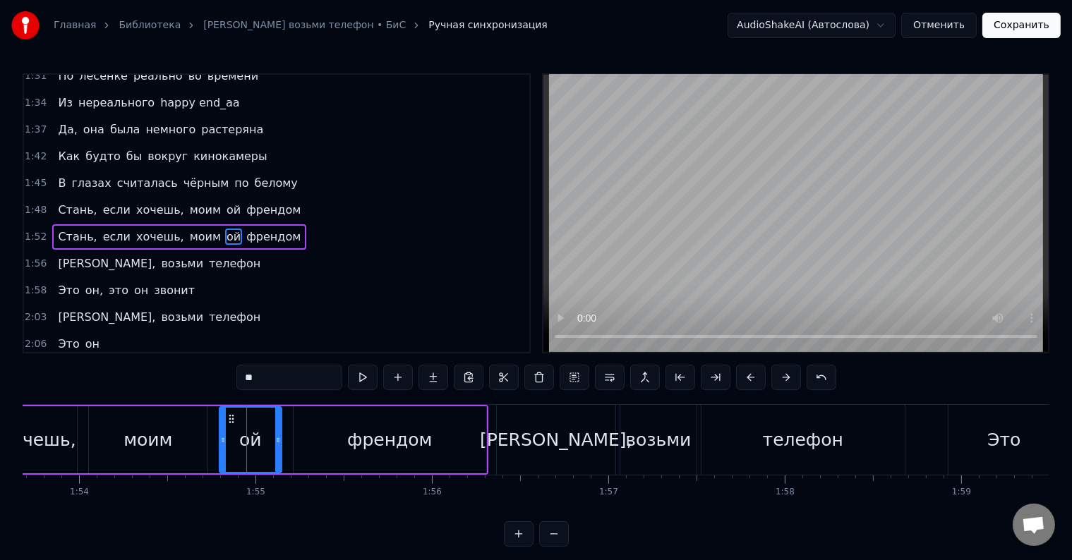
drag, startPoint x: 246, startPoint y: 378, endPoint x: 258, endPoint y: 405, distance: 29.7
click at [246, 378] on input "**" at bounding box center [289, 377] width 106 height 25
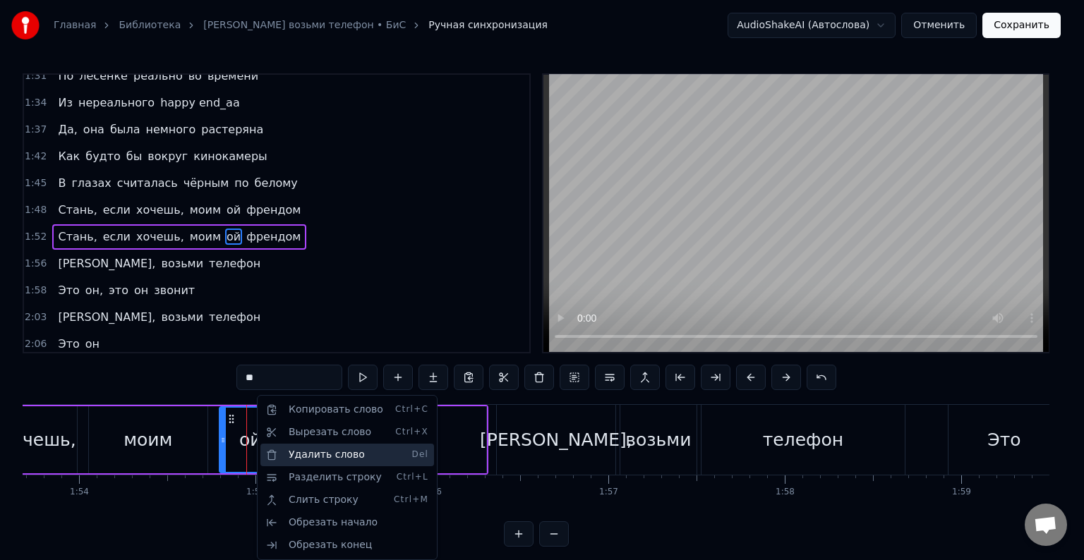
click at [311, 450] on div "Удалить слово Del" at bounding box center [347, 455] width 174 height 23
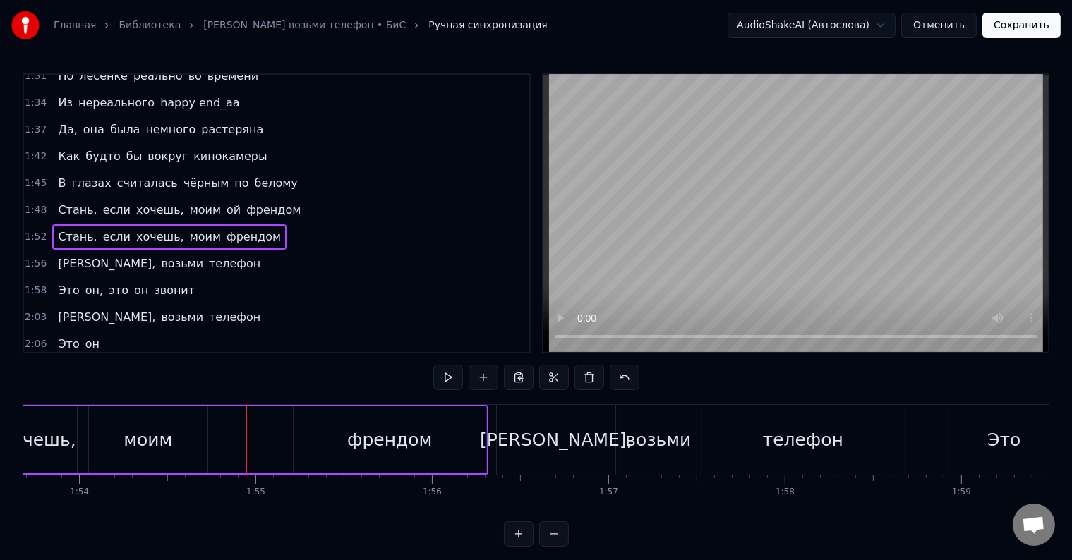
click at [326, 432] on div "френдом" at bounding box center [390, 440] width 193 height 67
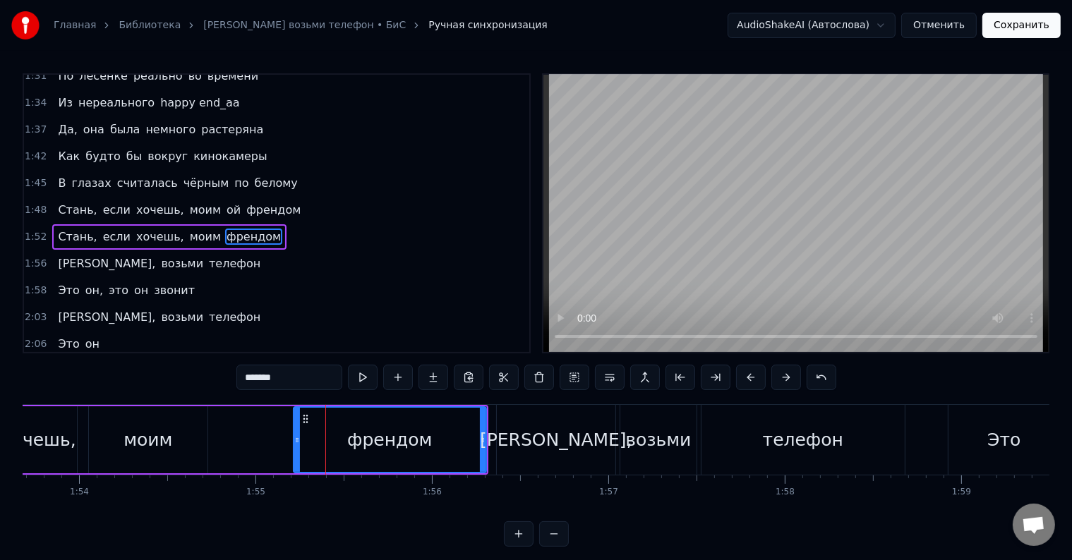
click at [293, 439] on div "френдом" at bounding box center [390, 440] width 194 height 67
drag, startPoint x: 296, startPoint y: 436, endPoint x: 209, endPoint y: 435, distance: 87.5
click at [209, 435] on icon at bounding box center [210, 440] width 6 height 11
click at [241, 382] on input "*******" at bounding box center [289, 377] width 106 height 25
drag, startPoint x: 313, startPoint y: 375, endPoint x: 156, endPoint y: 363, distance: 157.2
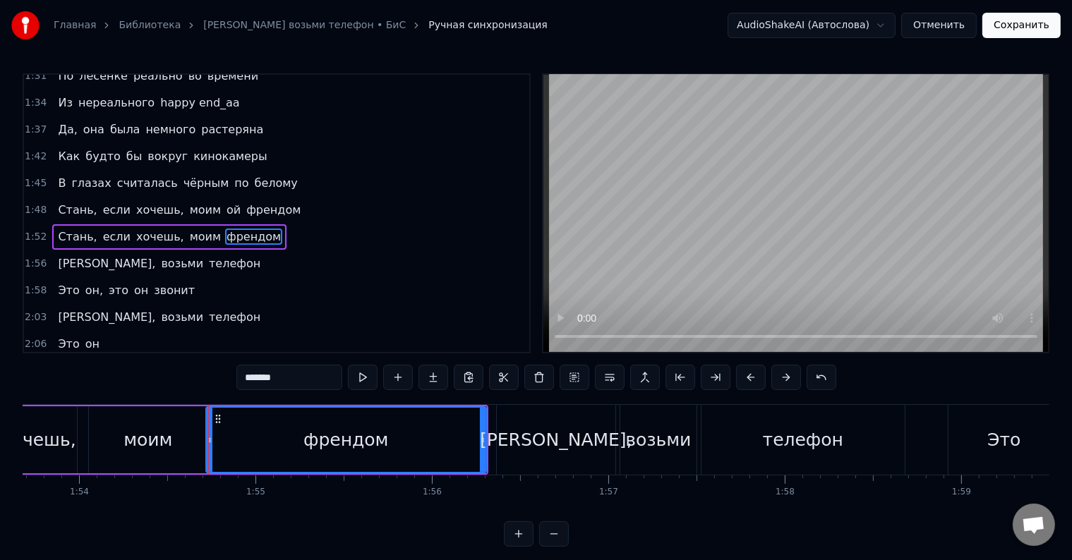
click at [156, 363] on div "0:21 Её могли бы звать экзотически 0:24 Мадонна или попросту [PERSON_NAME] 0:28…" at bounding box center [536, 310] width 1027 height 474
click at [175, 445] on div "моим" at bounding box center [148, 440] width 119 height 67
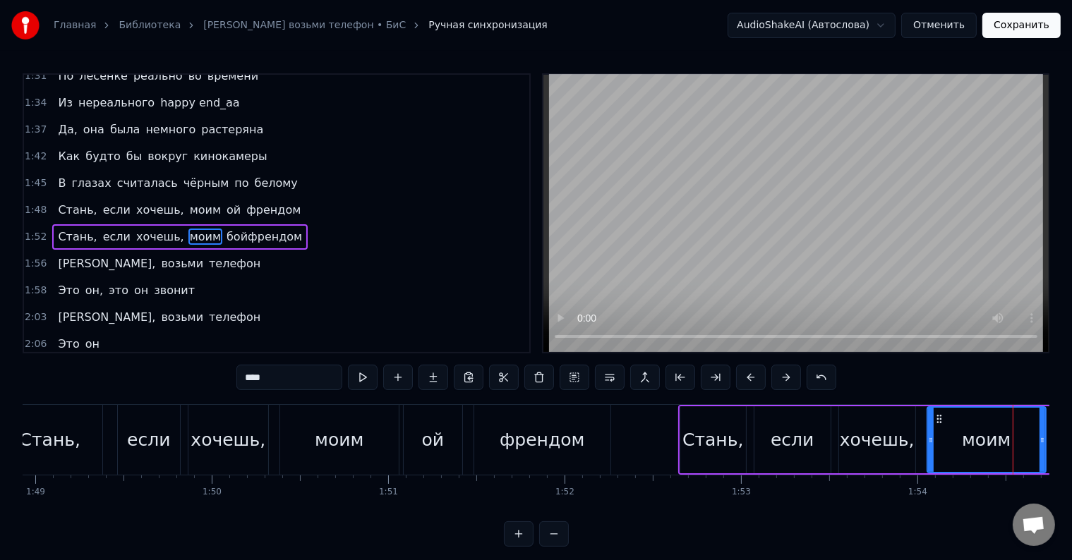
scroll to position [0, 19242]
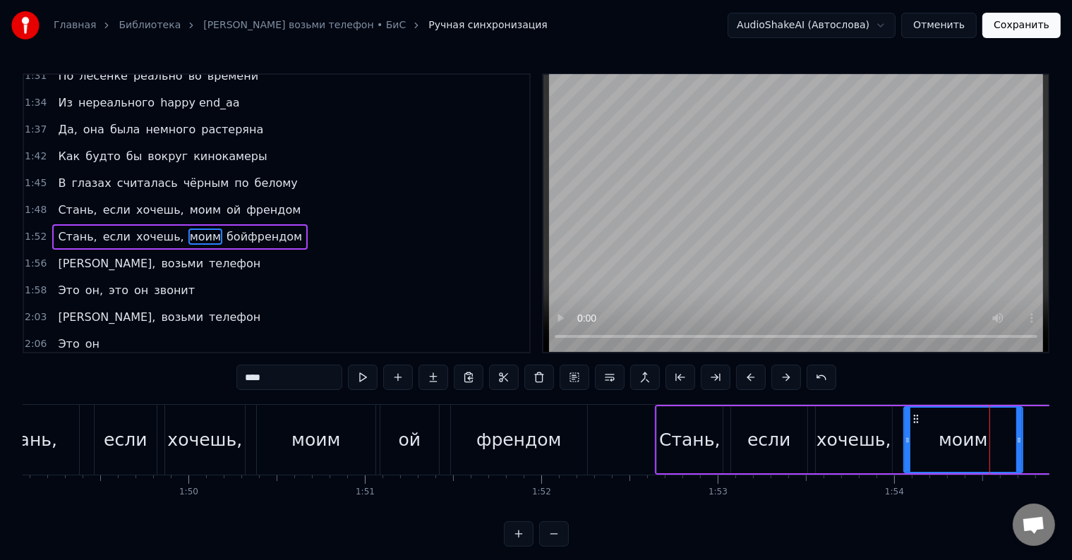
click at [409, 427] on div "ой" at bounding box center [410, 440] width 23 height 27
type input "**"
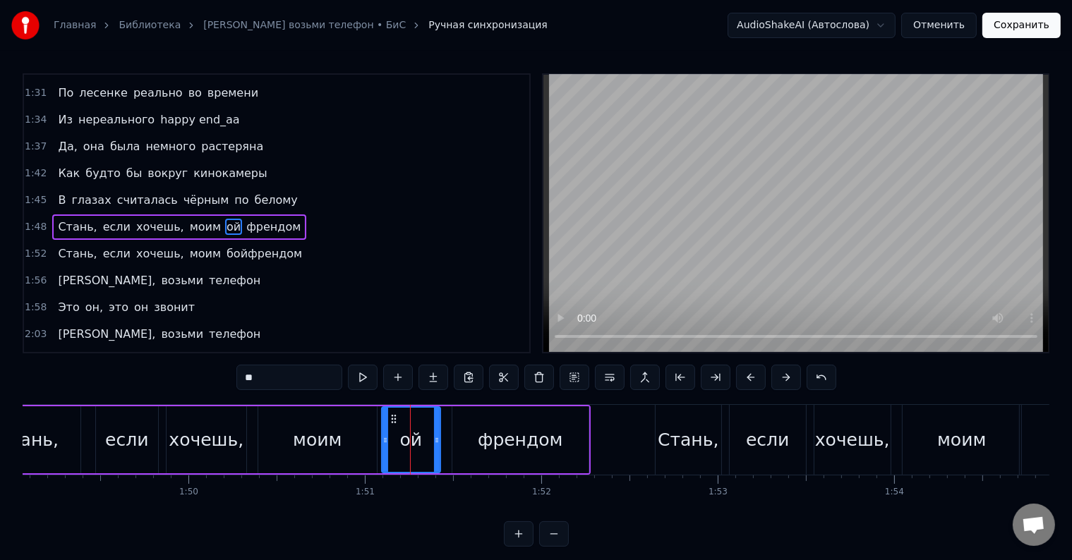
scroll to position [549, 0]
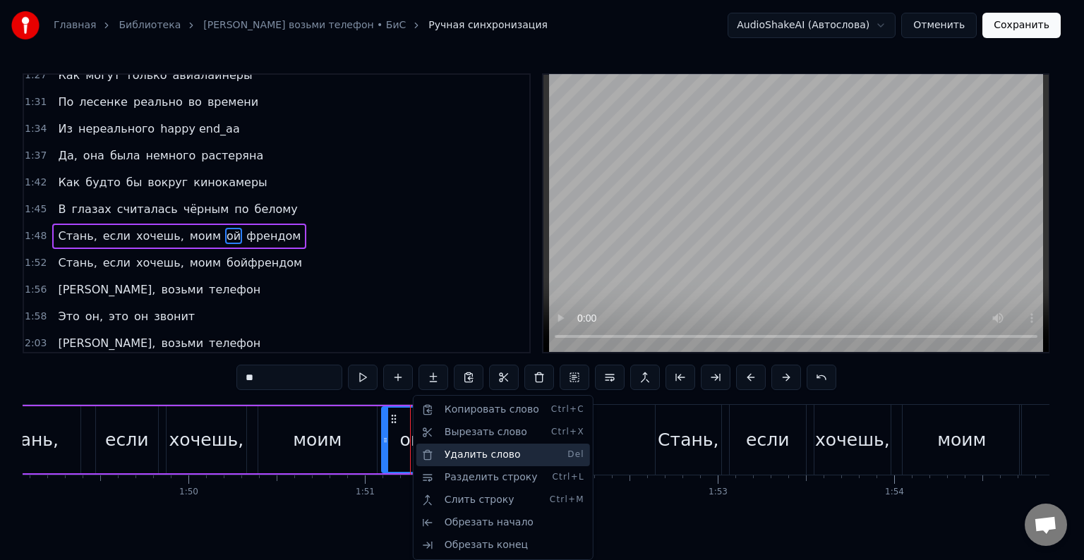
click at [466, 458] on div "Удалить слово Del" at bounding box center [503, 455] width 174 height 23
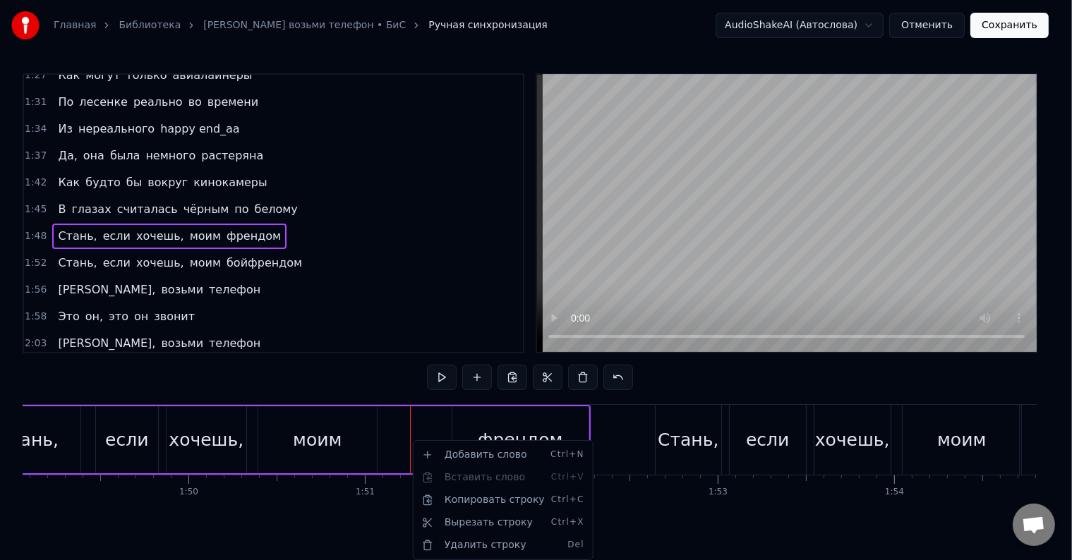
click at [481, 435] on div "френдом" at bounding box center [520, 440] width 136 height 67
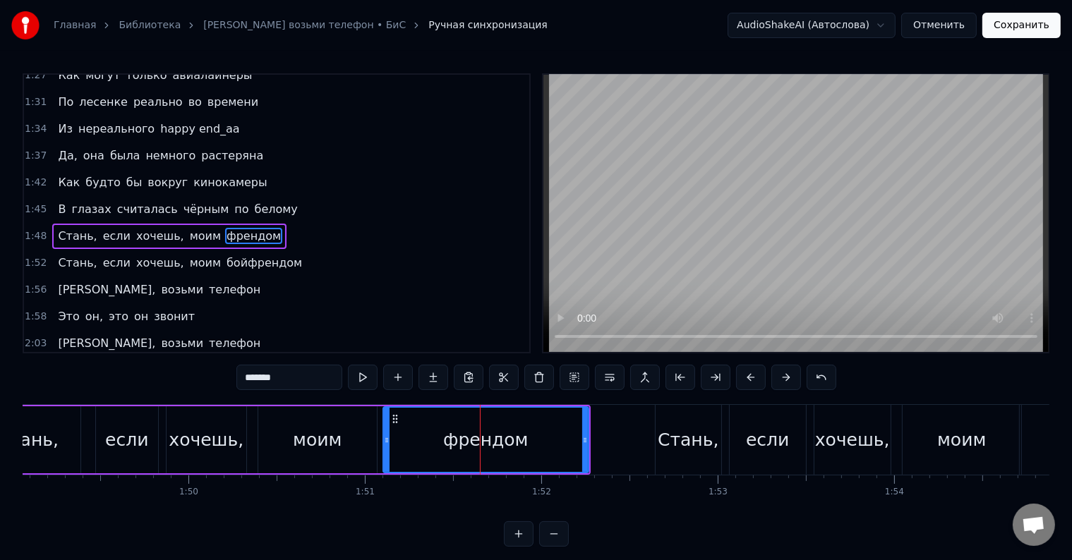
drag, startPoint x: 454, startPoint y: 440, endPoint x: 384, endPoint y: 440, distance: 69.9
click at [384, 440] on icon at bounding box center [387, 440] width 6 height 11
drag, startPoint x: 300, startPoint y: 375, endPoint x: 171, endPoint y: 383, distance: 129.3
click at [171, 383] on div "0:21 Её могли бы звать экзотически 0:24 Мадонна или попросту [PERSON_NAME] 0:28…" at bounding box center [536, 310] width 1027 height 474
paste input "***"
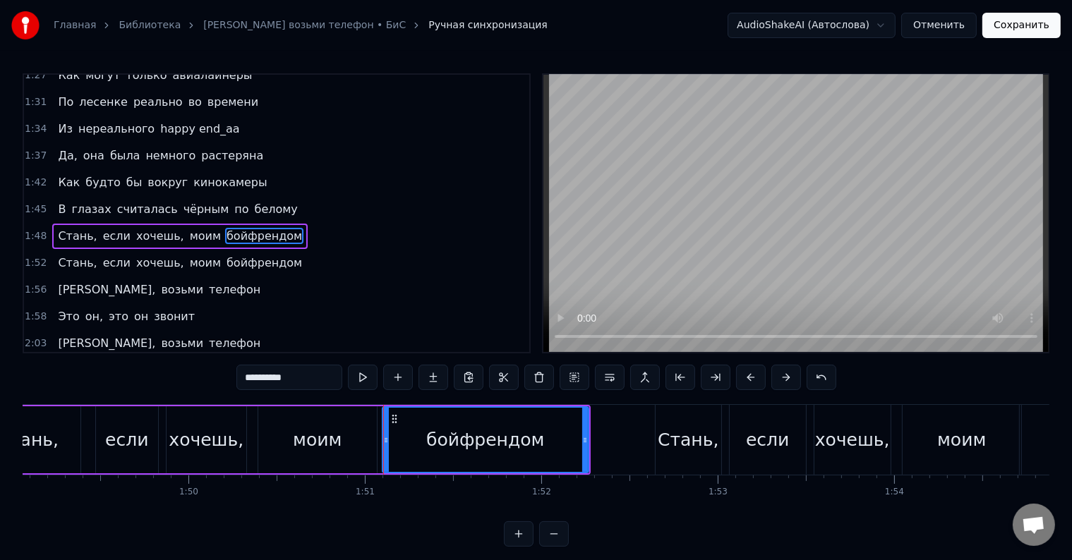
type input "**********"
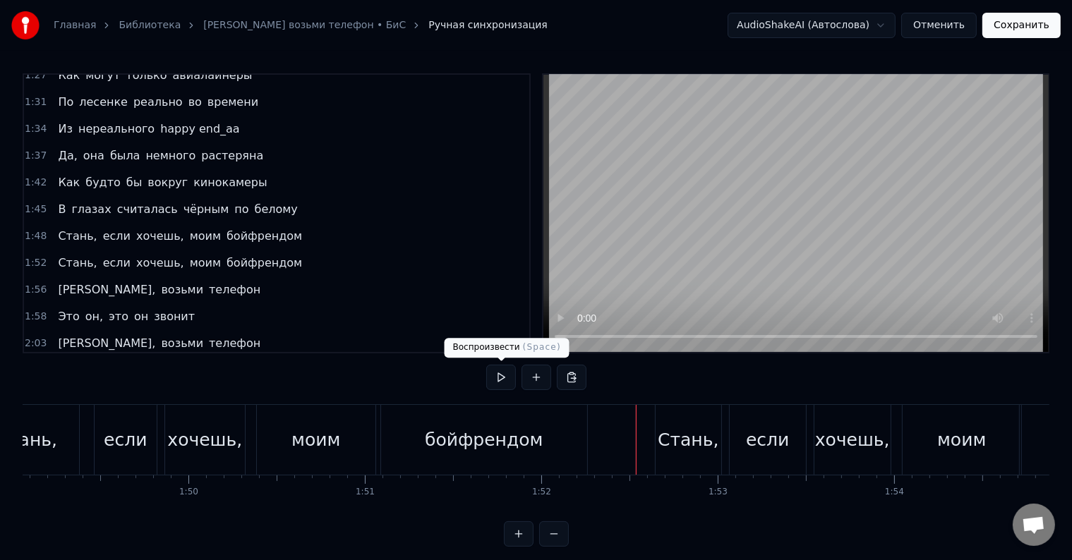
click at [488, 375] on button at bounding box center [501, 377] width 30 height 25
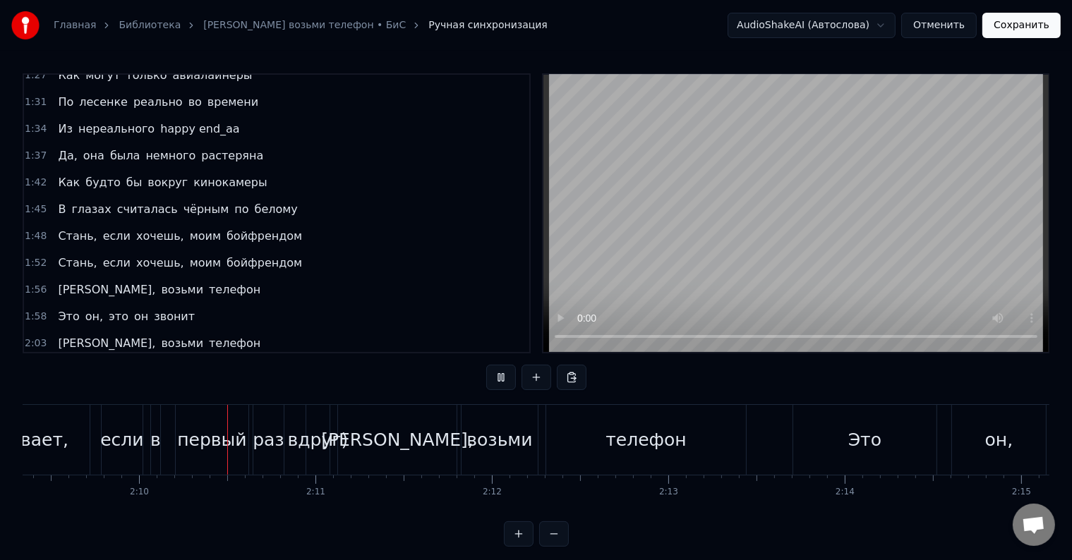
scroll to position [0, 22834]
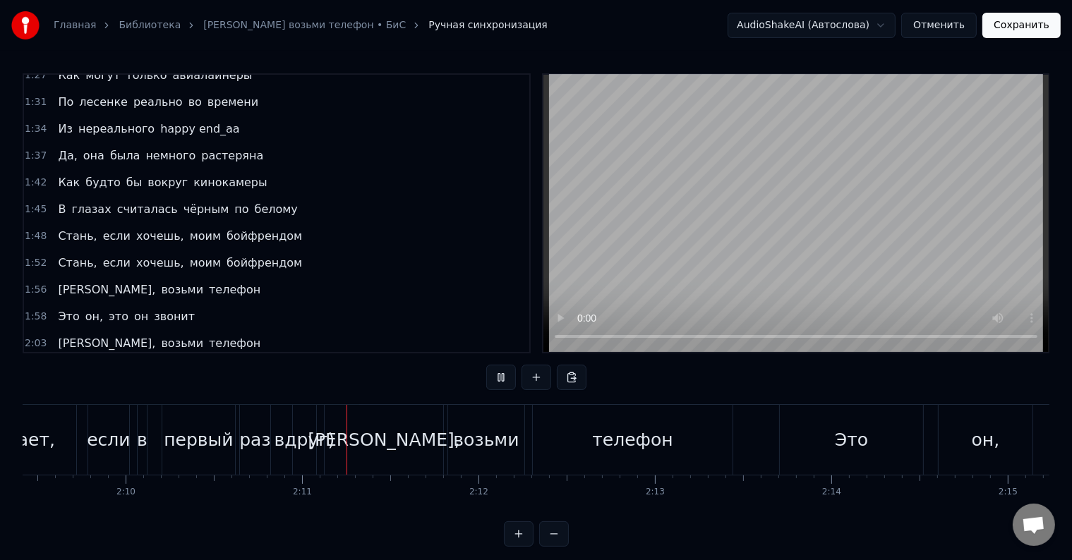
click at [494, 374] on button at bounding box center [501, 377] width 30 height 25
click at [294, 433] on div "вдруг)" at bounding box center [305, 440] width 61 height 27
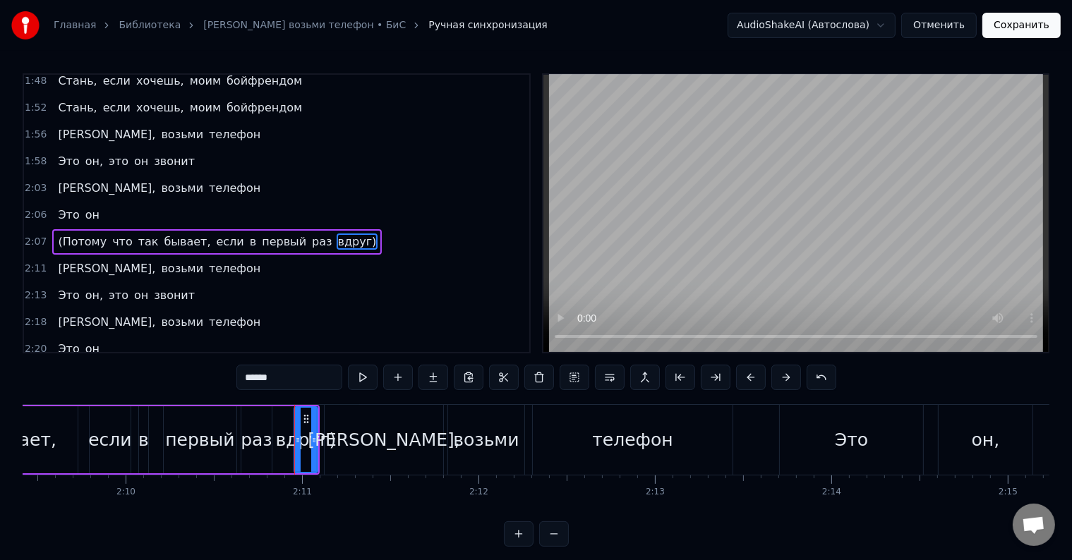
scroll to position [705, 0]
drag, startPoint x: 284, startPoint y: 380, endPoint x: 205, endPoint y: 385, distance: 79.2
click at [206, 385] on div "0:21 Её могли бы звать экзотически 0:24 Мадонна или попросту [PERSON_NAME] 0:28…" at bounding box center [536, 310] width 1027 height 474
type input "********"
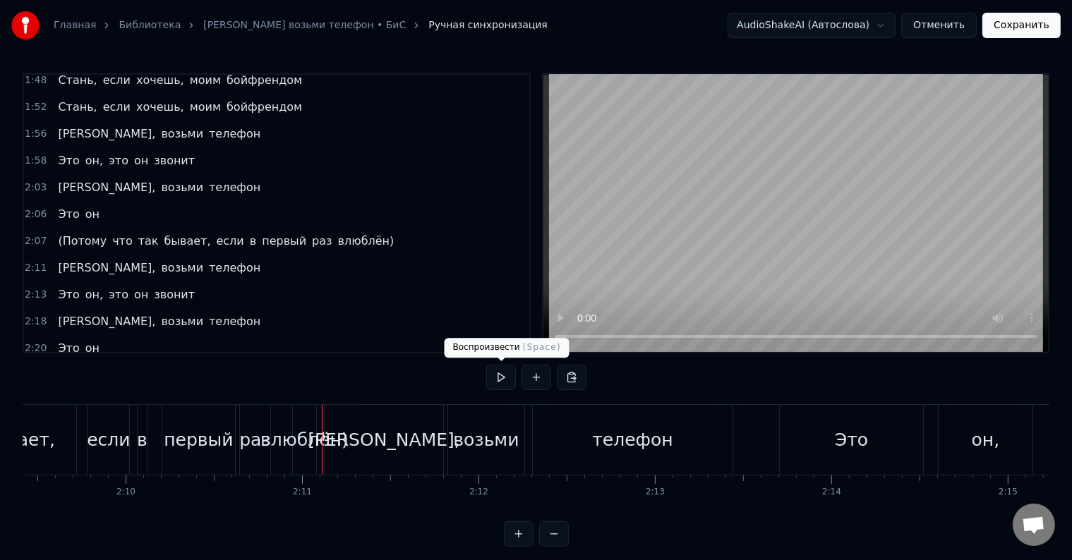
click at [505, 373] on button at bounding box center [501, 377] width 30 height 25
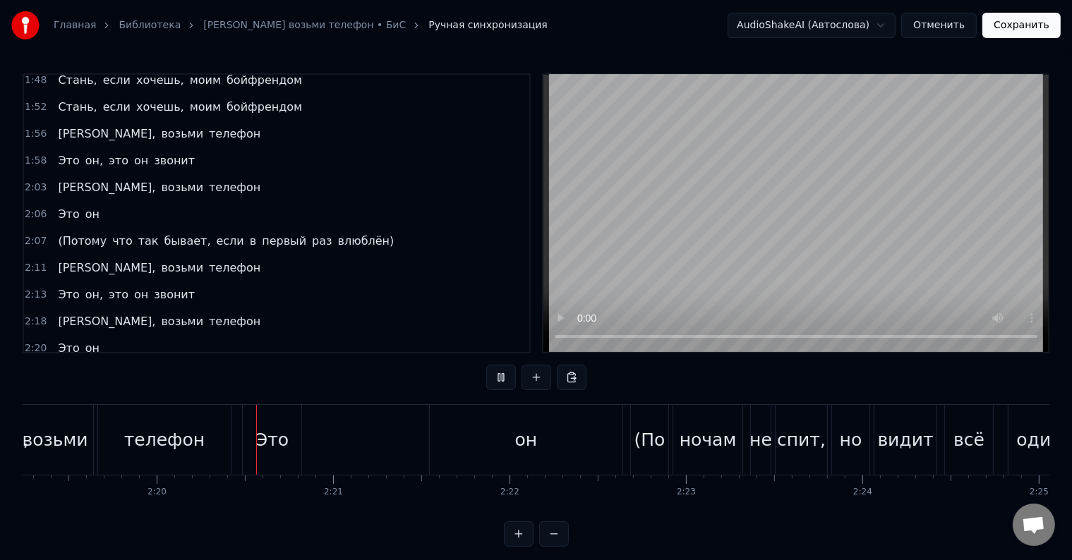
scroll to position [0, 24649]
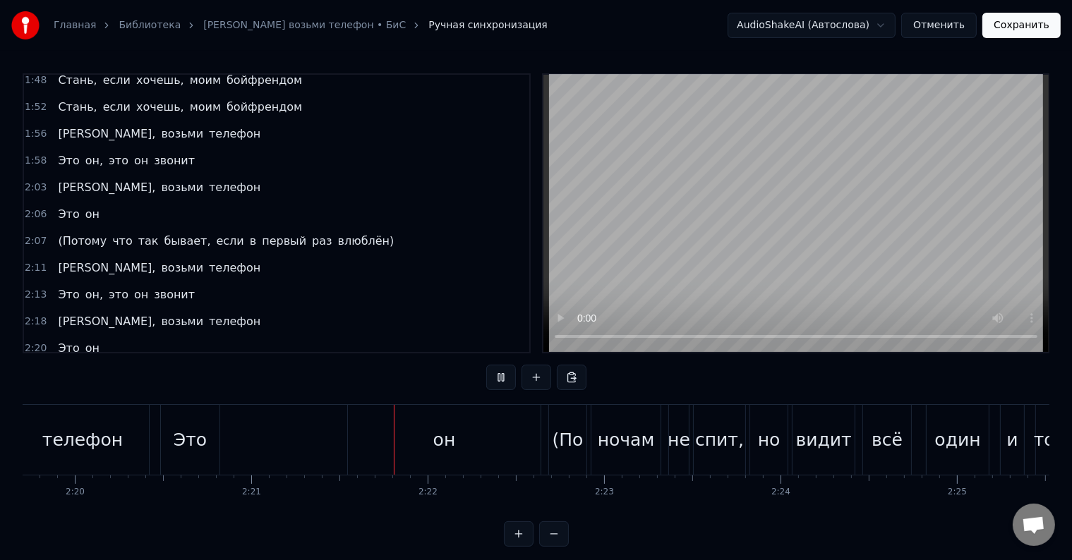
click at [501, 373] on button at bounding box center [501, 377] width 30 height 25
click at [174, 452] on div "Это" at bounding box center [190, 440] width 59 height 70
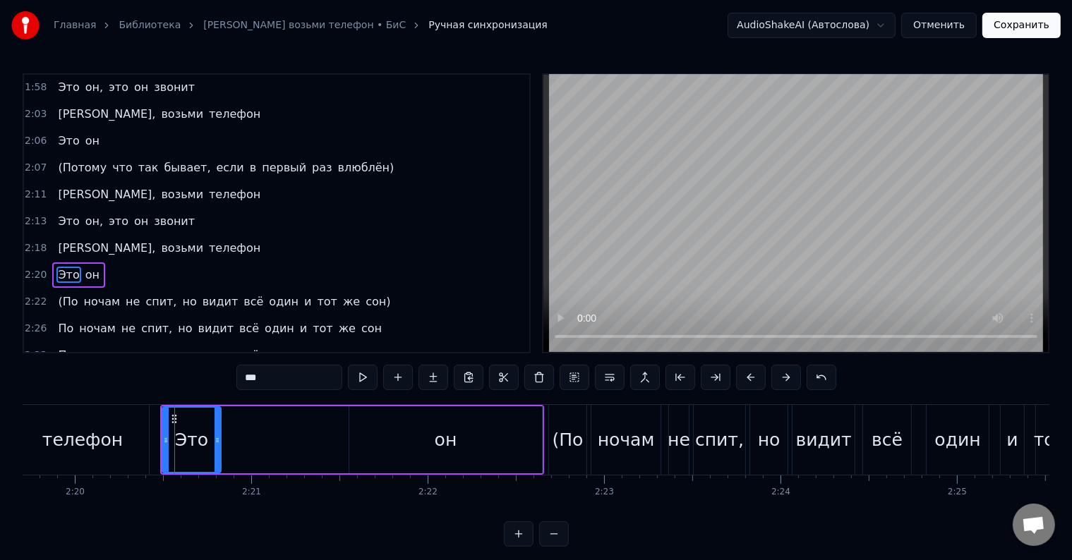
scroll to position [809, 0]
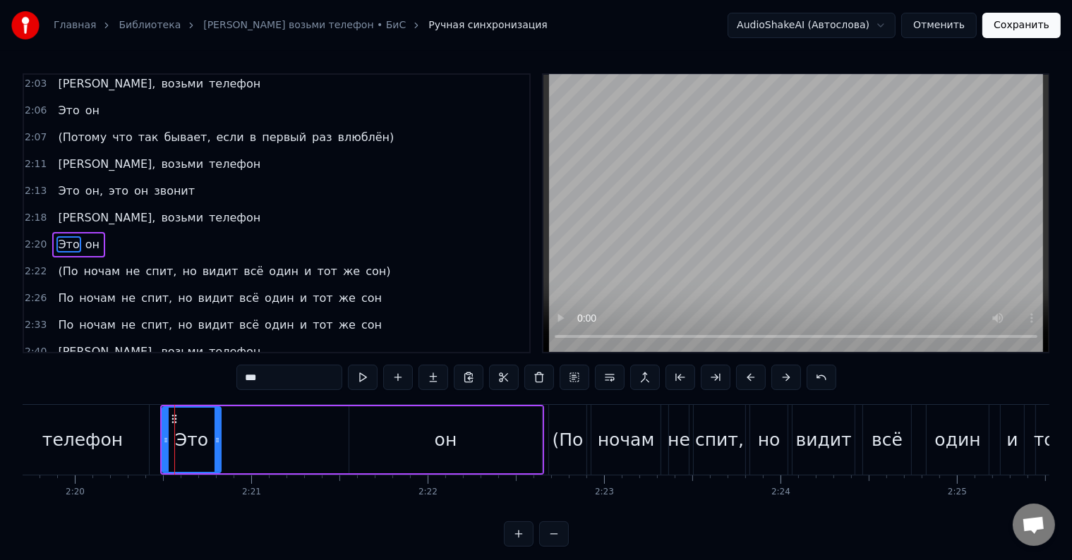
drag, startPoint x: 174, startPoint y: 417, endPoint x: 191, endPoint y: 426, distance: 19.3
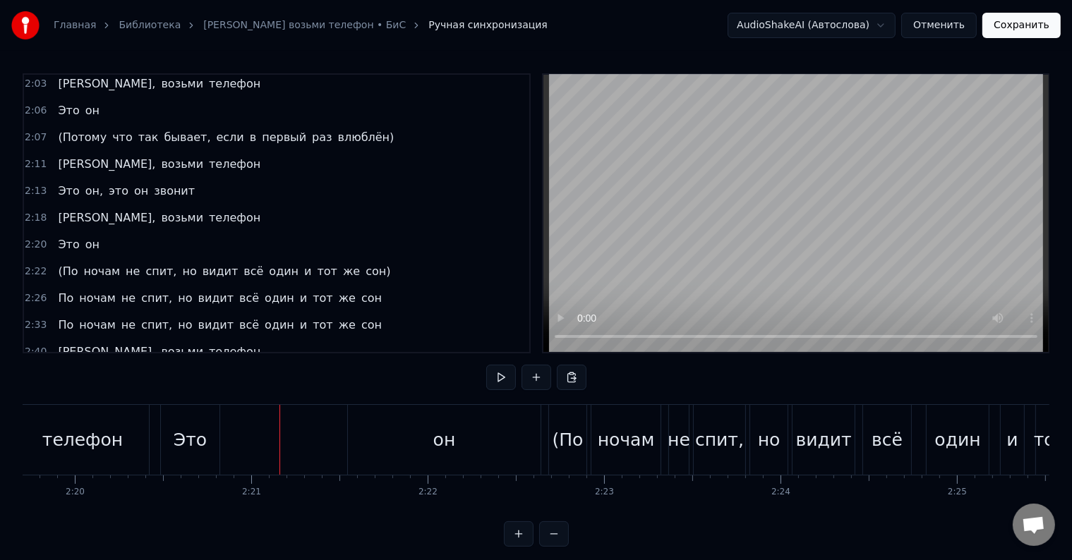
click at [172, 421] on div "Это" at bounding box center [190, 440] width 59 height 70
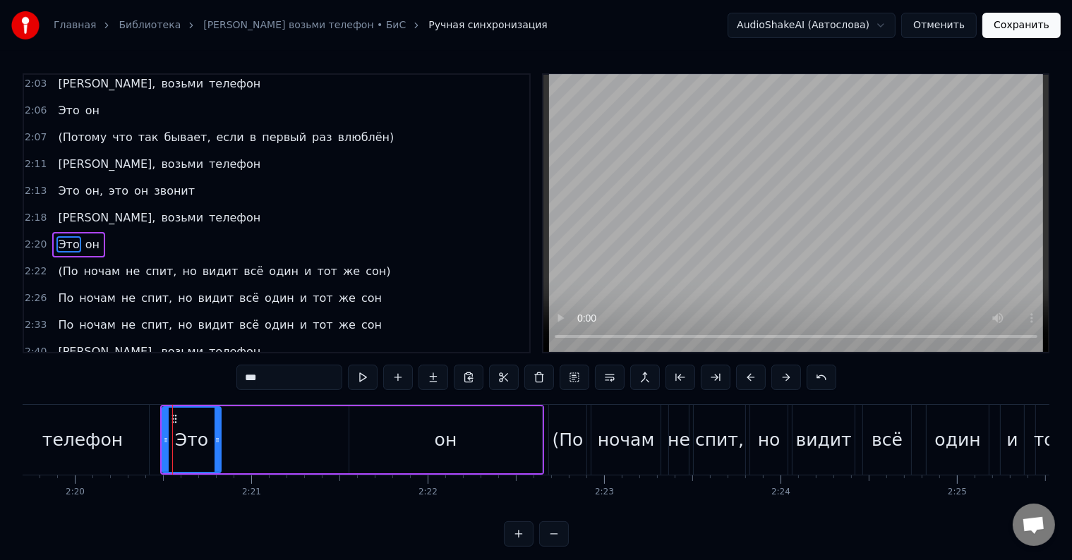
click at [176, 419] on icon at bounding box center [174, 419] width 11 height 11
click at [206, 428] on div "Это" at bounding box center [191, 440] width 57 height 64
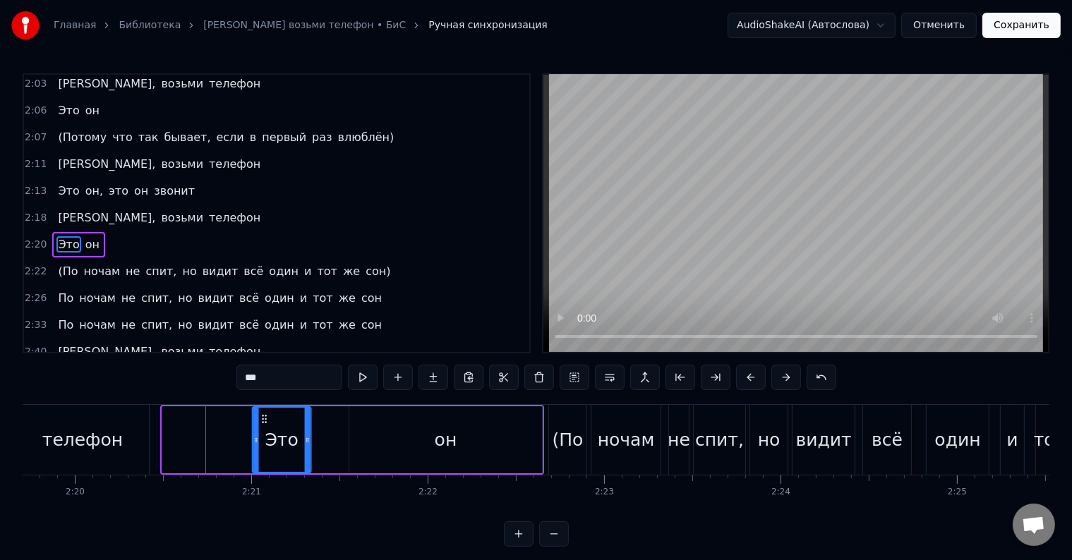
drag, startPoint x: 174, startPoint y: 416, endPoint x: 264, endPoint y: 419, distance: 89.7
click at [264, 419] on icon at bounding box center [263, 419] width 11 height 11
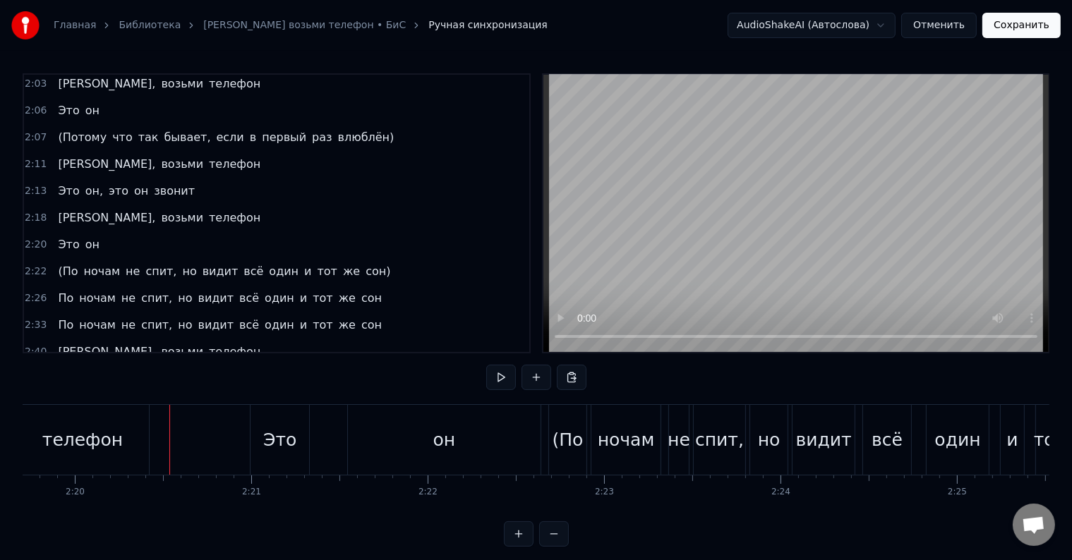
click at [490, 380] on button at bounding box center [501, 377] width 30 height 25
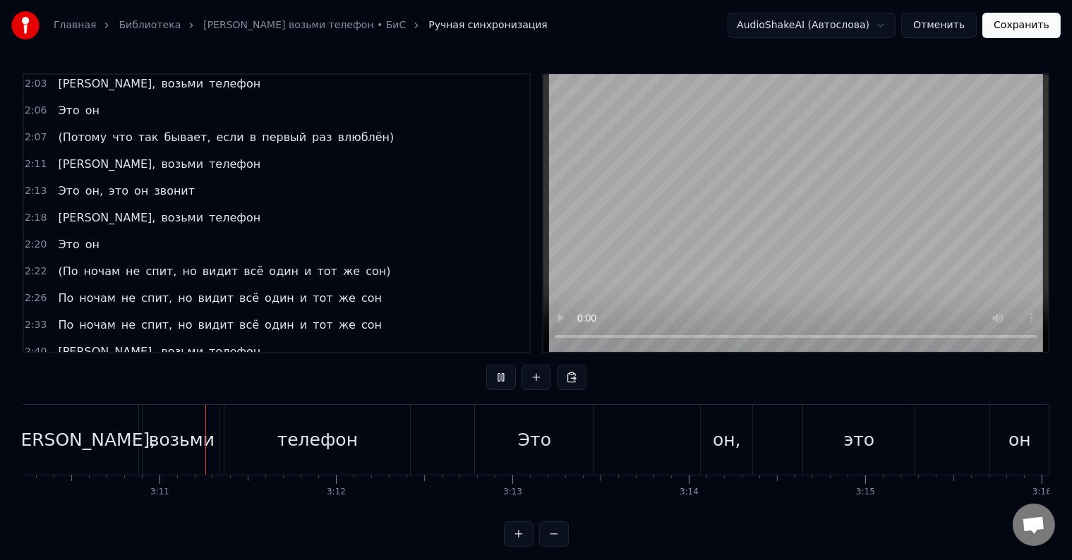
scroll to position [0, 33579]
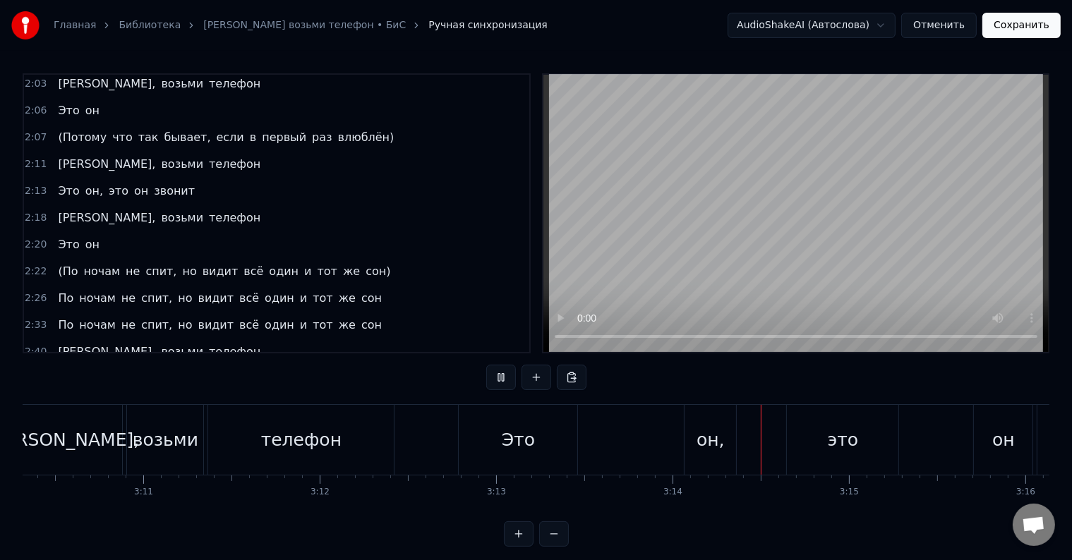
click at [507, 374] on button at bounding box center [501, 377] width 30 height 25
click at [706, 438] on div "он," at bounding box center [711, 440] width 28 height 27
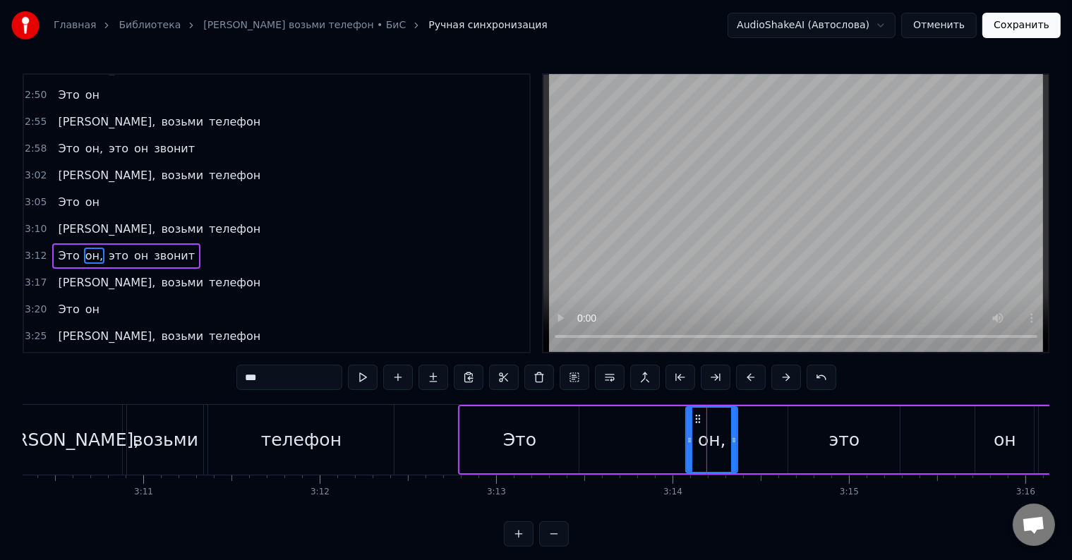
scroll to position [1146, 0]
drag, startPoint x: 689, startPoint y: 439, endPoint x: 661, endPoint y: 439, distance: 28.2
click at [661, 439] on icon at bounding box center [662, 440] width 6 height 11
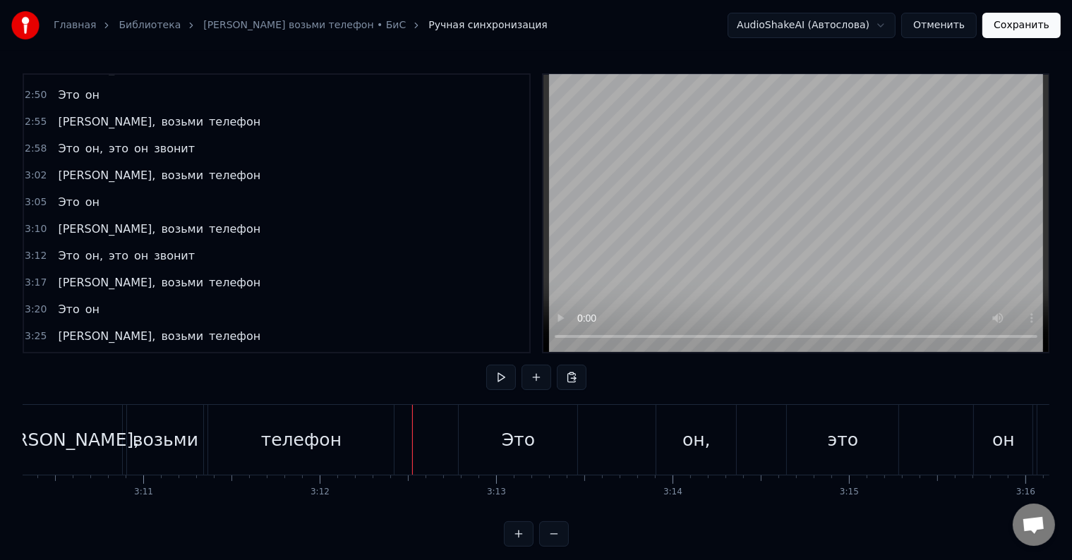
click at [496, 383] on button at bounding box center [501, 377] width 30 height 25
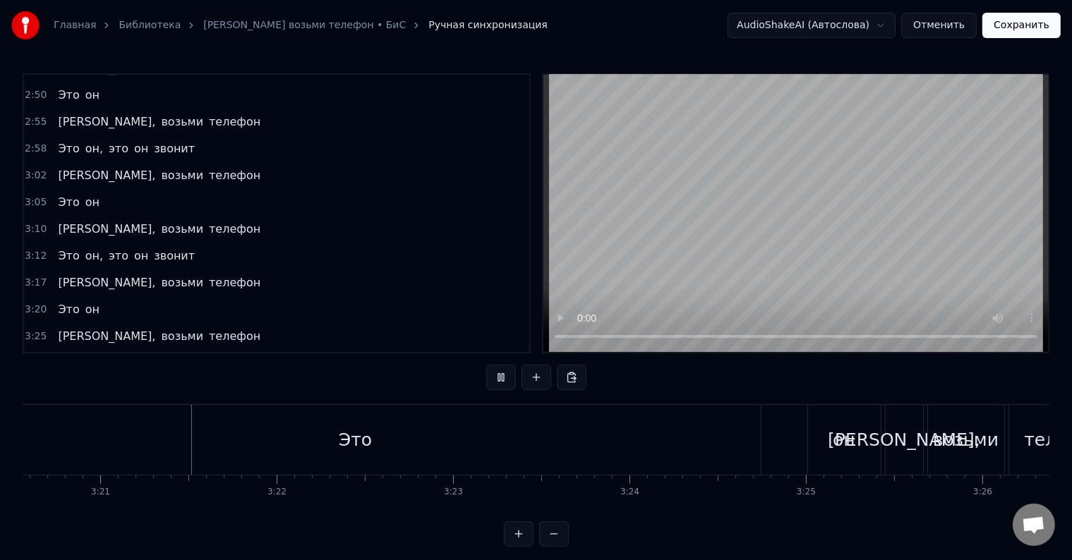
scroll to position [0, 35386]
click at [502, 379] on button at bounding box center [501, 377] width 30 height 25
drag, startPoint x: 390, startPoint y: 456, endPoint x: 638, endPoint y: 464, distance: 248.6
click at [390, 455] on div "Это" at bounding box center [356, 440] width 810 height 70
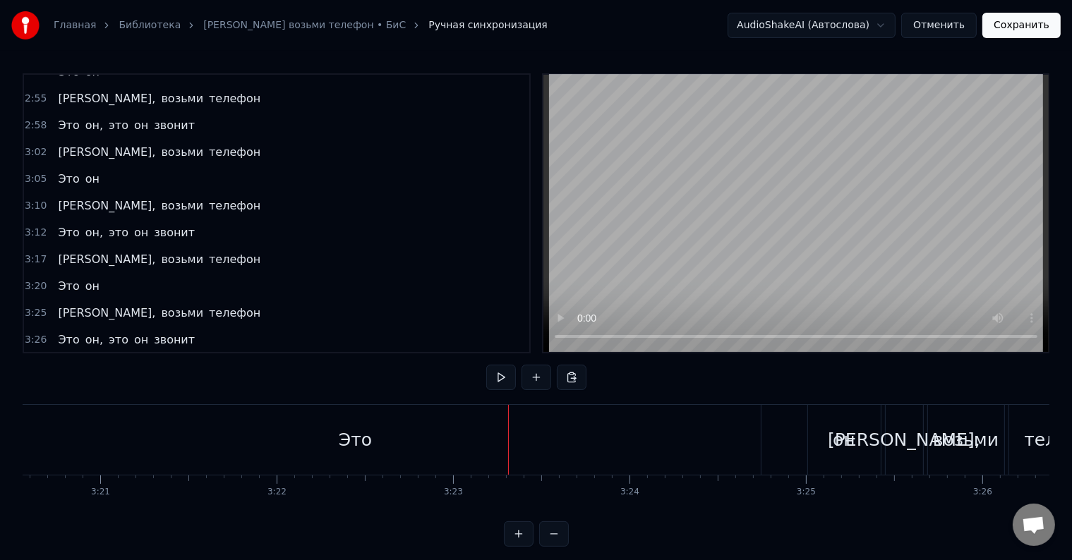
scroll to position [1198, 0]
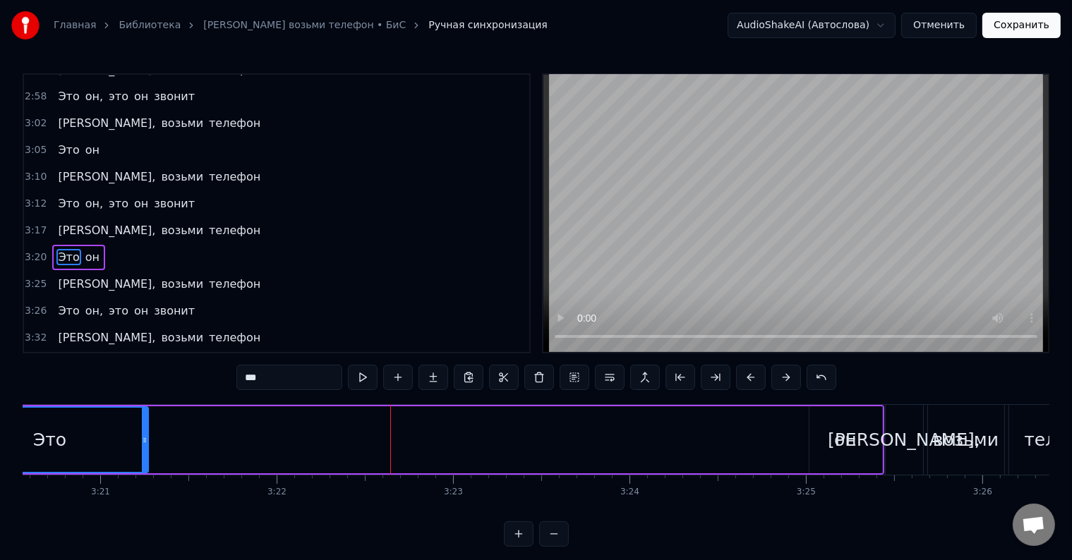
drag, startPoint x: 758, startPoint y: 438, endPoint x: 145, endPoint y: 474, distance: 613.6
click at [141, 474] on div "Это он" at bounding box center [417, 440] width 934 height 70
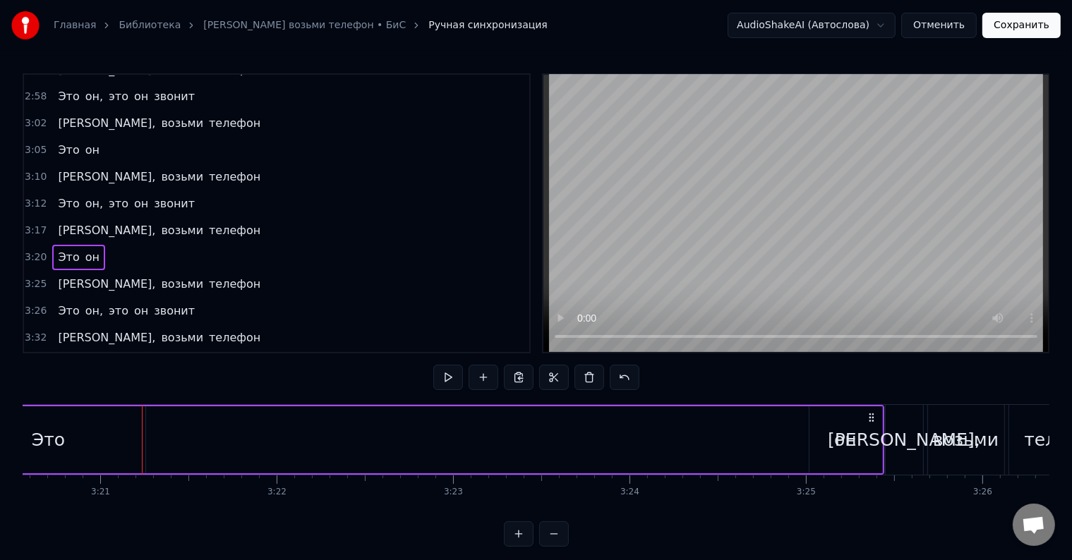
click at [855, 450] on div "он" at bounding box center [845, 440] width 73 height 67
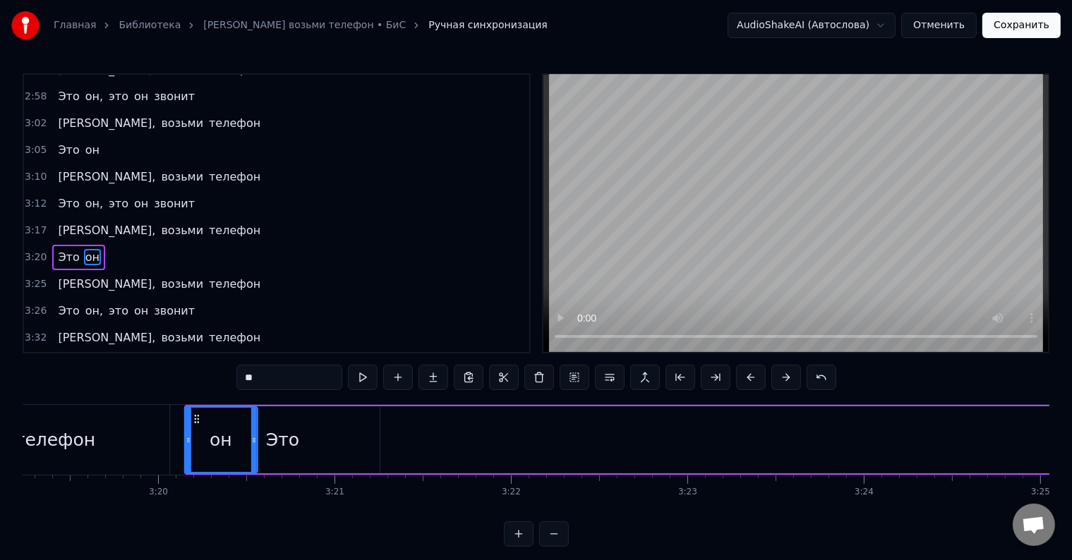
scroll to position [0, 35147]
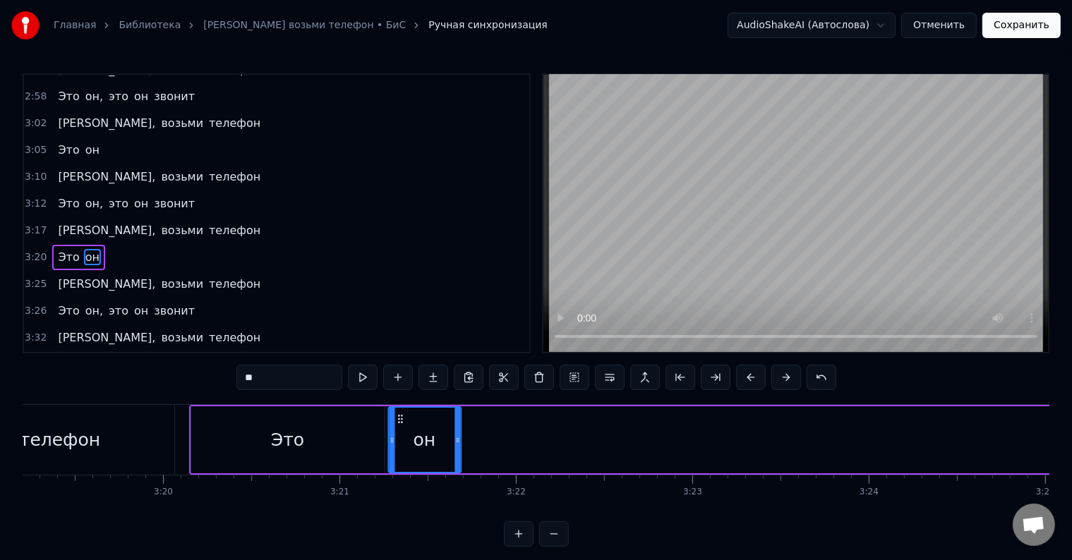
drag, startPoint x: 821, startPoint y: 420, endPoint x: 398, endPoint y: 429, distance: 422.8
click at [398, 429] on div "он" at bounding box center [424, 440] width 71 height 64
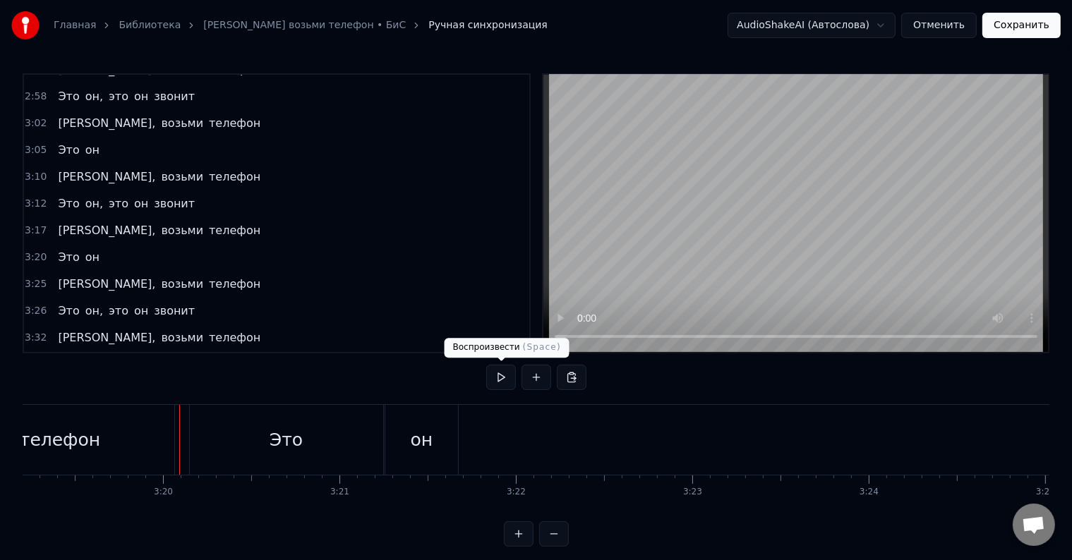
click at [506, 378] on button at bounding box center [501, 377] width 30 height 25
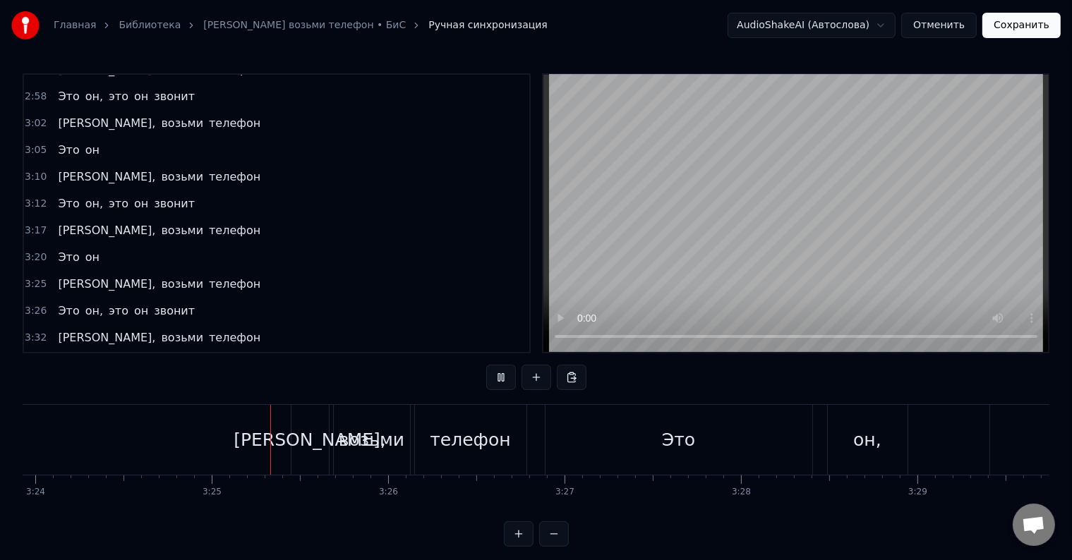
scroll to position [0, 36066]
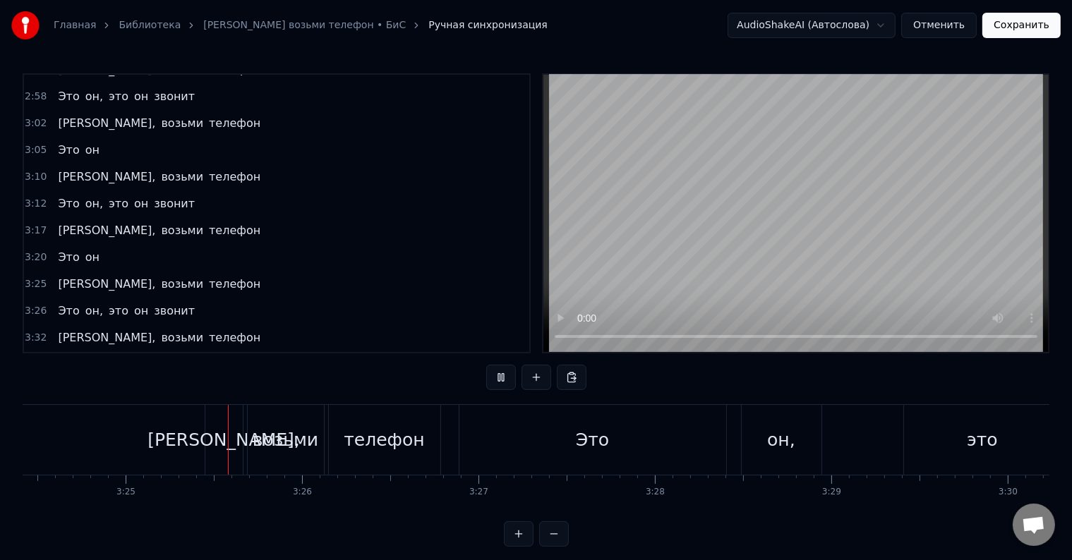
click at [506, 378] on button at bounding box center [501, 377] width 30 height 25
click at [223, 434] on div "[PERSON_NAME]," at bounding box center [224, 440] width 152 height 27
